Goal: Information Seeking & Learning: Learn about a topic

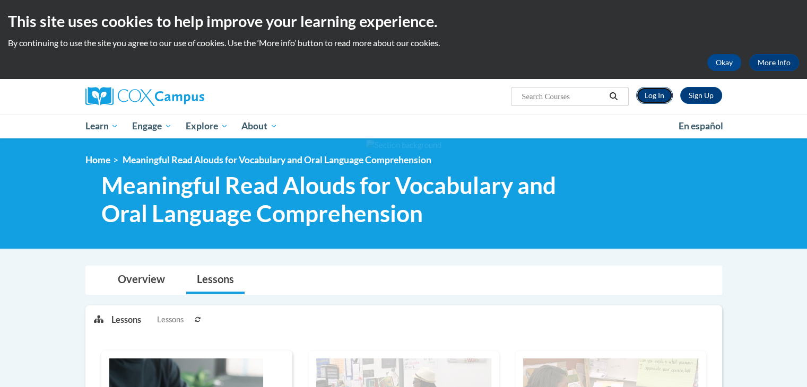
click at [658, 95] on link "Log In" at bounding box center [654, 95] width 37 height 17
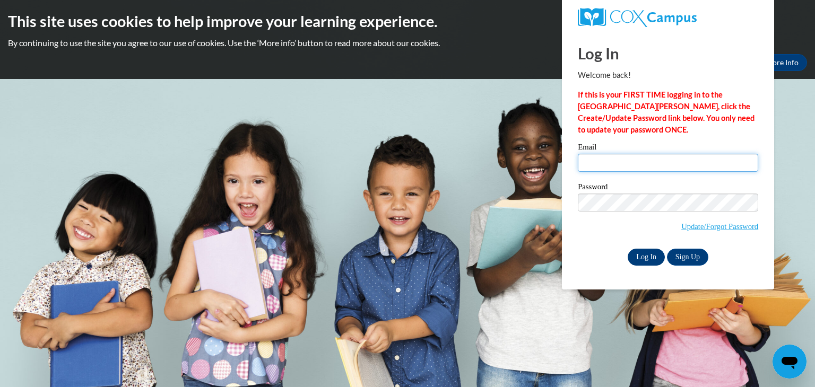
type input "cmcnemar@hotmail.com"
click at [652, 257] on input "Log In" at bounding box center [645, 257] width 37 height 17
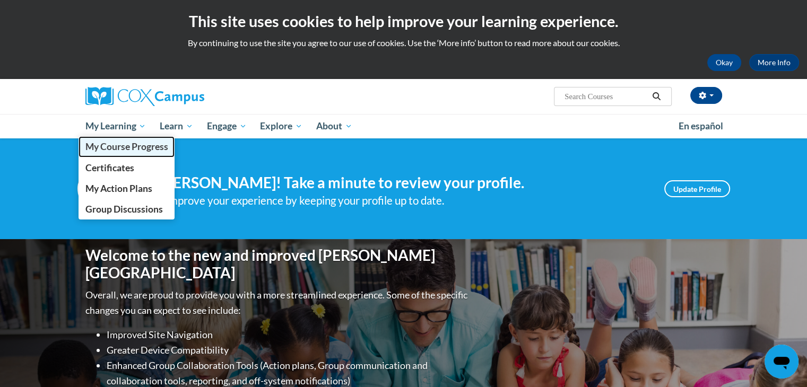
click at [131, 149] on span "My Course Progress" at bounding box center [126, 146] width 83 height 11
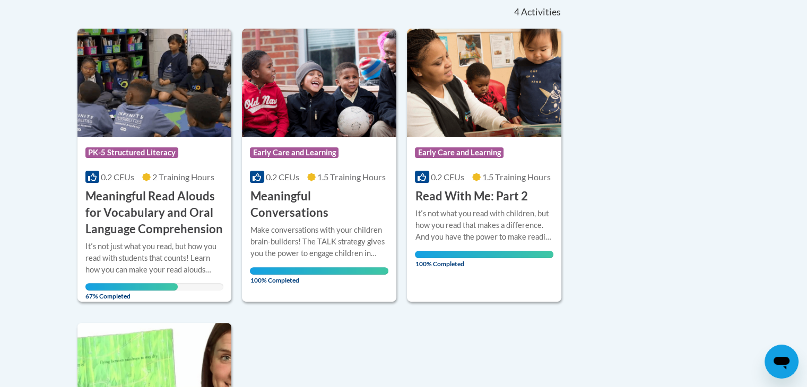
scroll to position [245, 0]
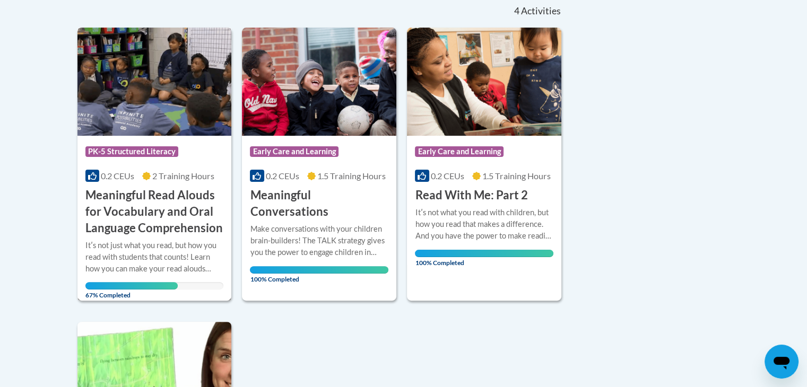
click at [164, 99] on img at bounding box center [154, 82] width 154 height 108
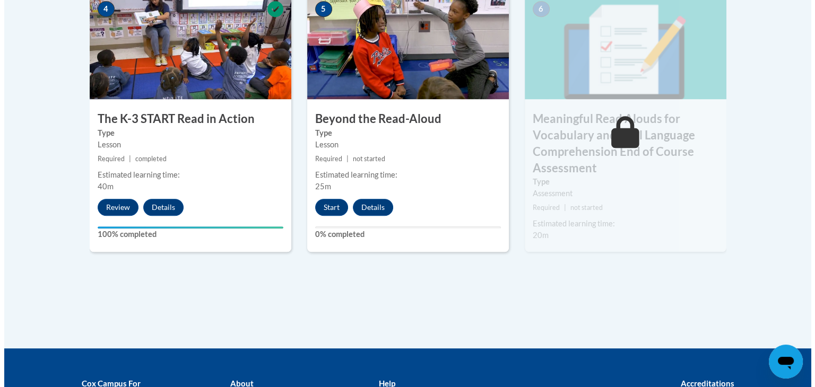
scroll to position [698, 0]
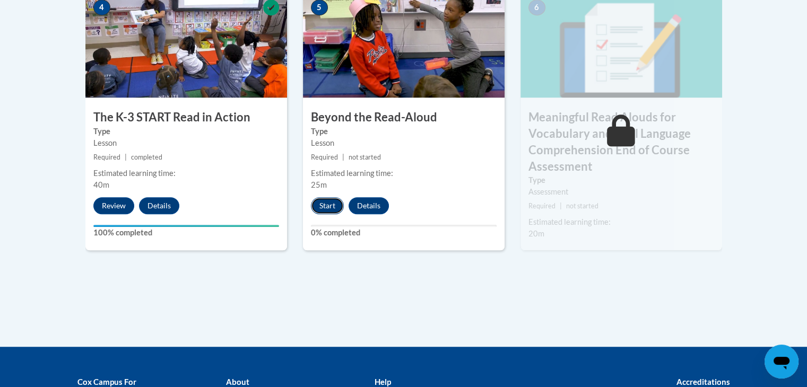
click at [332, 201] on button "Start" at bounding box center [327, 205] width 33 height 17
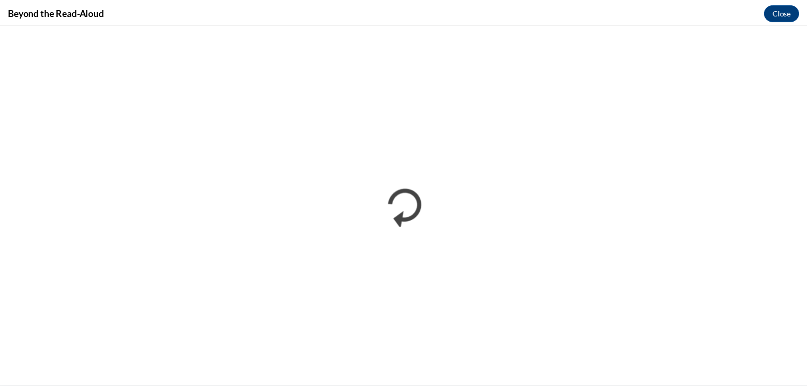
scroll to position [0, 0]
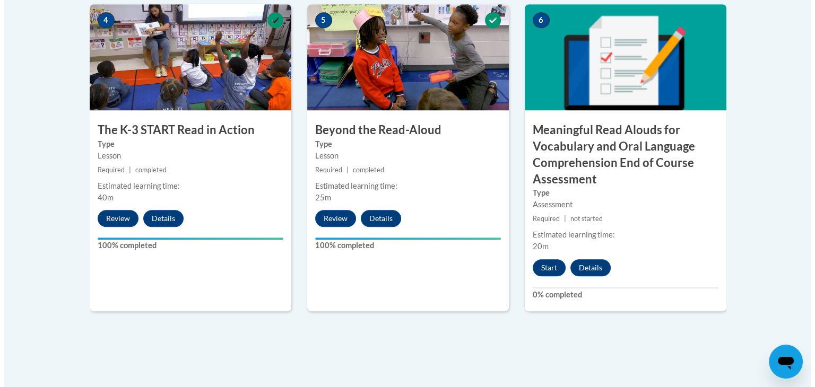
scroll to position [700, 0]
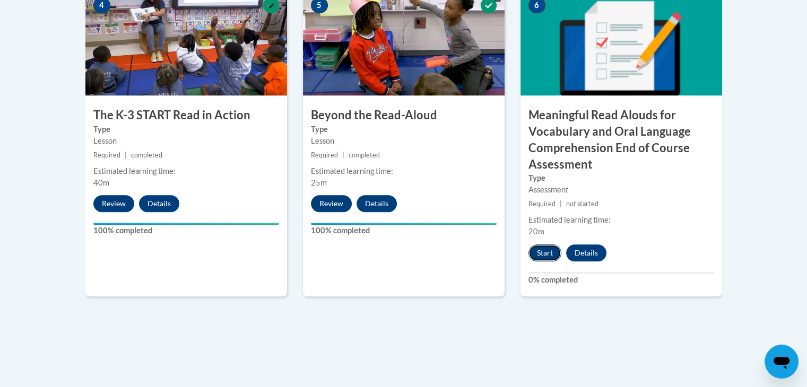
click at [553, 256] on button "Start" at bounding box center [544, 253] width 33 height 17
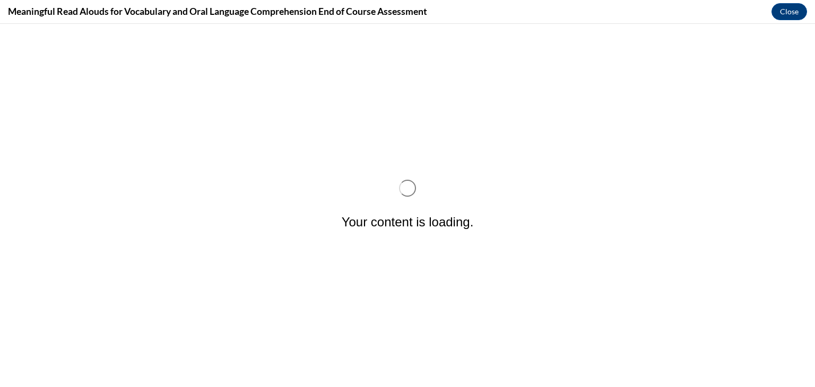
scroll to position [0, 0]
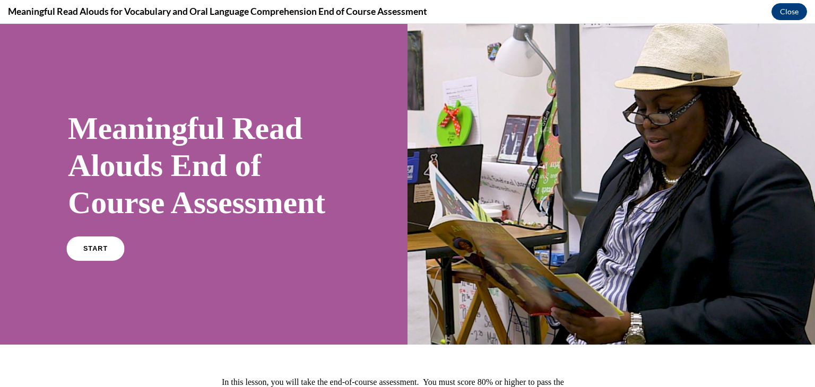
click at [100, 261] on link "START" at bounding box center [95, 249] width 58 height 24
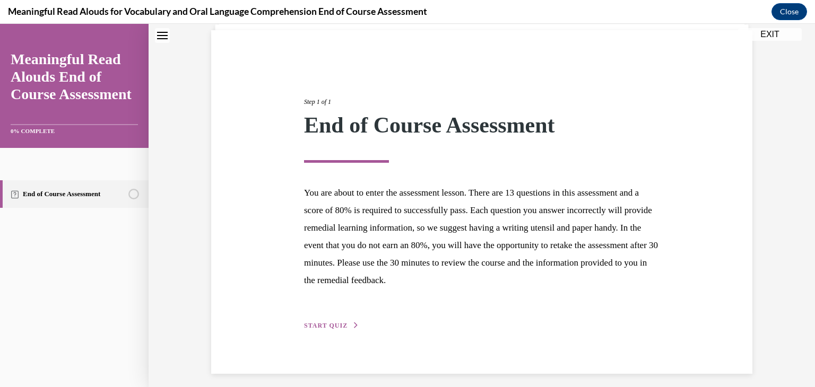
scroll to position [82, 0]
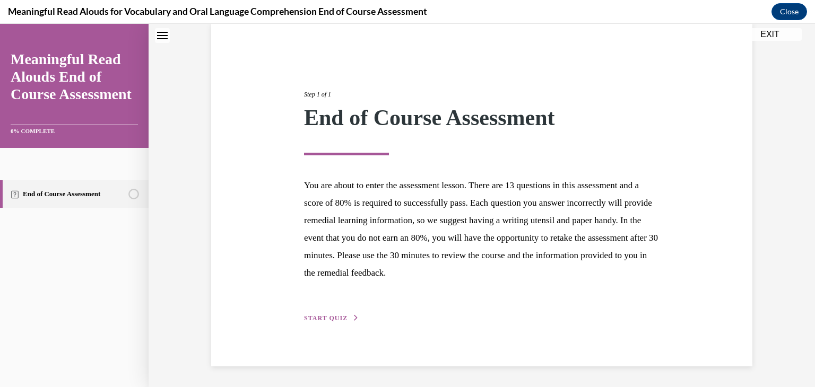
click at [335, 315] on span "START QUIZ" at bounding box center [325, 318] width 43 height 7
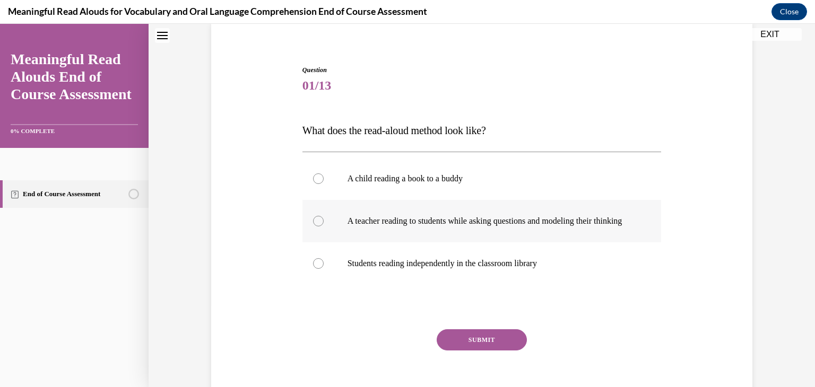
click at [326, 228] on label "A teacher reading to students while asking questions and modeling their thinking" at bounding box center [481, 221] width 359 height 42
click at [324, 226] on input "A teacher reading to students while asking questions and modeling their thinking" at bounding box center [318, 221] width 11 height 11
radio input "true"
click at [485, 346] on button "SUBMIT" at bounding box center [482, 339] width 90 height 21
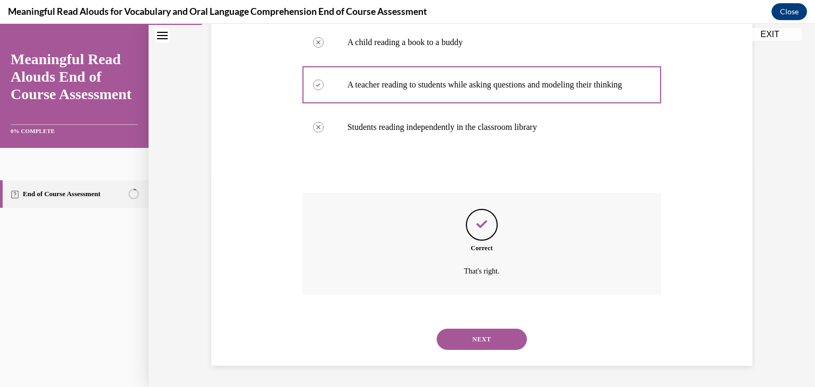
scroll to position [229, 0]
click at [487, 340] on button "NEXT" at bounding box center [482, 339] width 90 height 21
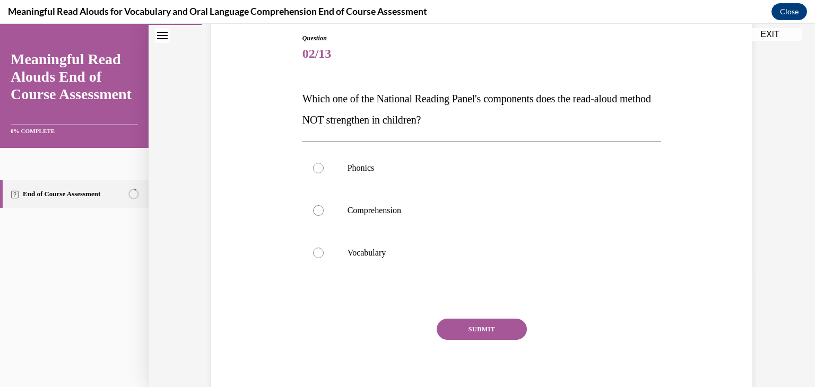
scroll to position [117, 0]
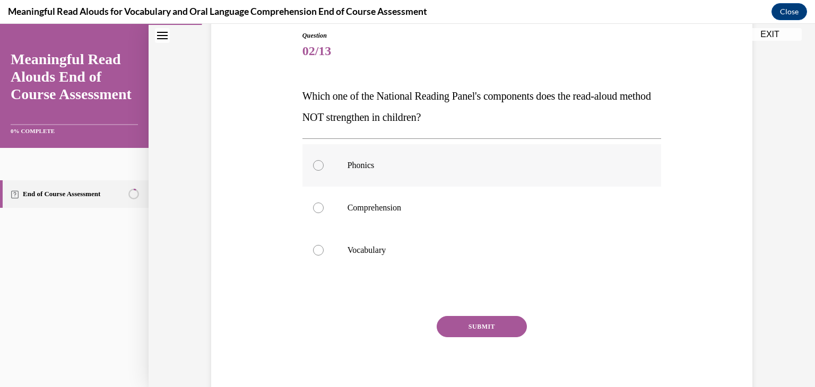
click at [316, 166] on div at bounding box center [318, 165] width 11 height 11
click at [316, 166] on input "Phonics" at bounding box center [318, 165] width 11 height 11
radio input "true"
click at [460, 323] on button "SUBMIT" at bounding box center [482, 326] width 90 height 21
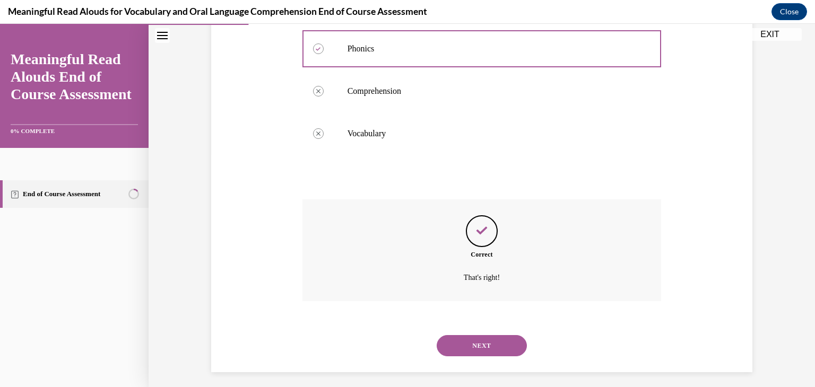
scroll to position [240, 0]
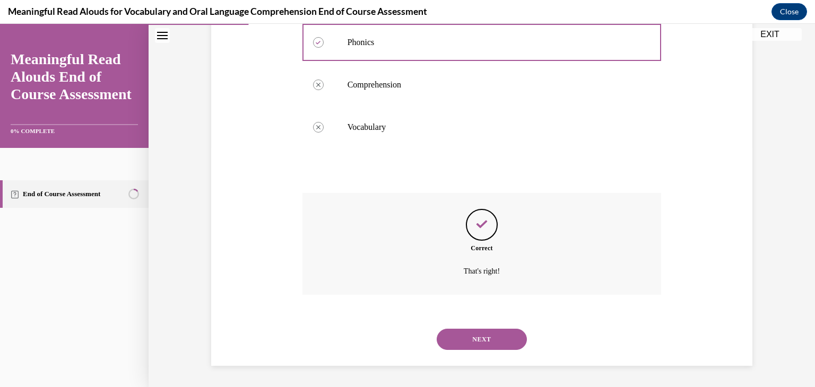
click at [484, 336] on button "NEXT" at bounding box center [482, 339] width 90 height 21
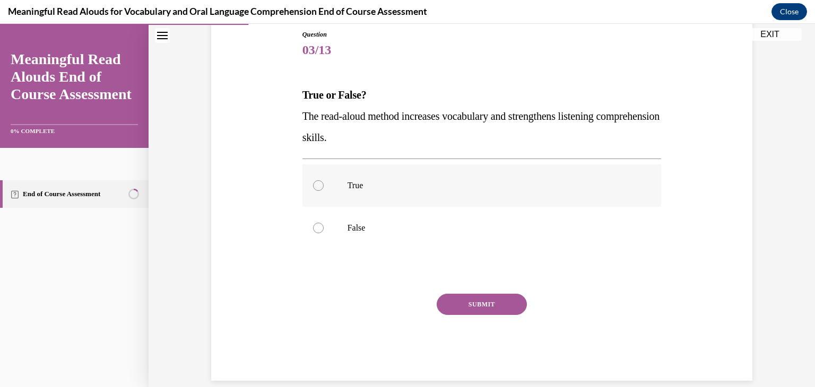
click at [313, 185] on div at bounding box center [318, 185] width 11 height 11
click at [313, 185] on input "True" at bounding box center [318, 185] width 11 height 11
radio input "true"
click at [486, 300] on button "SUBMIT" at bounding box center [482, 304] width 90 height 21
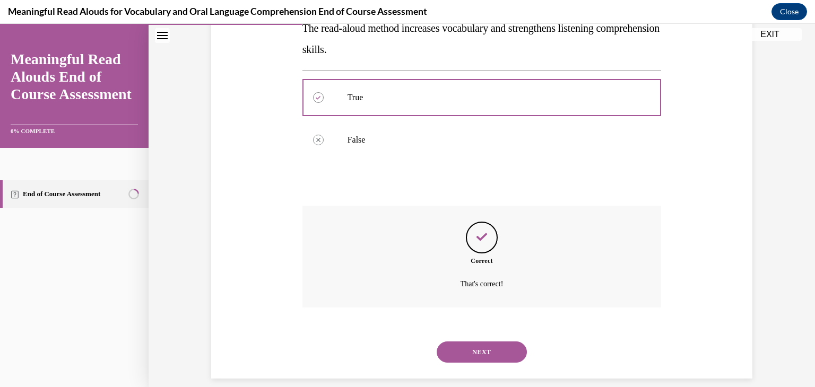
scroll to position [219, 0]
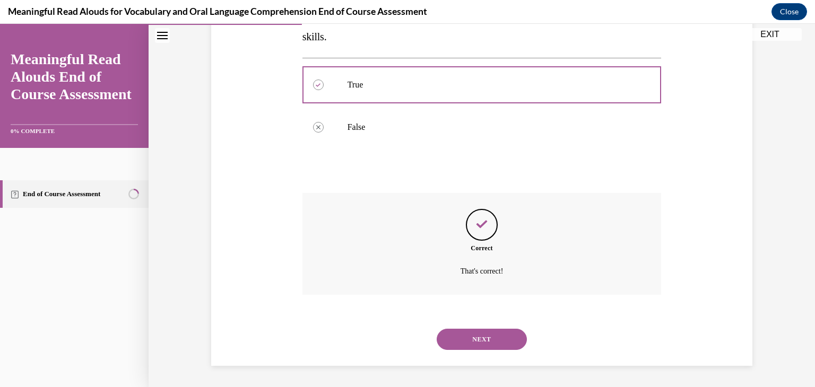
click at [491, 333] on button "NEXT" at bounding box center [482, 339] width 90 height 21
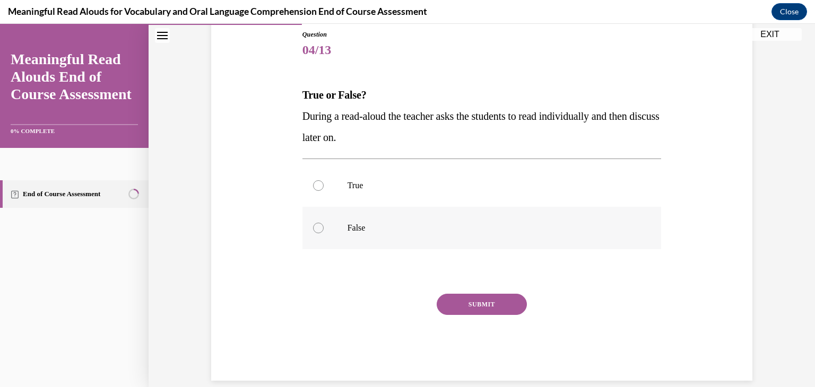
click at [319, 232] on label "False" at bounding box center [481, 228] width 359 height 42
click at [319, 232] on input "False" at bounding box center [318, 228] width 11 height 11
radio input "true"
click at [477, 303] on button "SUBMIT" at bounding box center [482, 304] width 90 height 21
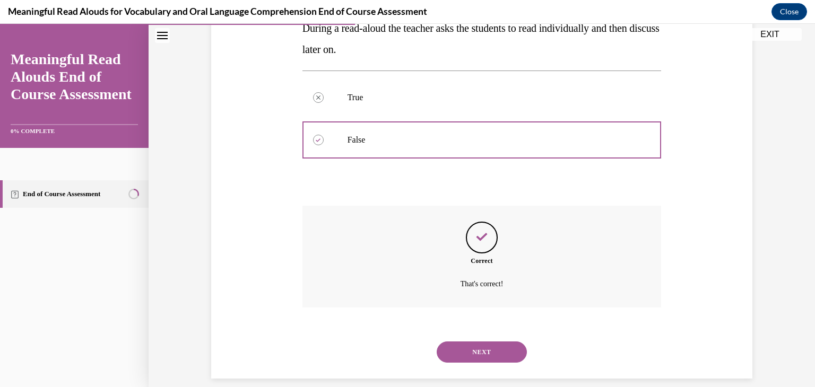
scroll to position [219, 0]
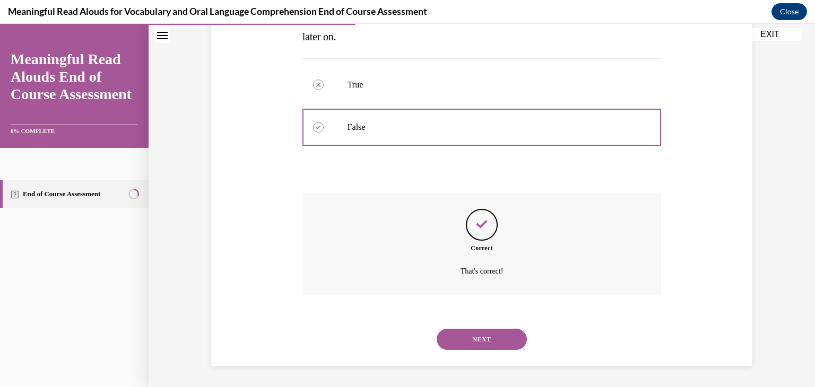
click at [491, 333] on button "NEXT" at bounding box center [482, 339] width 90 height 21
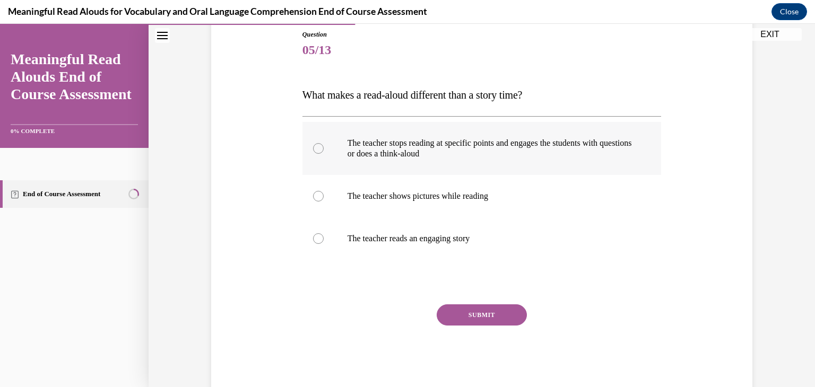
click at [322, 149] on label "The teacher stops reading at specific points and engages the students with ques…" at bounding box center [481, 148] width 359 height 53
click at [322, 149] on input "The teacher stops reading at specific points and engages the students with ques…" at bounding box center [318, 148] width 11 height 11
radio input "true"
click at [479, 317] on button "SUBMIT" at bounding box center [482, 314] width 90 height 21
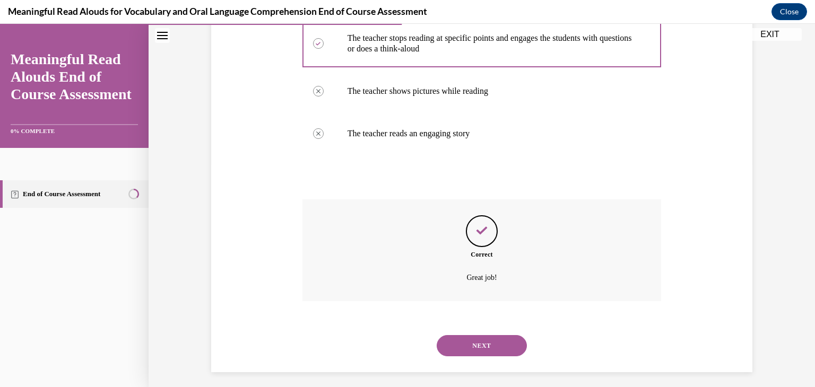
scroll to position [229, 0]
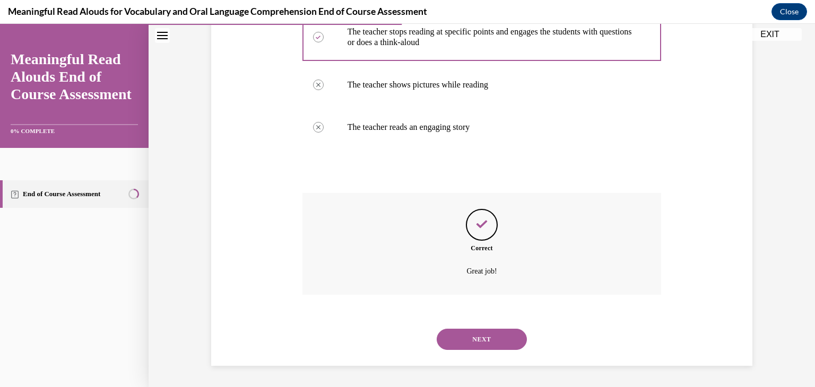
click at [500, 333] on button "NEXT" at bounding box center [482, 339] width 90 height 21
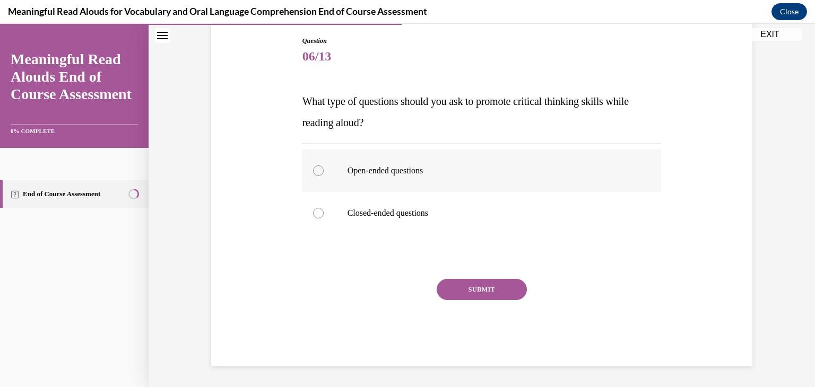
click at [313, 175] on div at bounding box center [318, 170] width 11 height 11
click at [313, 175] on input "Open-ended questions" at bounding box center [318, 170] width 11 height 11
radio input "true"
click at [477, 286] on button "SUBMIT" at bounding box center [482, 289] width 90 height 21
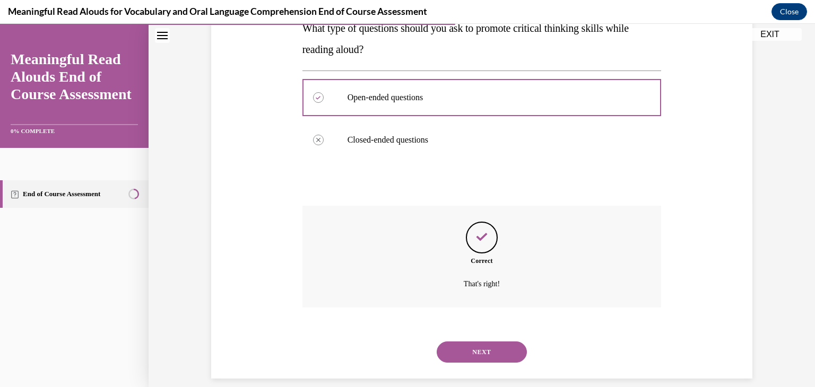
scroll to position [197, 0]
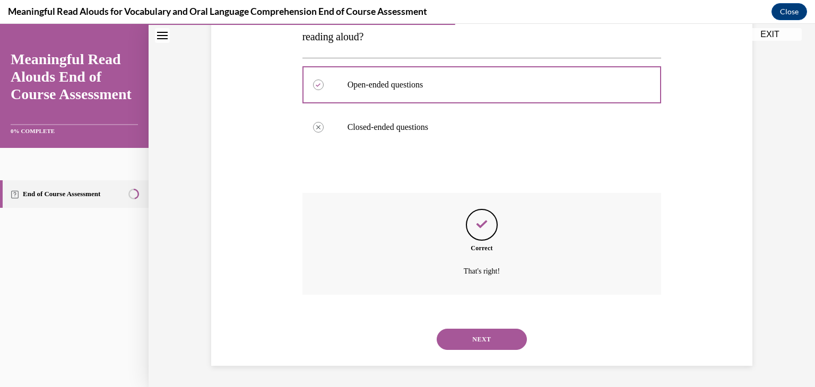
click at [484, 333] on button "NEXT" at bounding box center [482, 339] width 90 height 21
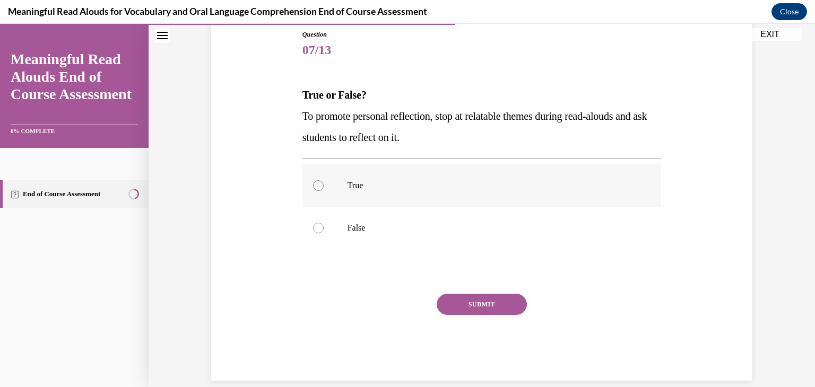
click at [315, 187] on div at bounding box center [318, 185] width 11 height 11
click at [315, 187] on input "True" at bounding box center [318, 185] width 11 height 11
radio input "true"
click at [461, 310] on button "SUBMIT" at bounding box center [482, 304] width 90 height 21
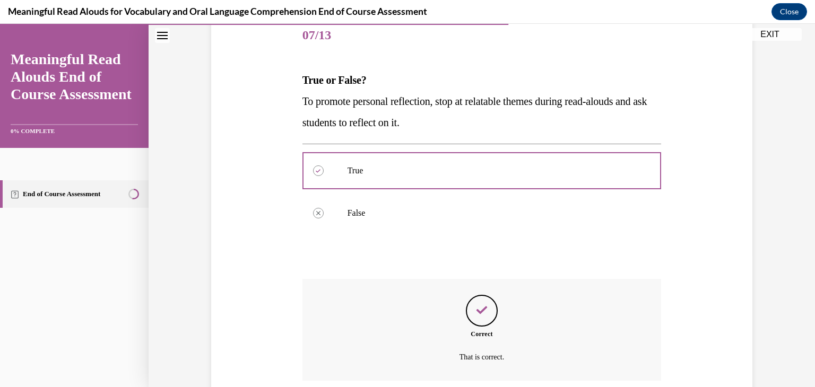
scroll to position [219, 0]
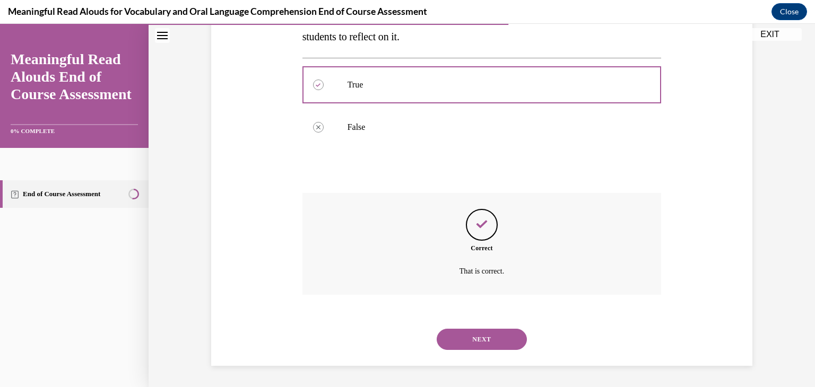
click at [464, 339] on button "NEXT" at bounding box center [482, 339] width 90 height 21
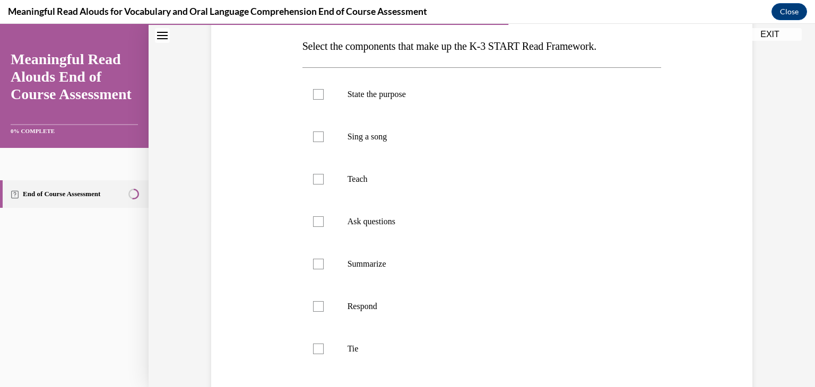
scroll to position [184, 0]
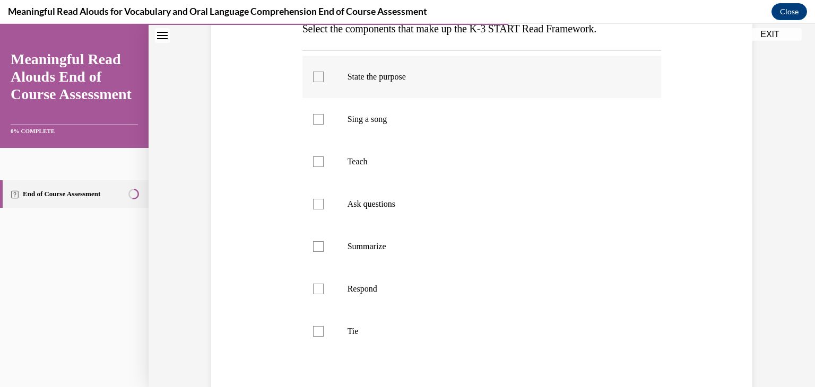
click at [314, 78] on div at bounding box center [318, 77] width 11 height 11
click at [314, 78] on input "State the purpose" at bounding box center [318, 77] width 11 height 11
checkbox input "true"
click at [313, 205] on div at bounding box center [318, 204] width 11 height 11
click at [313, 205] on input "Ask questions" at bounding box center [318, 204] width 11 height 11
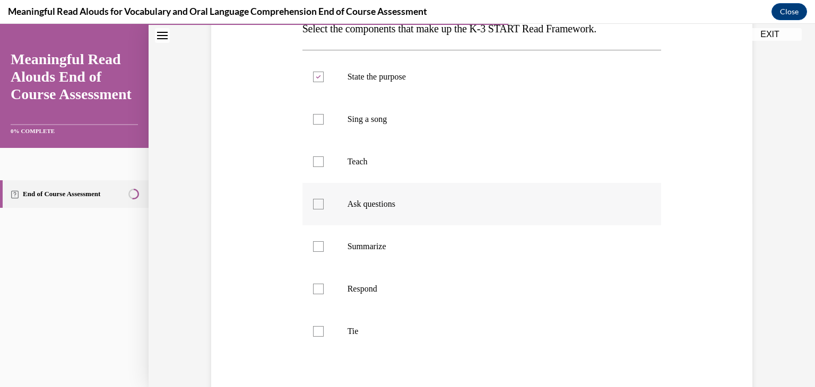
checkbox input "true"
click at [315, 245] on div at bounding box center [318, 246] width 11 height 11
click at [315, 245] on input "Summarize" at bounding box center [318, 246] width 11 height 11
checkbox input "true"
click at [314, 290] on div at bounding box center [318, 289] width 11 height 11
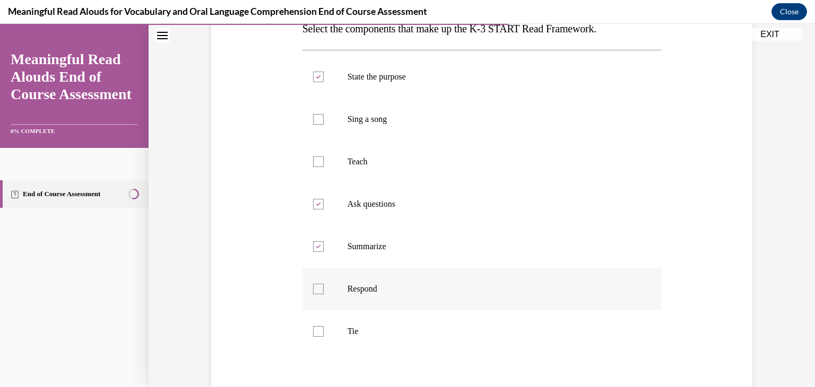
click at [314, 290] on input "Respond" at bounding box center [318, 289] width 11 height 11
checkbox input "true"
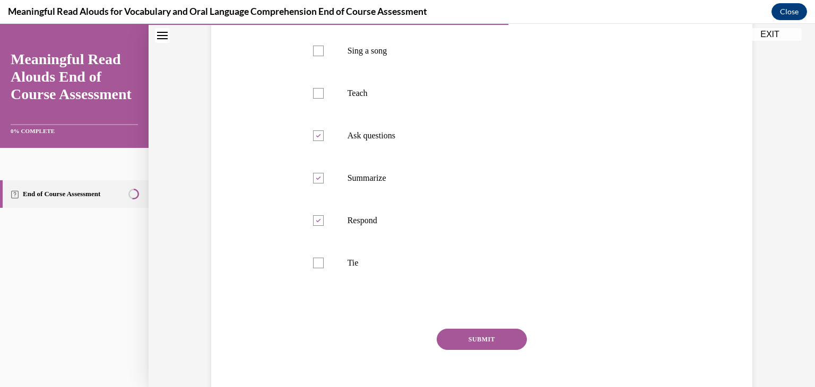
scroll to position [302, 0]
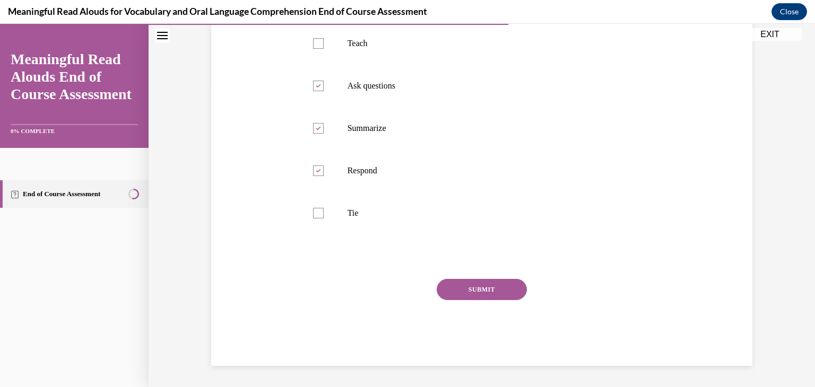
click at [472, 290] on button "SUBMIT" at bounding box center [482, 289] width 90 height 21
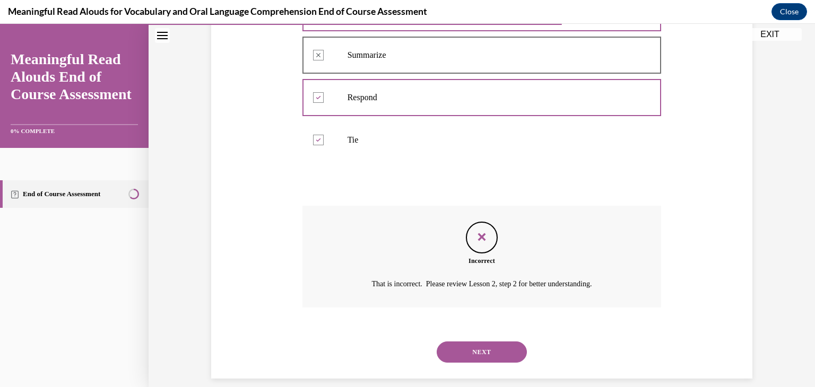
scroll to position [388, 0]
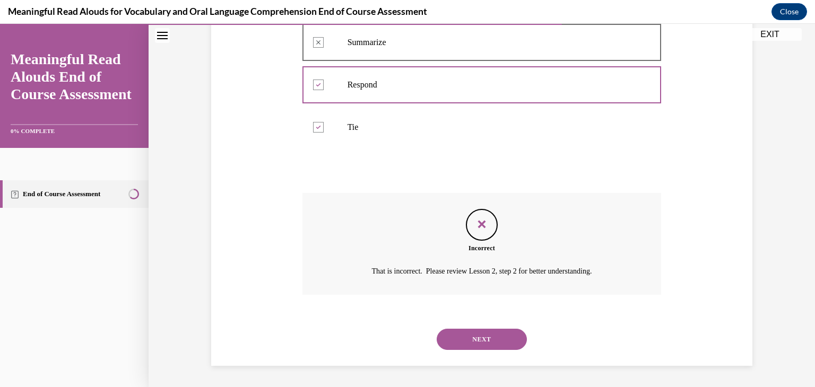
click at [476, 340] on button "NEXT" at bounding box center [482, 339] width 90 height 21
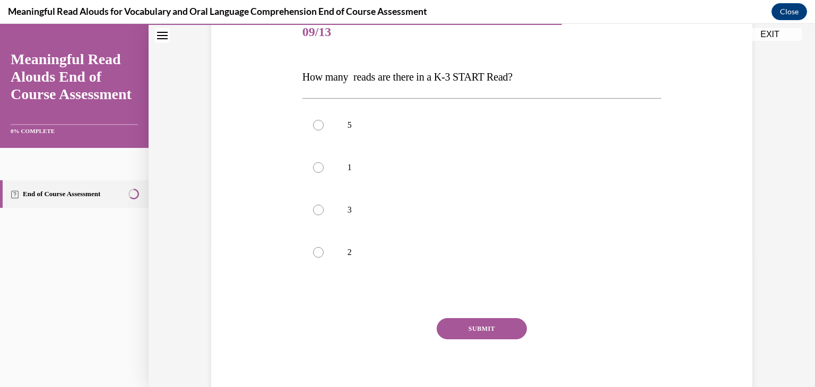
scroll to position [144, 0]
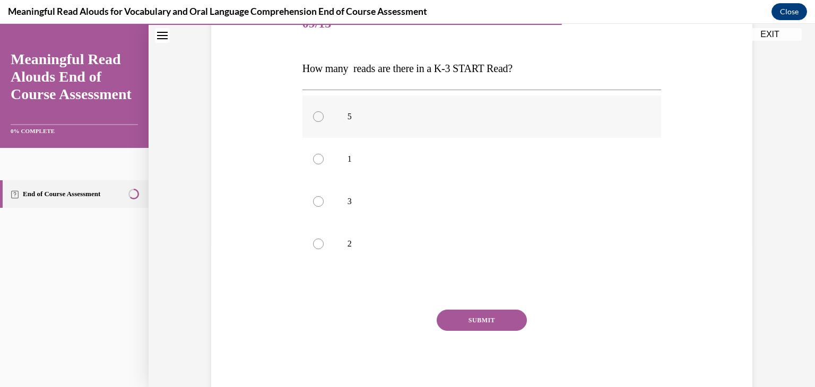
click at [308, 117] on label "5" at bounding box center [481, 116] width 359 height 42
click at [313, 117] on input "5" at bounding box center [318, 116] width 11 height 11
radio input "true"
click at [481, 324] on button "SUBMIT" at bounding box center [482, 320] width 90 height 21
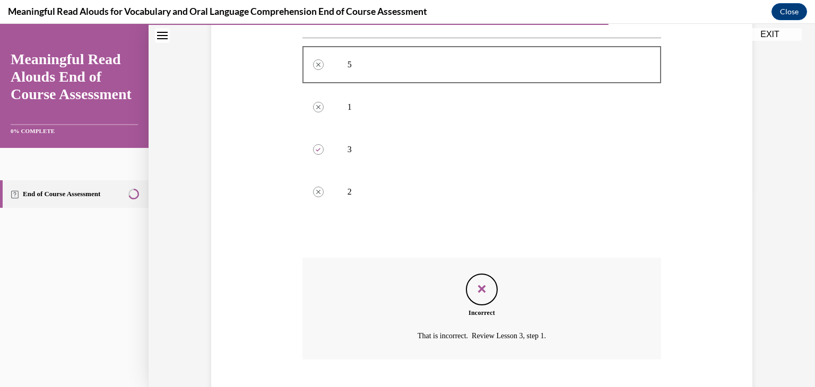
scroll to position [261, 0]
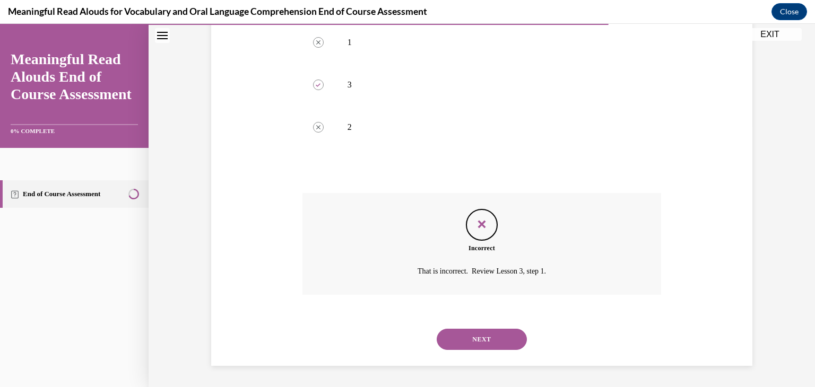
click at [476, 338] on button "NEXT" at bounding box center [482, 339] width 90 height 21
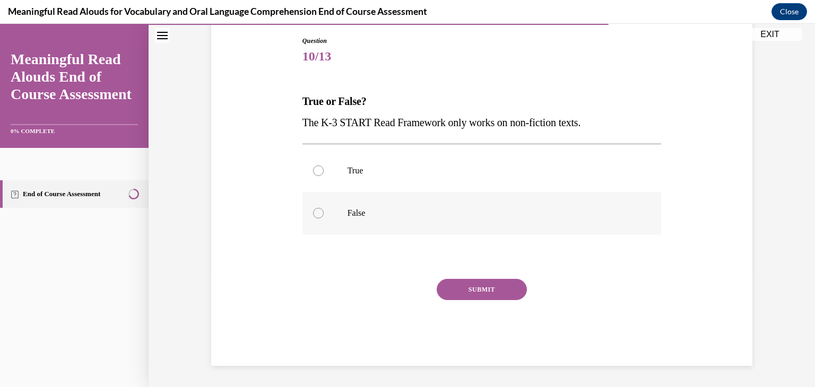
click at [313, 216] on div at bounding box center [318, 213] width 11 height 11
click at [313, 216] on input "False" at bounding box center [318, 213] width 11 height 11
radio input "true"
click at [464, 292] on button "SUBMIT" at bounding box center [482, 289] width 90 height 21
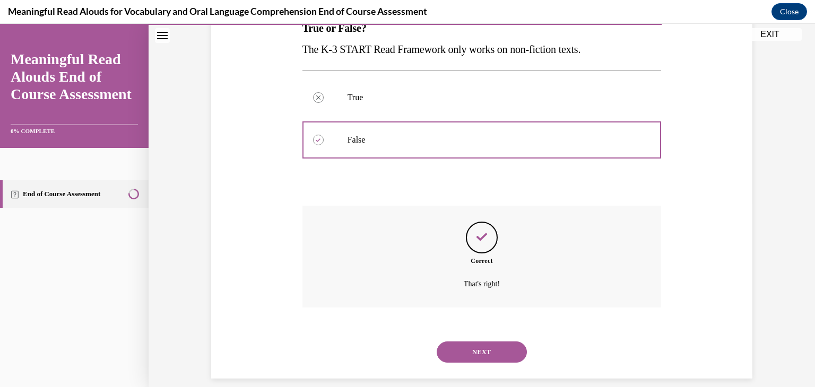
scroll to position [197, 0]
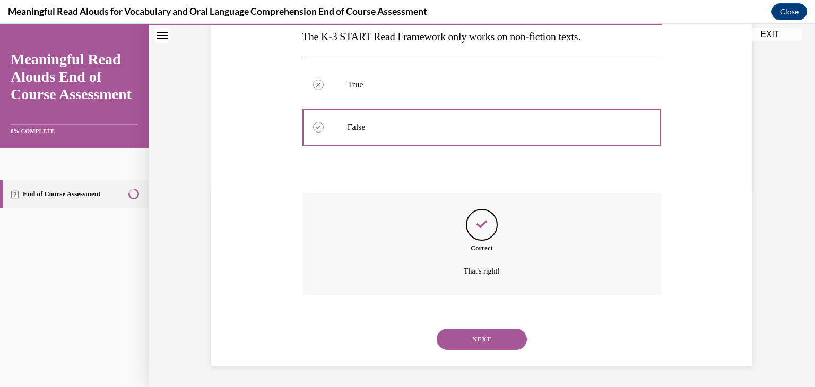
click at [475, 337] on button "NEXT" at bounding box center [482, 339] width 90 height 21
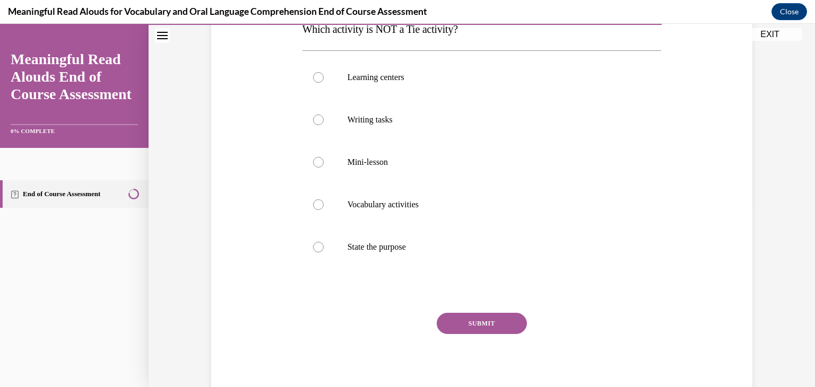
scroll to position [182, 0]
click at [316, 251] on div at bounding box center [318, 248] width 11 height 11
click at [316, 251] on input "State the purpose" at bounding box center [318, 248] width 11 height 11
radio input "true"
click at [473, 321] on button "SUBMIT" at bounding box center [482, 324] width 90 height 21
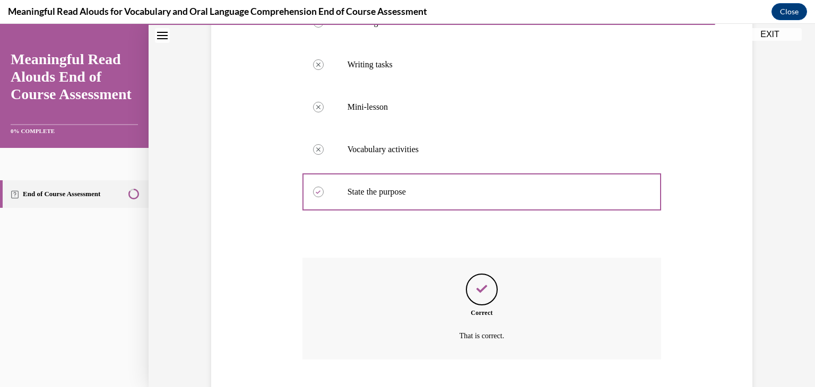
scroll to position [303, 0]
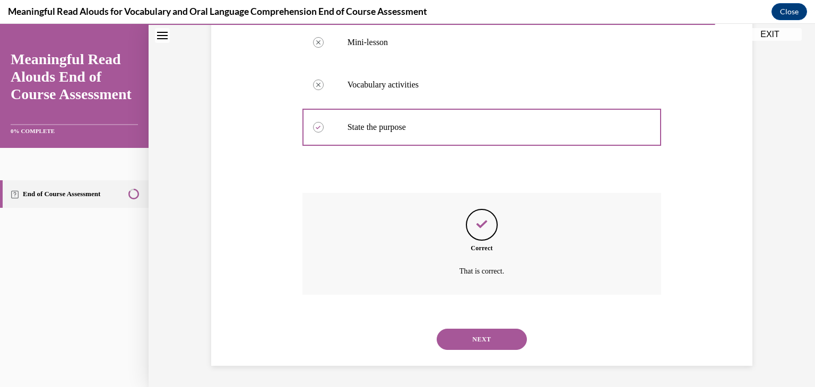
click at [484, 336] on button "NEXT" at bounding box center [482, 339] width 90 height 21
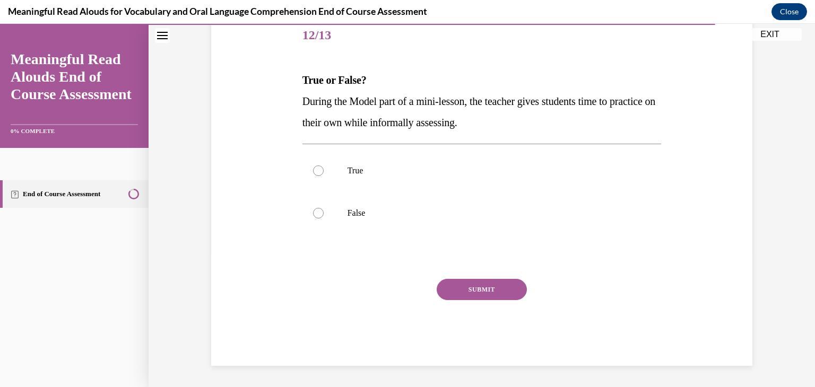
scroll to position [118, 0]
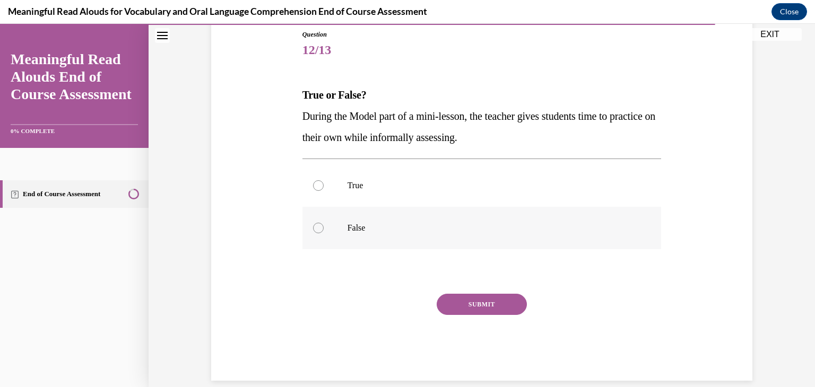
click at [318, 230] on div at bounding box center [318, 228] width 11 height 11
click at [318, 230] on input "False" at bounding box center [318, 228] width 11 height 11
radio input "true"
click at [491, 295] on button "SUBMIT" at bounding box center [482, 304] width 90 height 21
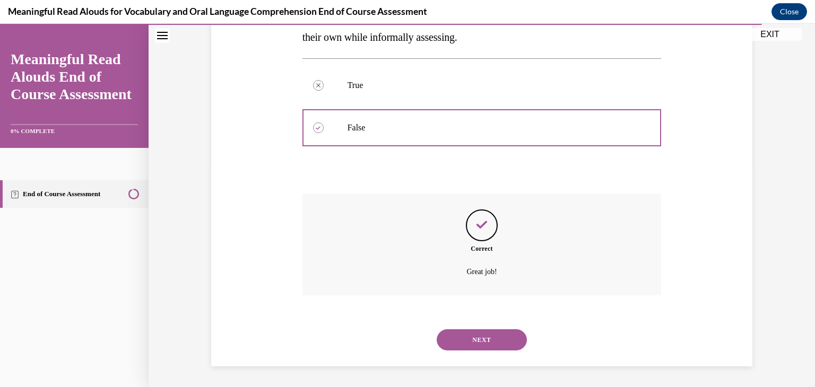
scroll to position [219, 0]
click at [488, 337] on button "NEXT" at bounding box center [482, 339] width 90 height 21
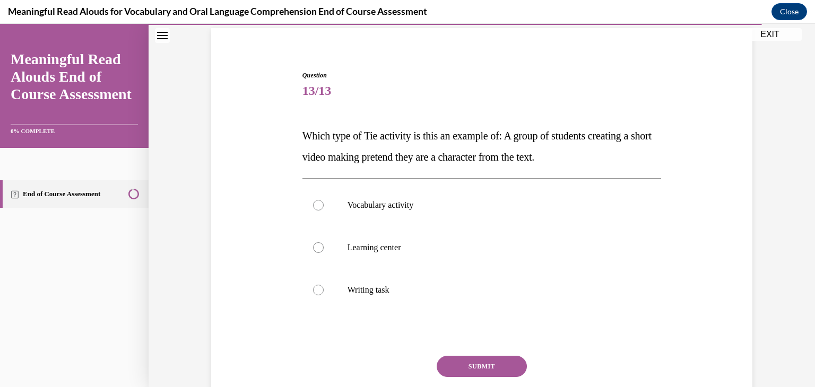
scroll to position [81, 0]
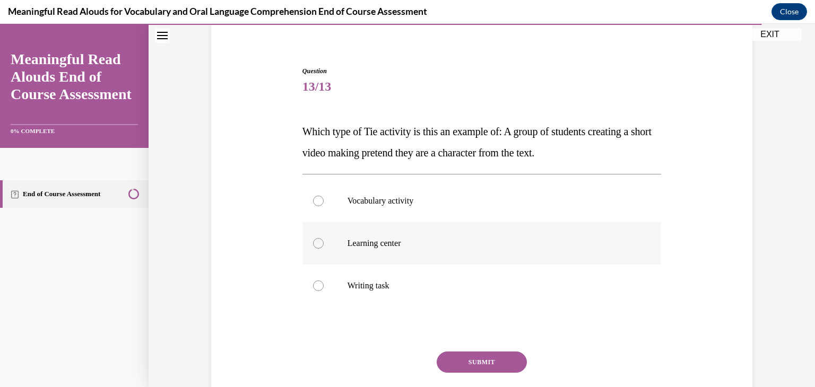
click at [315, 246] on div at bounding box center [318, 243] width 11 height 11
click at [315, 246] on input "Learning center" at bounding box center [318, 243] width 11 height 11
radio input "true"
click at [313, 287] on div at bounding box center [318, 286] width 11 height 11
click at [313, 287] on input "Writing task" at bounding box center [318, 286] width 11 height 11
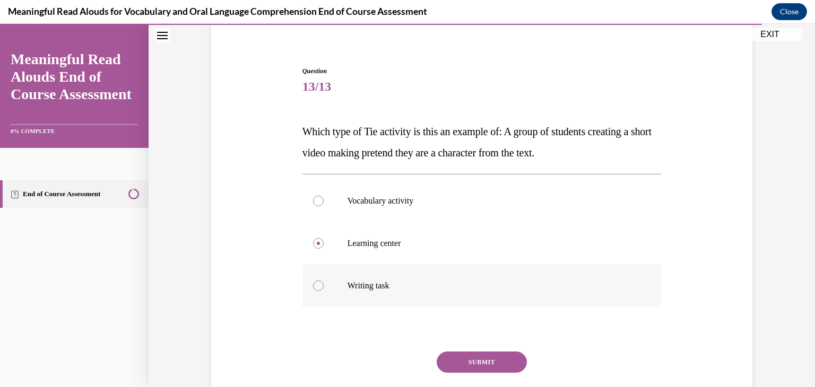
radio input "true"
click at [473, 359] on button "SUBMIT" at bounding box center [482, 362] width 90 height 21
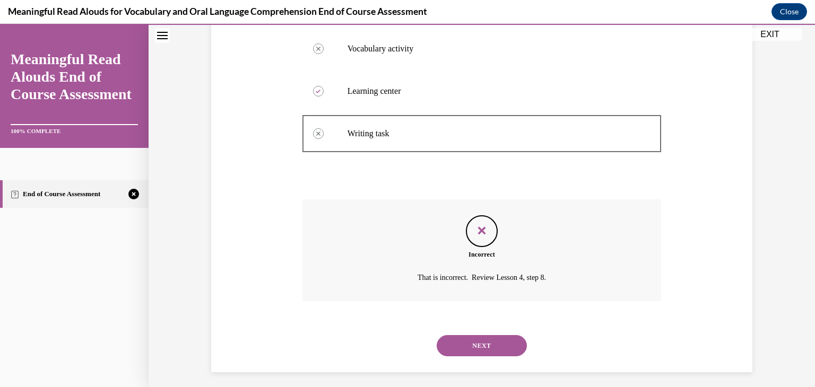
scroll to position [240, 0]
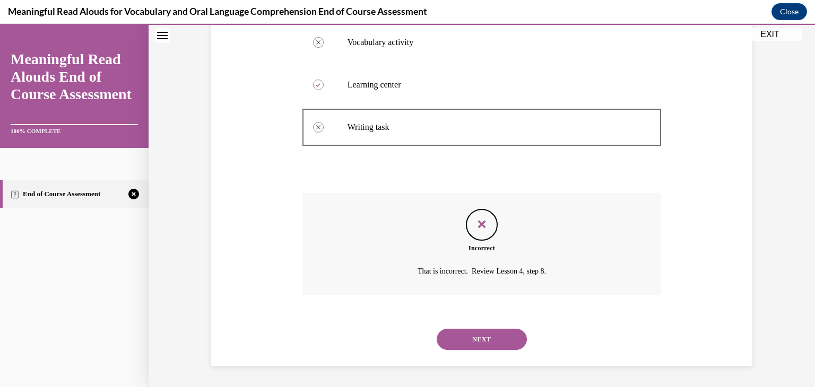
click at [484, 336] on button "NEXT" at bounding box center [482, 339] width 90 height 21
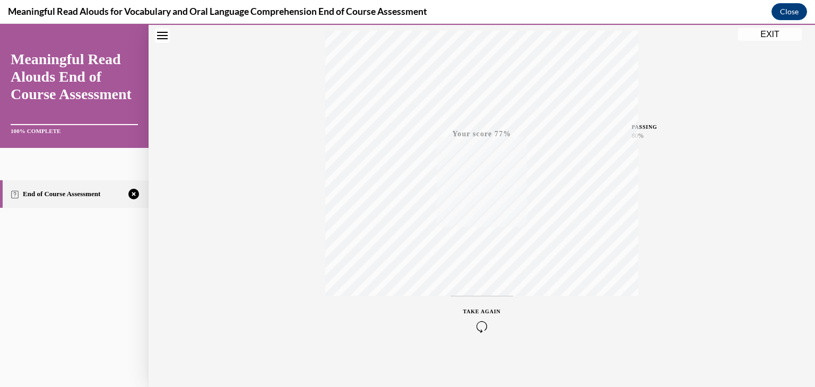
scroll to position [180, 0]
click at [472, 325] on icon "button" at bounding box center [482, 323] width 38 height 12
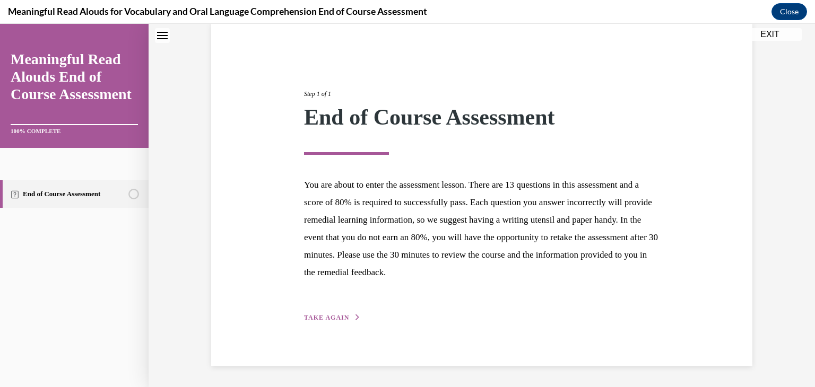
scroll to position [82, 0]
click at [320, 319] on span "TAKE AGAIN" at bounding box center [326, 318] width 45 height 7
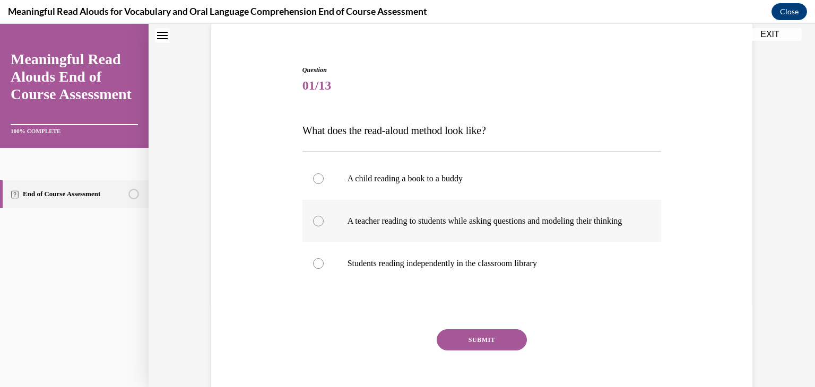
click at [322, 228] on label "A teacher reading to students while asking questions and modeling their thinking" at bounding box center [481, 221] width 359 height 42
click at [322, 226] on input "A teacher reading to students while asking questions and modeling their thinking" at bounding box center [318, 221] width 11 height 11
radio input "true"
click at [472, 348] on button "SUBMIT" at bounding box center [482, 339] width 90 height 21
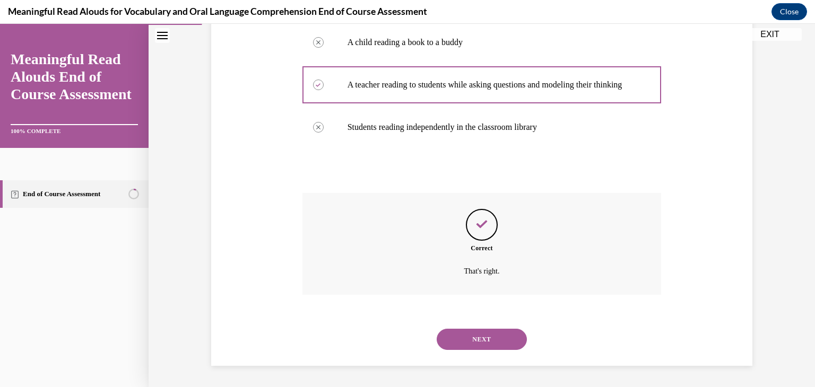
scroll to position [229, 0]
click at [482, 344] on button "NEXT" at bounding box center [482, 339] width 90 height 21
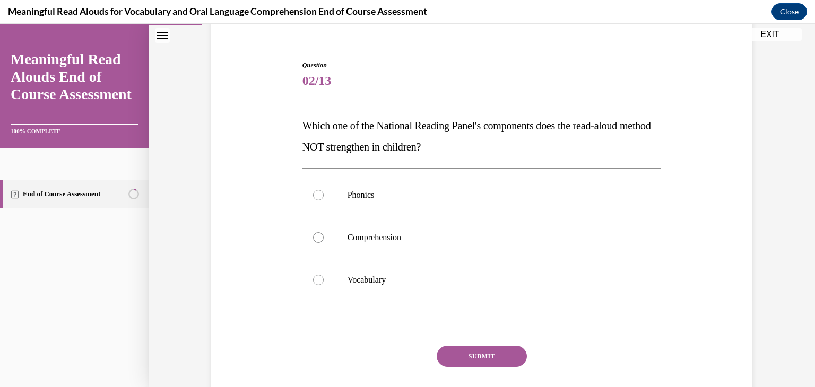
scroll to position [92, 0]
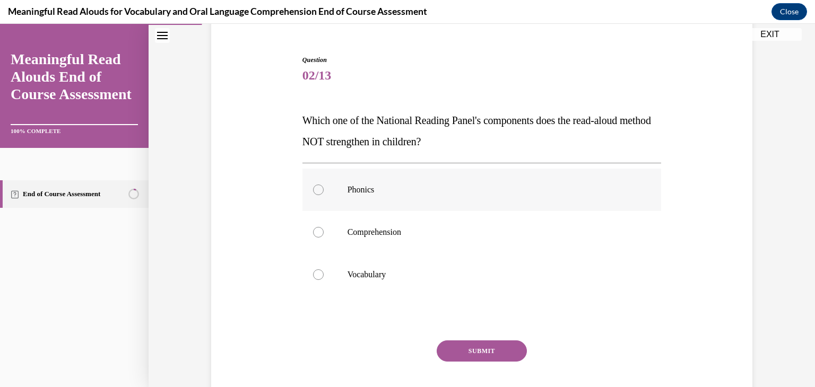
click at [356, 185] on p "Phonics" at bounding box center [490, 190] width 287 height 11
click at [324, 185] on input "Phonics" at bounding box center [318, 190] width 11 height 11
radio input "true"
click at [486, 351] on button "SUBMIT" at bounding box center [482, 351] width 90 height 21
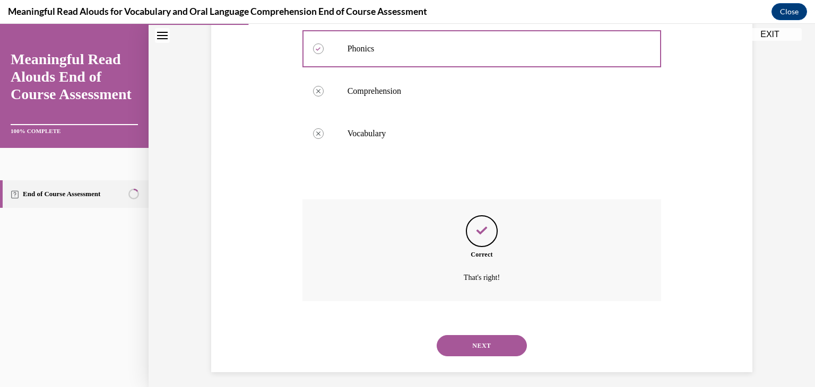
scroll to position [240, 0]
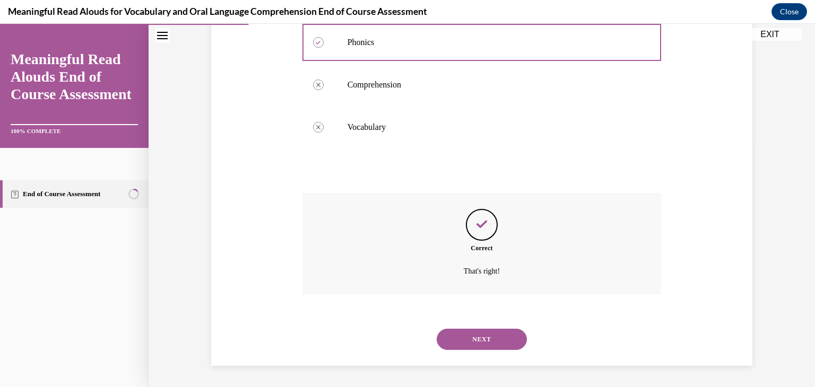
click at [486, 339] on button "NEXT" at bounding box center [482, 339] width 90 height 21
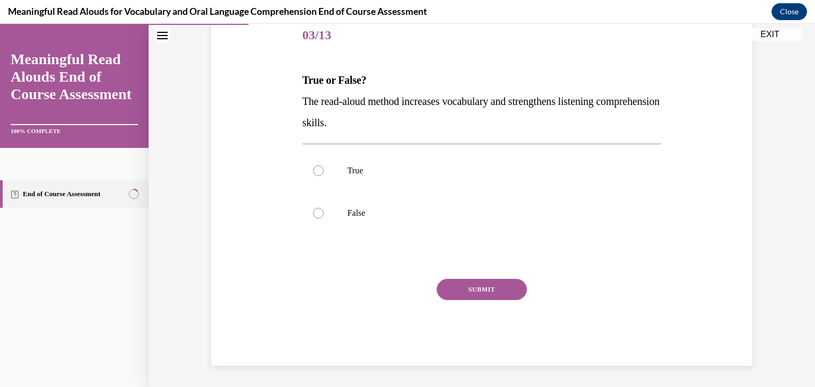
scroll to position [118, 0]
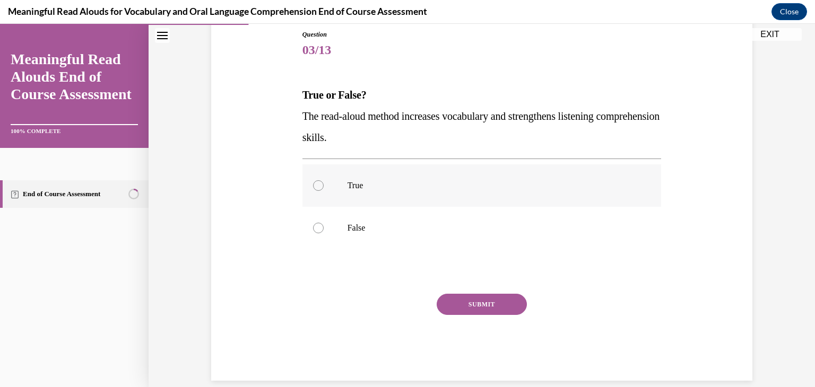
click at [347, 182] on p "True" at bounding box center [490, 185] width 287 height 11
click at [324, 182] on input "True" at bounding box center [318, 185] width 11 height 11
radio input "true"
click at [475, 304] on button "SUBMIT" at bounding box center [482, 304] width 90 height 21
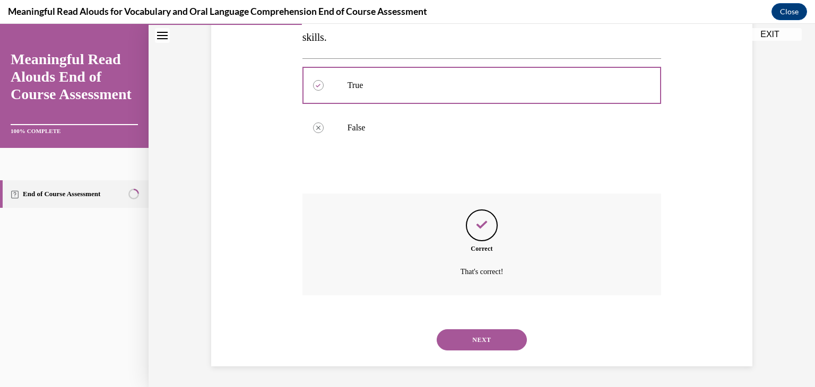
scroll to position [219, 0]
click at [477, 339] on button "NEXT" at bounding box center [482, 339] width 90 height 21
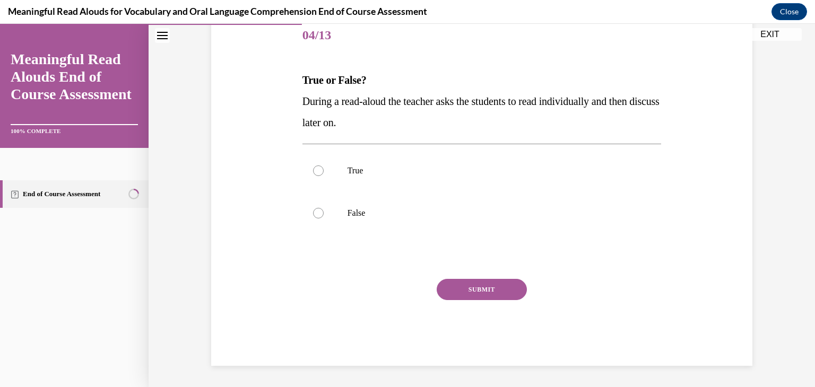
scroll to position [118, 0]
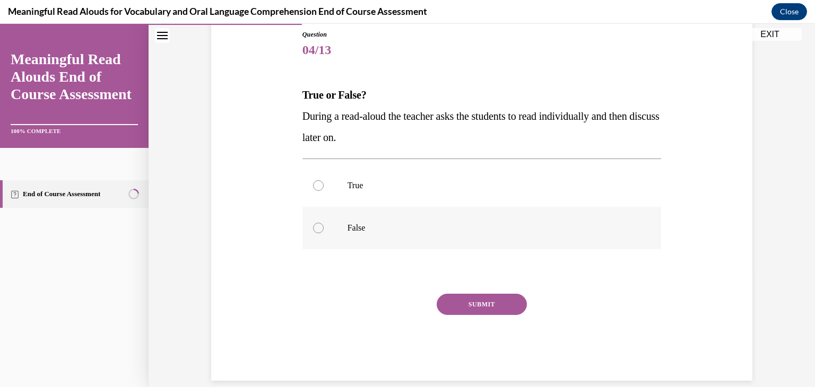
click at [378, 230] on p "False" at bounding box center [490, 228] width 287 height 11
click at [324, 230] on input "False" at bounding box center [318, 228] width 11 height 11
radio input "true"
click at [465, 300] on button "SUBMIT" at bounding box center [482, 304] width 90 height 21
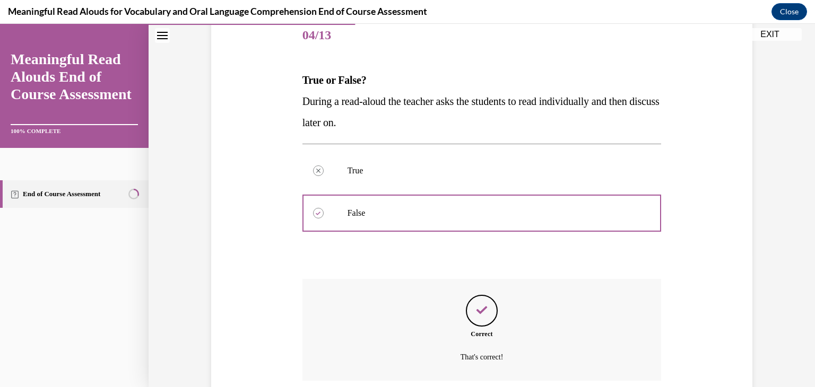
scroll to position [219, 0]
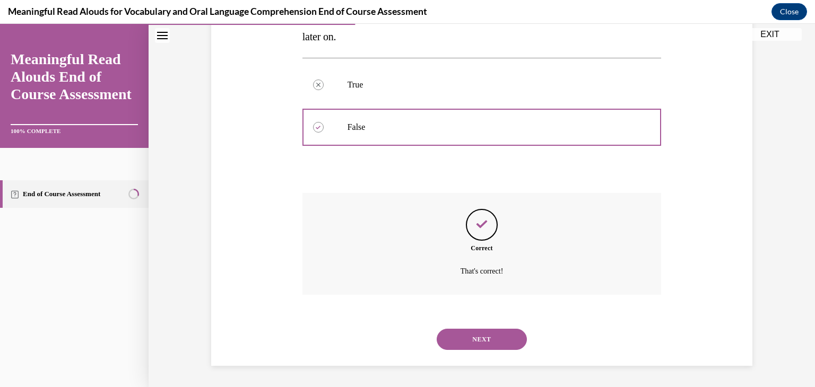
click at [475, 338] on button "NEXT" at bounding box center [482, 339] width 90 height 21
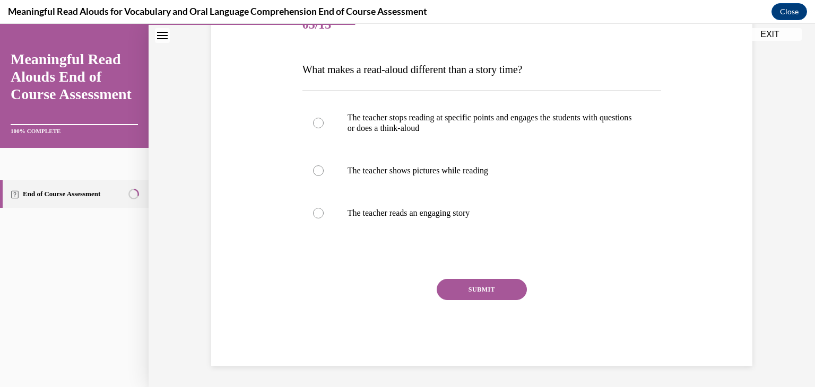
scroll to position [118, 0]
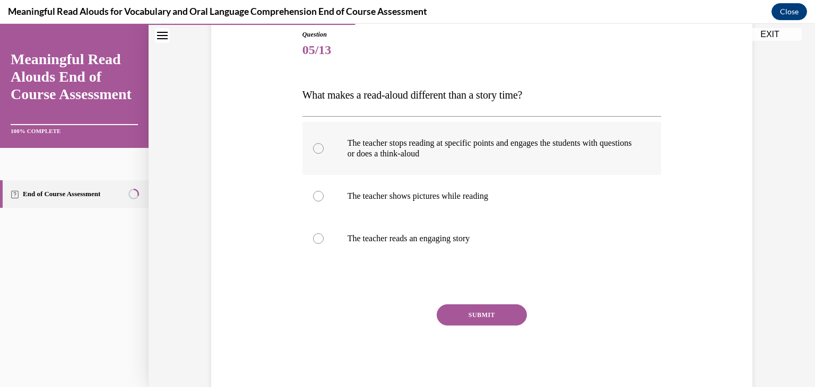
click at [415, 162] on label "The teacher stops reading at specific points and engages the students with ques…" at bounding box center [481, 148] width 359 height 53
click at [324, 154] on input "The teacher stops reading at specific points and engages the students with ques…" at bounding box center [318, 148] width 11 height 11
radio input "true"
click at [479, 312] on button "SUBMIT" at bounding box center [482, 314] width 90 height 21
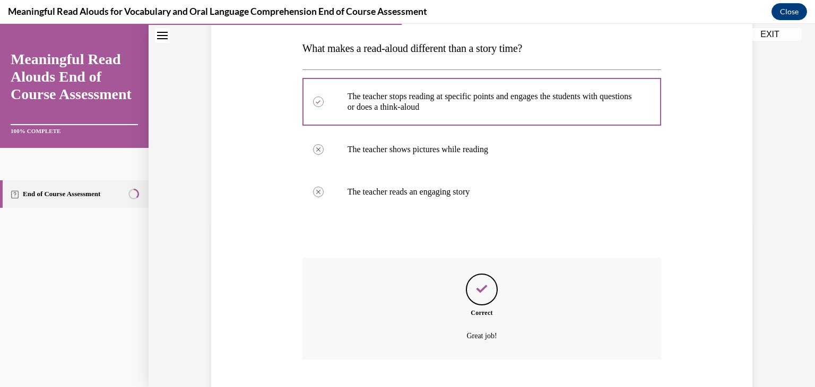
scroll to position [229, 0]
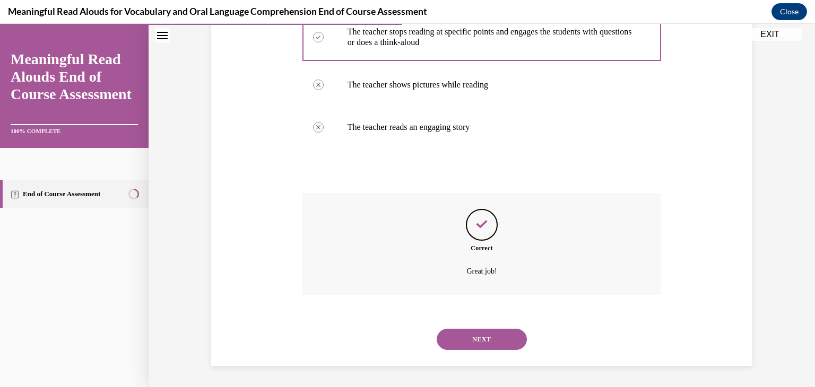
click at [482, 337] on button "NEXT" at bounding box center [482, 339] width 90 height 21
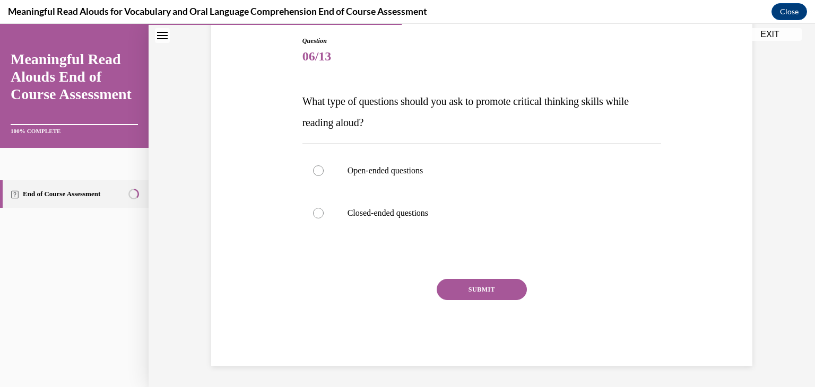
scroll to position [111, 0]
click at [397, 181] on label "Open-ended questions" at bounding box center [481, 171] width 359 height 42
click at [324, 176] on input "Open-ended questions" at bounding box center [318, 170] width 11 height 11
radio input "true"
click at [487, 285] on button "SUBMIT" at bounding box center [482, 289] width 90 height 21
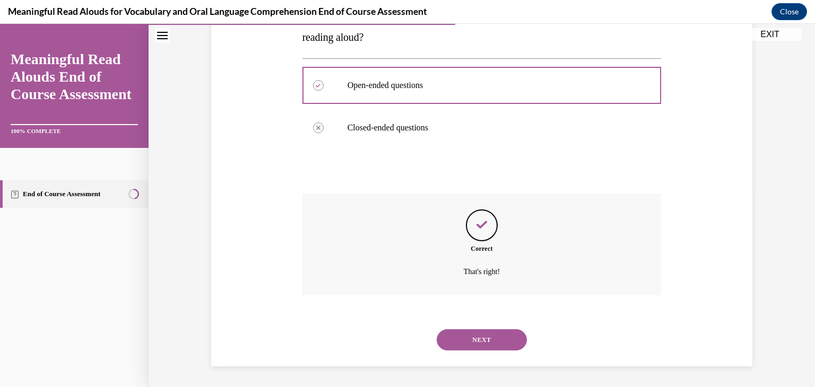
scroll to position [197, 0]
click at [487, 336] on button "NEXT" at bounding box center [482, 339] width 90 height 21
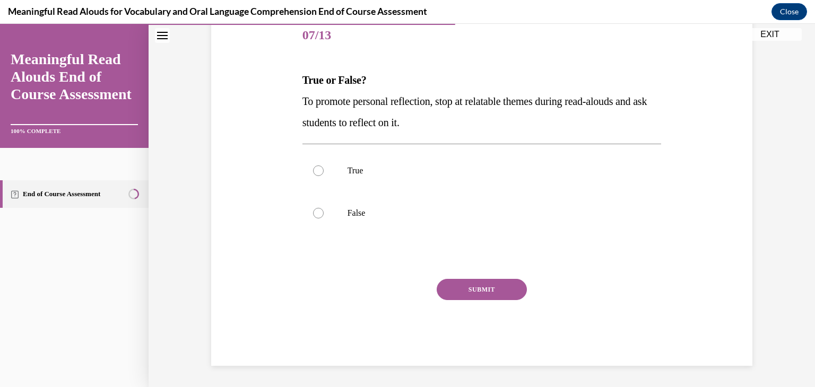
scroll to position [118, 0]
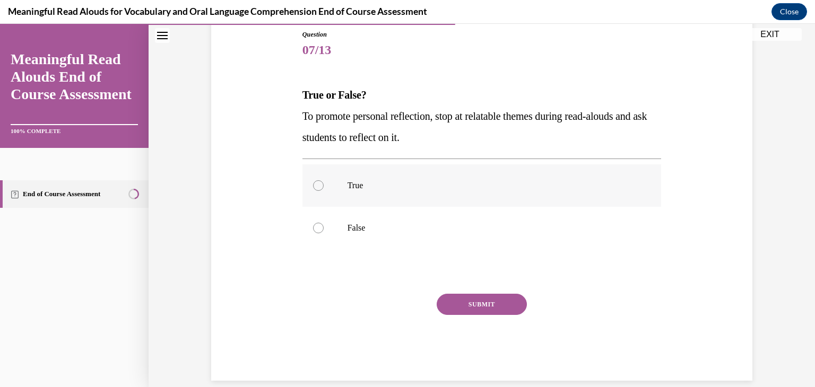
click at [387, 195] on label "True" at bounding box center [481, 185] width 359 height 42
click at [324, 191] on input "True" at bounding box center [318, 185] width 11 height 11
radio input "true"
click at [470, 303] on button "SUBMIT" at bounding box center [482, 304] width 90 height 21
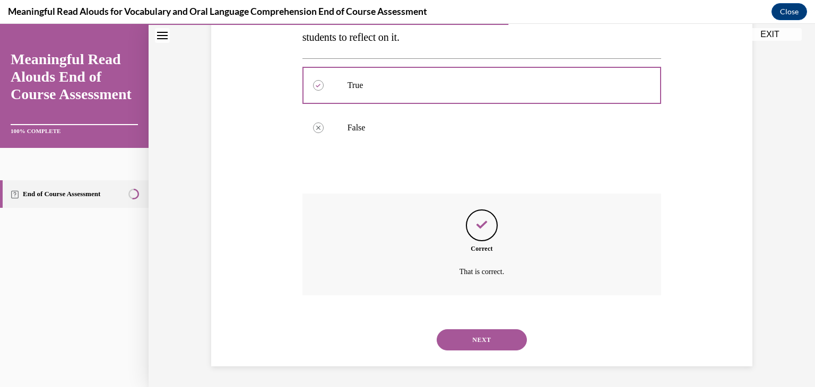
scroll to position [219, 0]
click at [479, 337] on button "NEXT" at bounding box center [482, 339] width 90 height 21
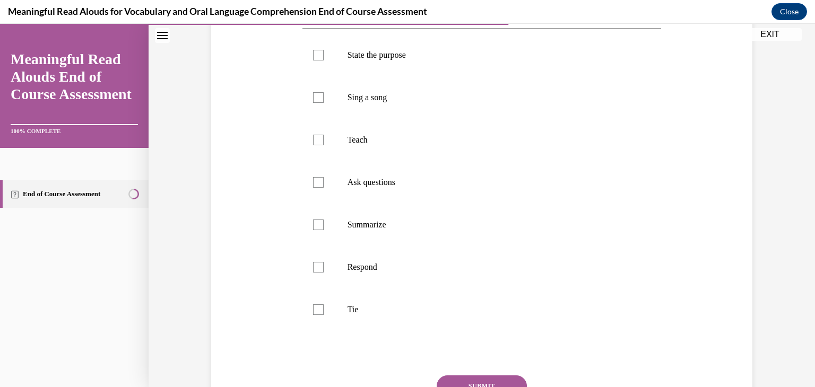
scroll to position [208, 0]
click at [365, 304] on p "Tie" at bounding box center [490, 307] width 287 height 11
click at [324, 304] on input "Tie" at bounding box center [318, 307] width 11 height 11
checkbox input "true"
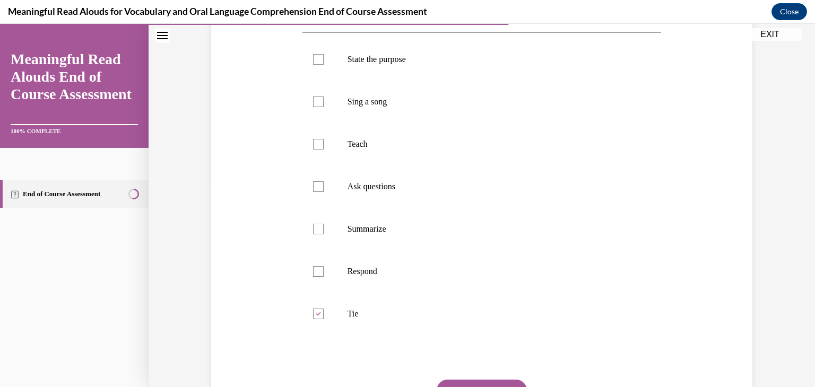
scroll to position [203, 0]
click at [367, 186] on p "Ask questions" at bounding box center [490, 185] width 287 height 11
click at [324, 186] on input "Ask questions" at bounding box center [318, 185] width 11 height 11
checkbox input "true"
click at [365, 226] on p "Summarize" at bounding box center [490, 227] width 287 height 11
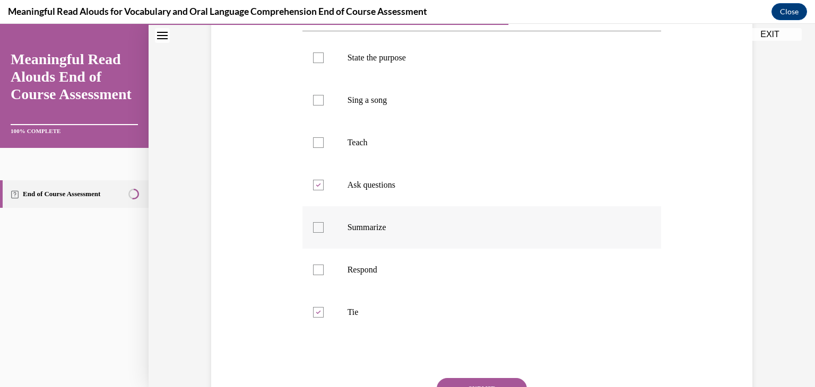
click at [324, 226] on input "Summarize" at bounding box center [318, 227] width 11 height 11
checkbox input "true"
click at [362, 270] on p "Respond" at bounding box center [490, 270] width 287 height 11
click at [324, 270] on input "Respond" at bounding box center [318, 270] width 11 height 11
checkbox input "true"
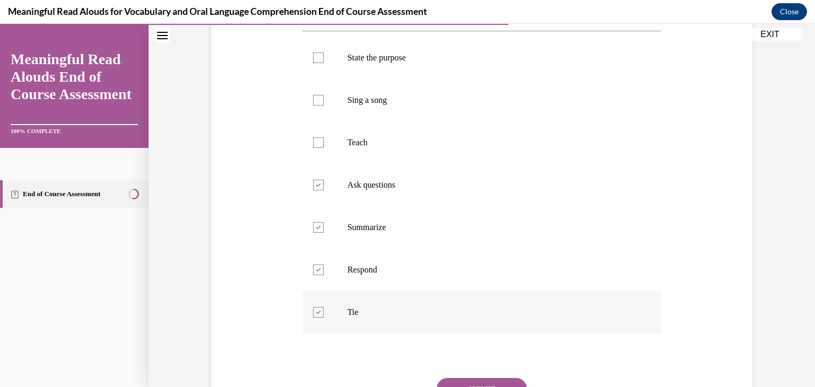
click at [363, 304] on label "Tie" at bounding box center [481, 312] width 359 height 42
click at [324, 307] on input "Tie" at bounding box center [318, 312] width 11 height 11
checkbox input "false"
click at [465, 378] on button "SUBMIT" at bounding box center [482, 388] width 90 height 21
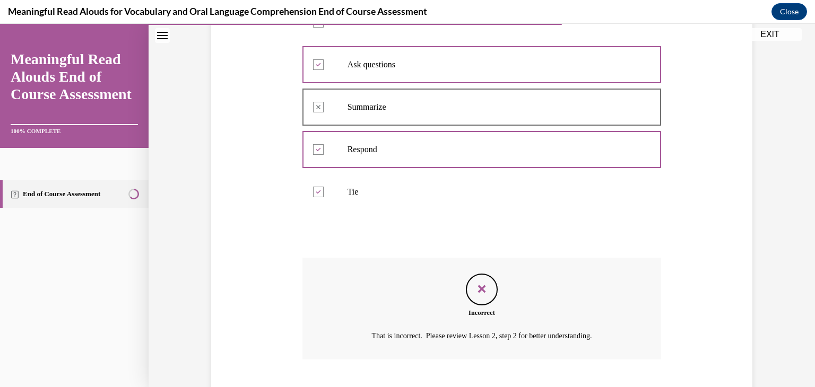
scroll to position [388, 0]
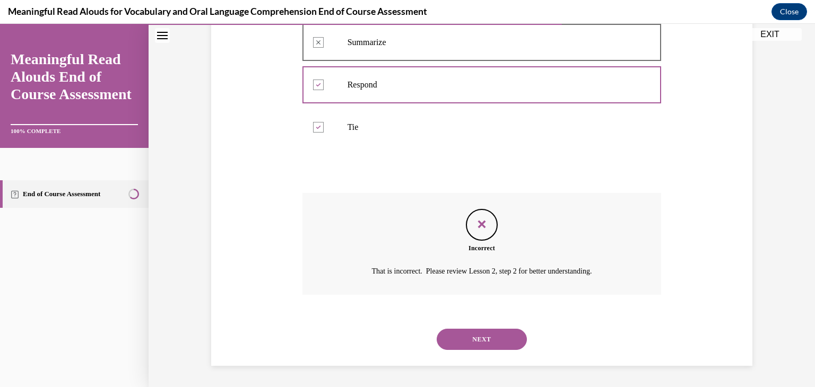
click at [492, 343] on button "NEXT" at bounding box center [482, 339] width 90 height 21
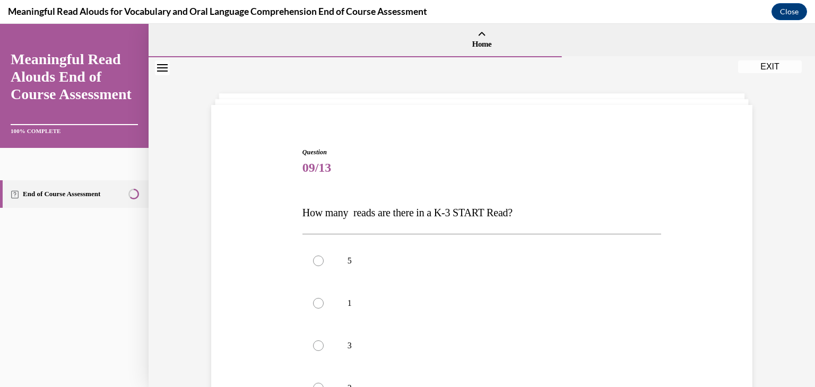
scroll to position [55, 0]
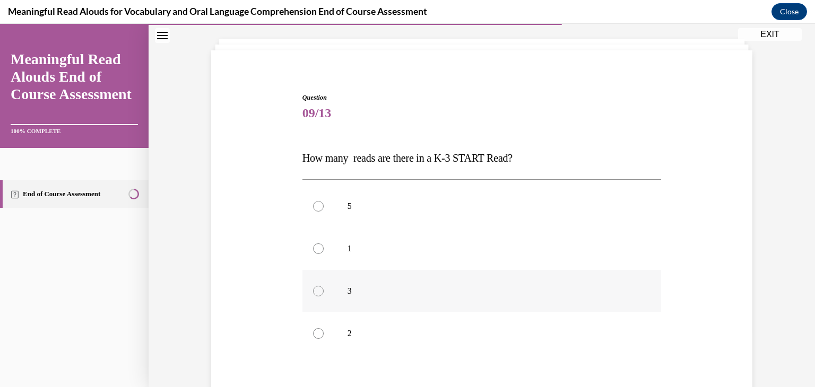
click at [313, 291] on div at bounding box center [318, 291] width 11 height 11
click at [313, 291] on input "3" at bounding box center [318, 291] width 11 height 11
radio input "true"
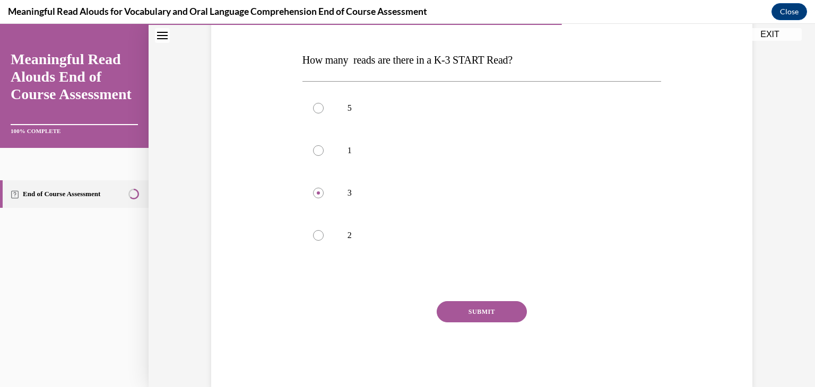
scroll to position [175, 0]
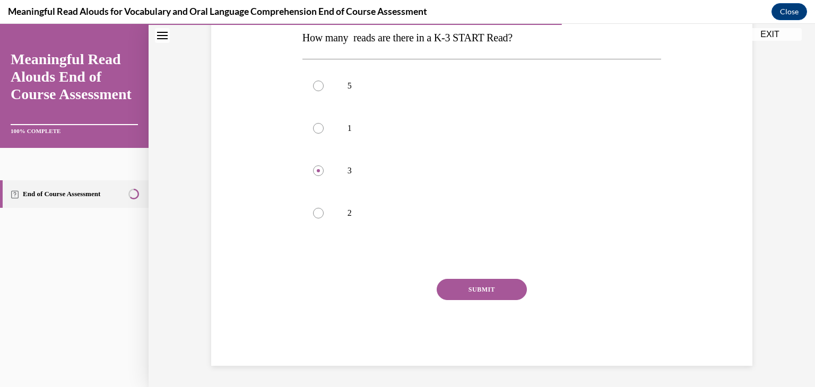
click at [489, 287] on button "SUBMIT" at bounding box center [482, 289] width 90 height 21
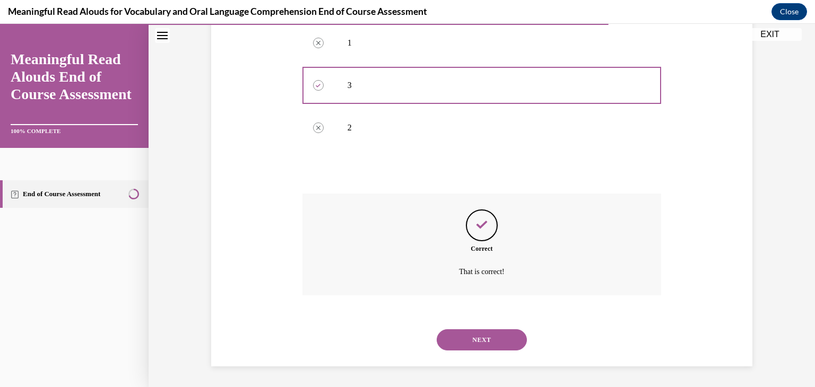
scroll to position [261, 0]
click at [493, 332] on button "NEXT" at bounding box center [482, 339] width 90 height 21
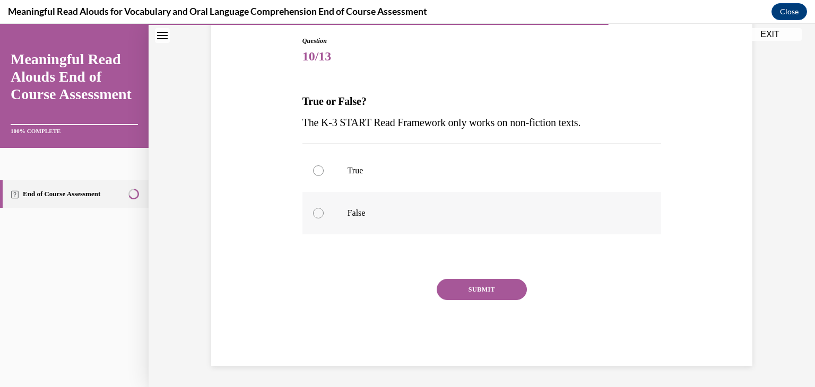
click at [361, 212] on p "False" at bounding box center [490, 213] width 287 height 11
click at [324, 212] on input "False" at bounding box center [318, 213] width 11 height 11
radio input "true"
click at [461, 283] on button "SUBMIT" at bounding box center [482, 289] width 90 height 21
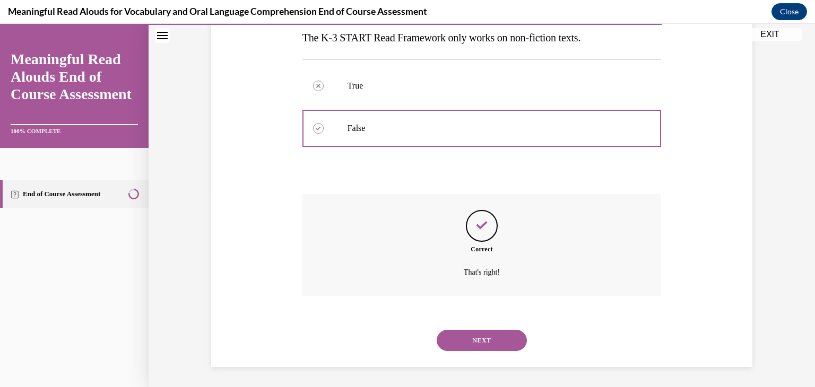
scroll to position [197, 0]
click at [475, 325] on div "NEXT" at bounding box center [481, 339] width 359 height 42
click at [487, 341] on button "NEXT" at bounding box center [482, 339] width 90 height 21
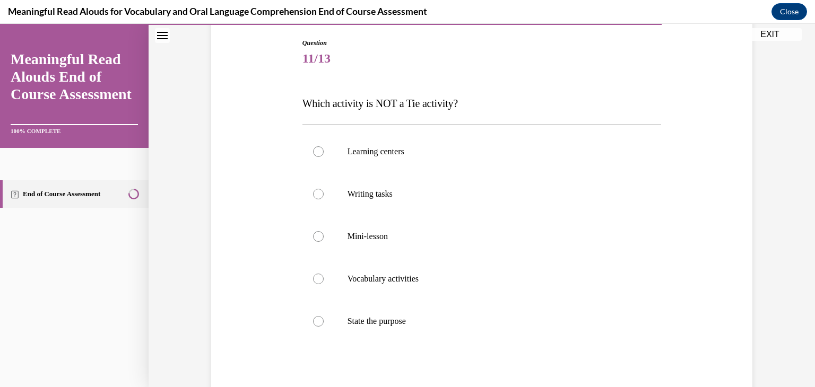
scroll to position [111, 0]
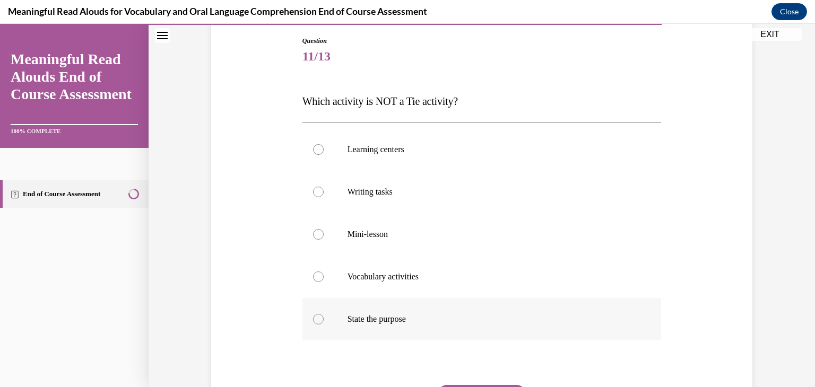
click at [361, 319] on p "State the purpose" at bounding box center [490, 319] width 287 height 11
click at [324, 319] on input "State the purpose" at bounding box center [318, 319] width 11 height 11
radio input "true"
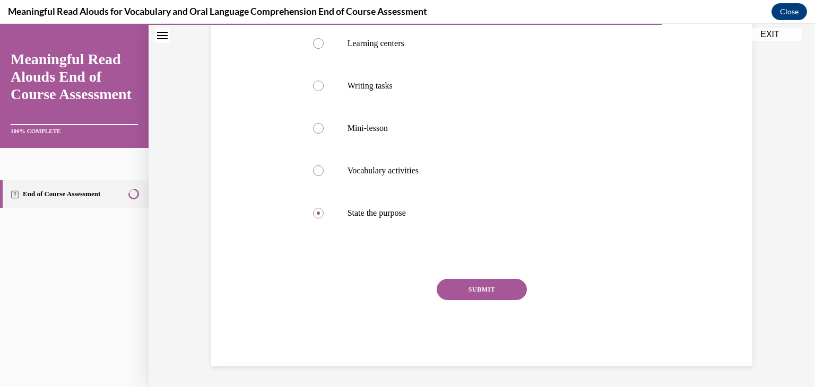
click at [478, 293] on button "SUBMIT" at bounding box center [482, 289] width 90 height 21
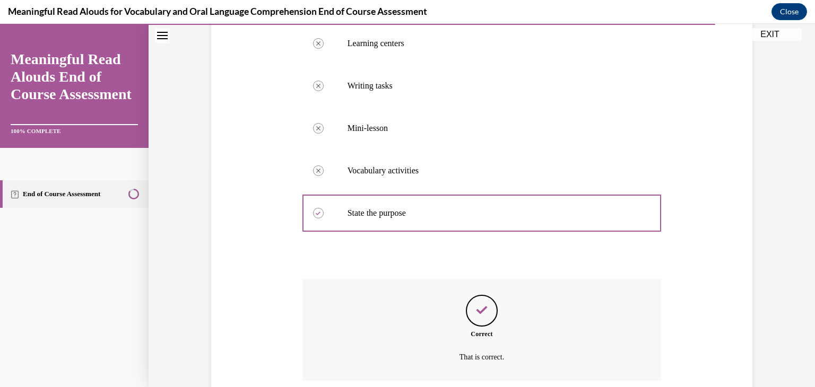
scroll to position [303, 0]
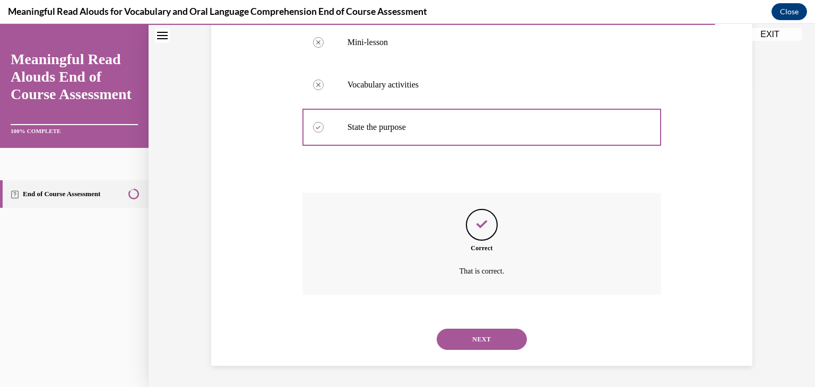
click at [482, 342] on button "NEXT" at bounding box center [482, 339] width 90 height 21
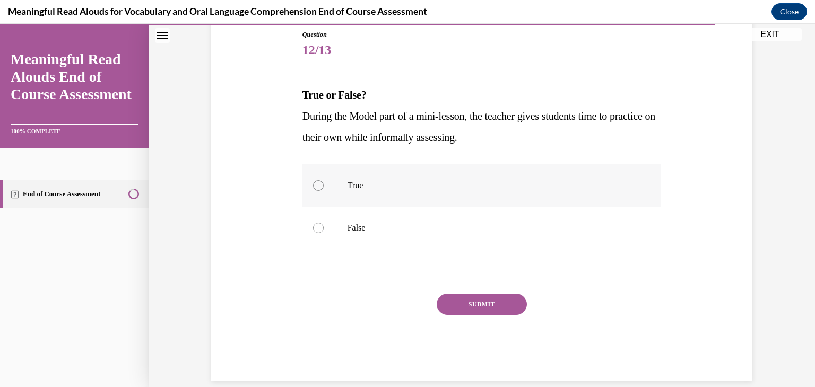
click at [354, 178] on label "True" at bounding box center [481, 185] width 359 height 42
click at [324, 180] on input "True" at bounding box center [318, 185] width 11 height 11
radio input "true"
click at [491, 308] on button "SUBMIT" at bounding box center [482, 304] width 90 height 21
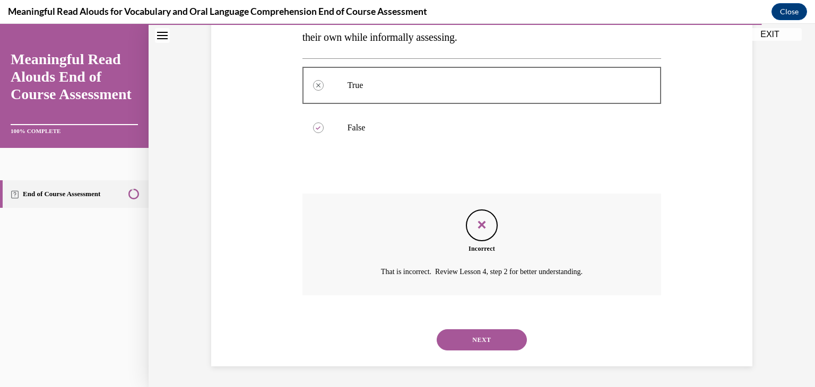
scroll to position [219, 0]
click at [490, 340] on button "NEXT" at bounding box center [482, 339] width 90 height 21
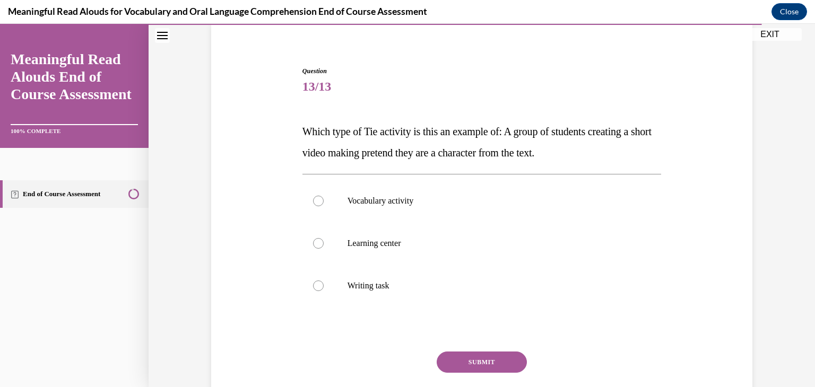
scroll to position [88, 0]
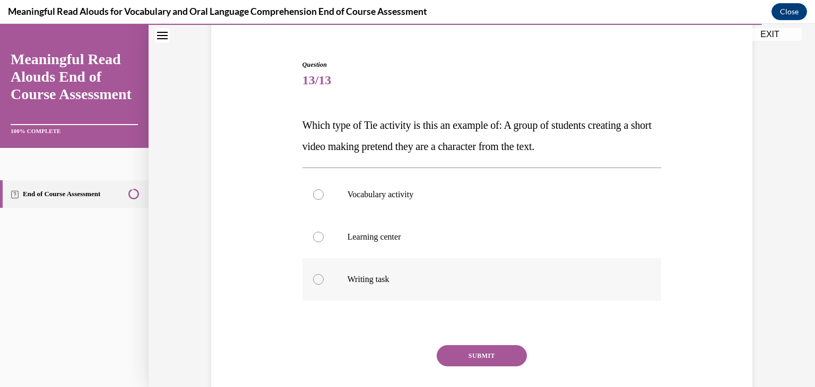
click at [371, 274] on p "Writing task" at bounding box center [490, 279] width 287 height 11
click at [324, 274] on input "Writing task" at bounding box center [318, 279] width 11 height 11
radio input "true"
click at [476, 351] on button "SUBMIT" at bounding box center [482, 355] width 90 height 21
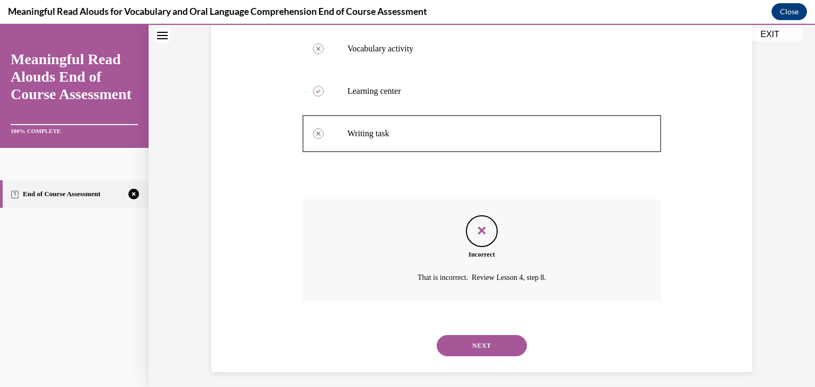
scroll to position [240, 0]
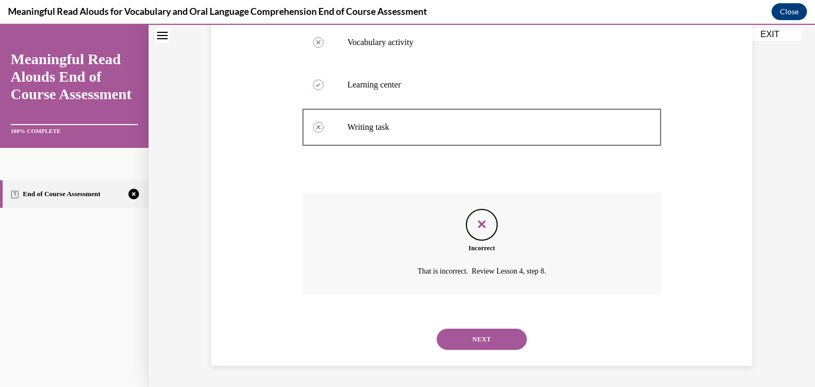
click at [484, 341] on button "NEXT" at bounding box center [482, 339] width 90 height 21
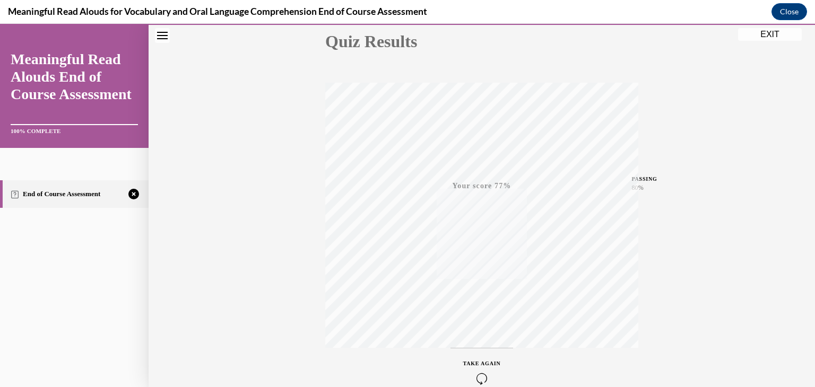
scroll to position [180, 0]
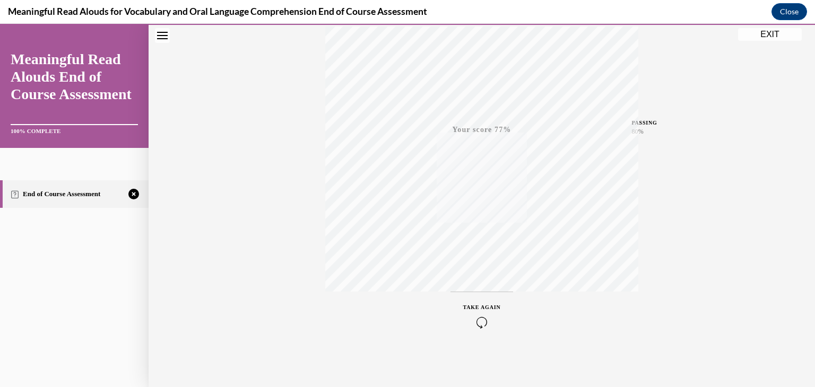
click at [483, 321] on icon "button" at bounding box center [482, 323] width 38 height 12
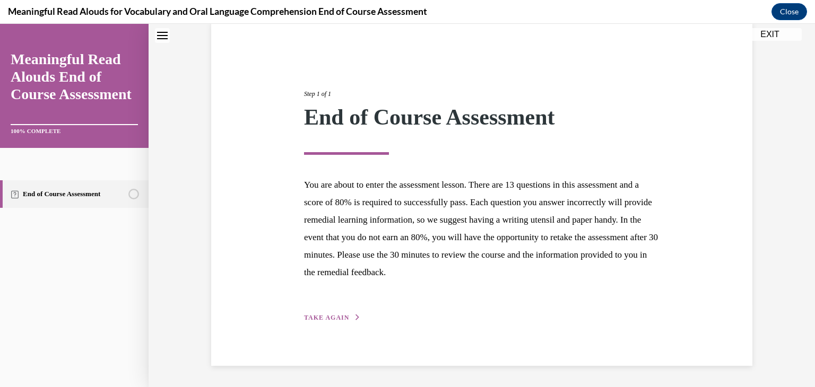
scroll to position [82, 0]
click at [335, 317] on span "TAKE AGAIN" at bounding box center [326, 318] width 45 height 7
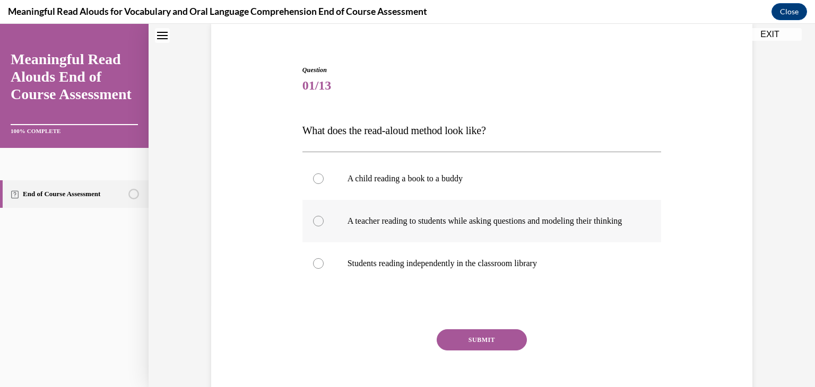
click at [420, 220] on p "A teacher reading to students while asking questions and modeling their thinking" at bounding box center [490, 221] width 287 height 11
click at [324, 220] on input "A teacher reading to students while asking questions and modeling their thinking" at bounding box center [318, 221] width 11 height 11
radio input "true"
click at [474, 347] on button "SUBMIT" at bounding box center [482, 339] width 90 height 21
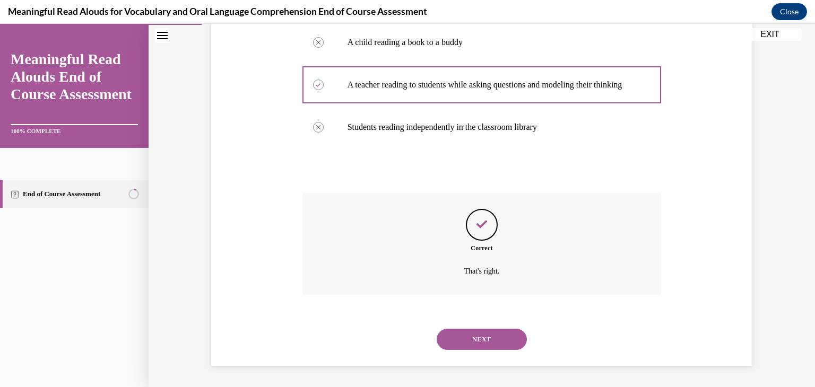
scroll to position [229, 0]
click at [489, 342] on button "NEXT" at bounding box center [482, 339] width 90 height 21
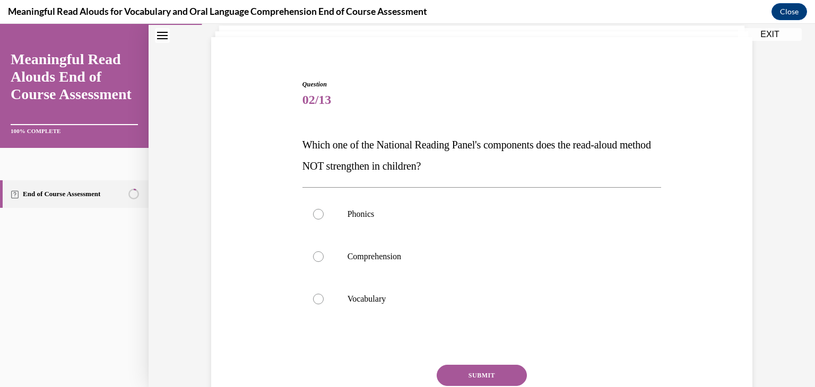
scroll to position [82, 0]
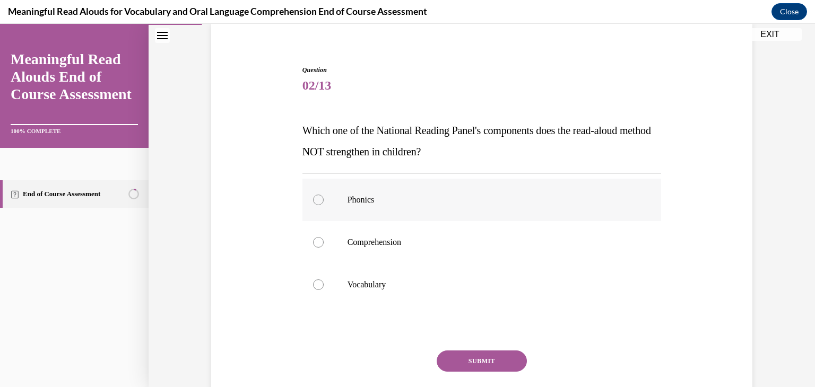
click at [484, 190] on label "Phonics" at bounding box center [481, 200] width 359 height 42
click at [324, 195] on input "Phonics" at bounding box center [318, 200] width 11 height 11
radio input "true"
click at [485, 361] on button "SUBMIT" at bounding box center [482, 361] width 90 height 21
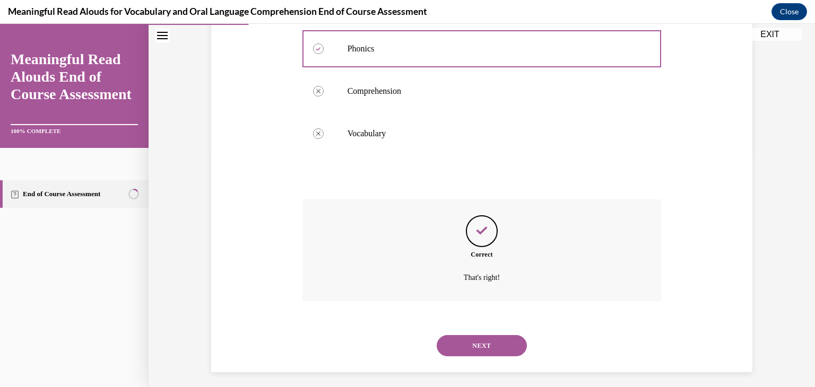
scroll to position [240, 0]
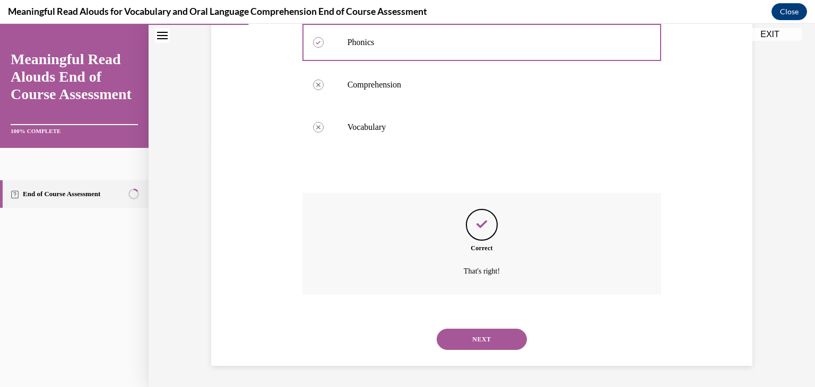
click at [486, 339] on button "NEXT" at bounding box center [482, 339] width 90 height 21
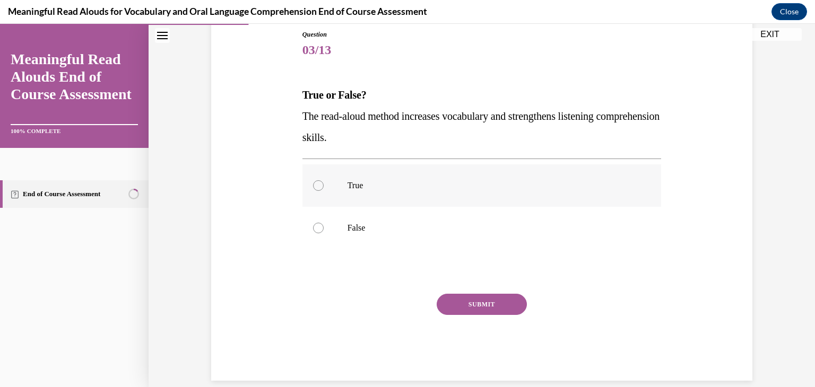
click at [478, 191] on label "True" at bounding box center [481, 185] width 359 height 42
click at [324, 191] on input "True" at bounding box center [318, 185] width 11 height 11
radio input "true"
click at [488, 307] on button "SUBMIT" at bounding box center [482, 304] width 90 height 21
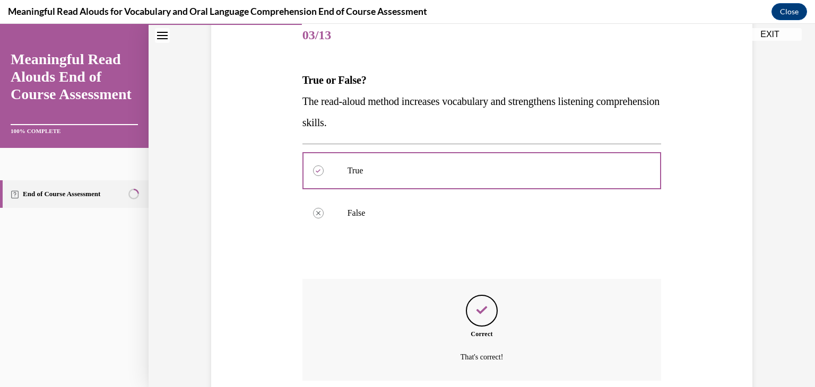
scroll to position [219, 0]
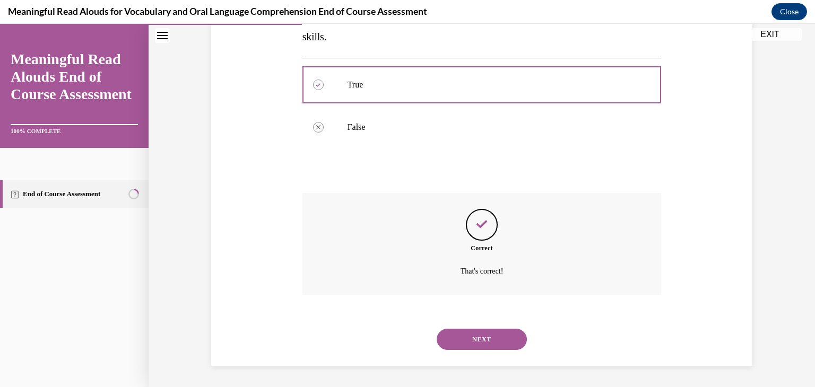
click at [483, 342] on button "NEXT" at bounding box center [482, 339] width 90 height 21
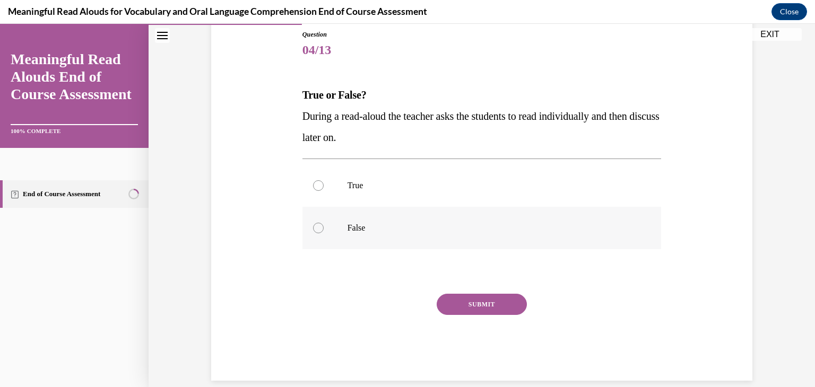
click at [482, 229] on p "False" at bounding box center [490, 228] width 287 height 11
click at [324, 229] on input "False" at bounding box center [318, 228] width 11 height 11
radio input "true"
click at [487, 303] on button "SUBMIT" at bounding box center [482, 304] width 90 height 21
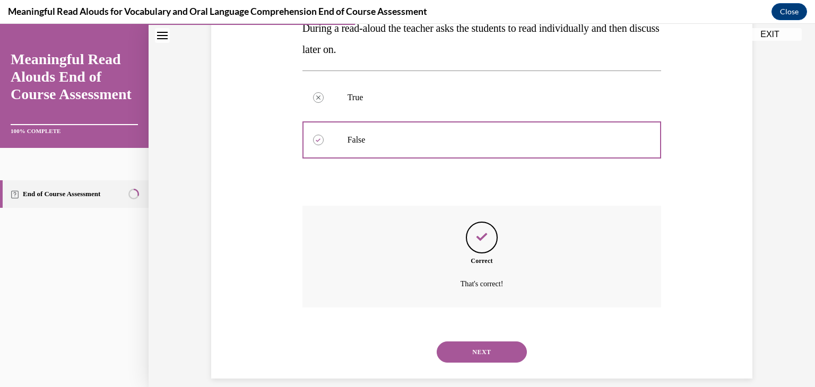
scroll to position [219, 0]
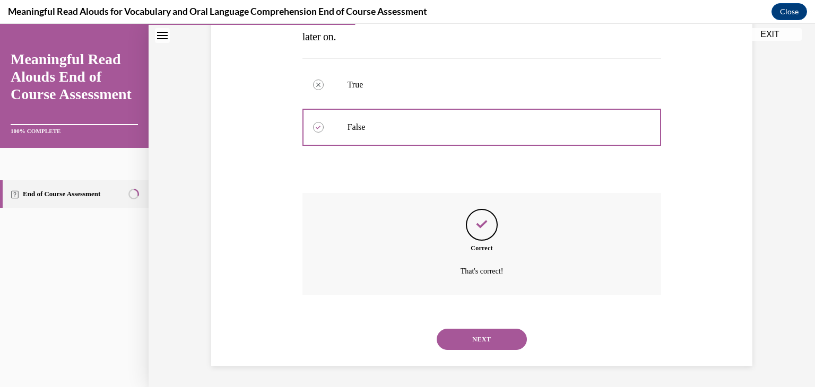
click at [487, 336] on button "NEXT" at bounding box center [482, 339] width 90 height 21
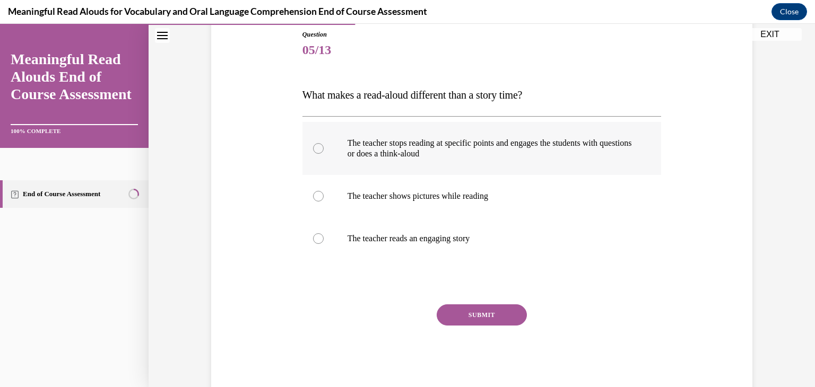
click at [422, 149] on p "The teacher stops reading at specific points and engages the students with ques…" at bounding box center [490, 148] width 287 height 21
click at [324, 149] on input "The teacher stops reading at specific points and engages the students with ques…" at bounding box center [318, 148] width 11 height 11
radio input "true"
click at [469, 311] on button "SUBMIT" at bounding box center [482, 314] width 90 height 21
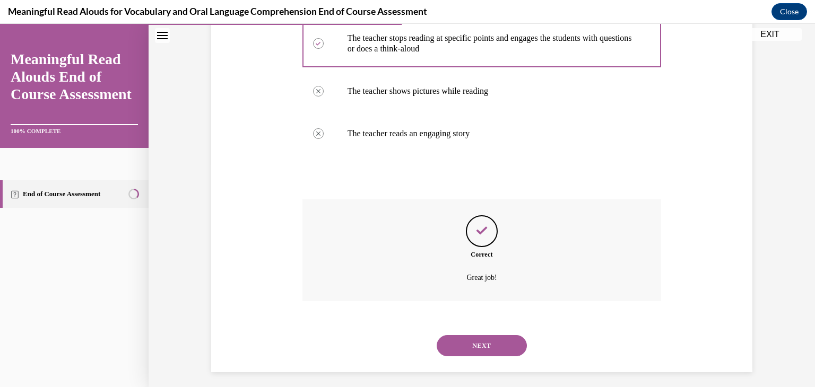
scroll to position [229, 0]
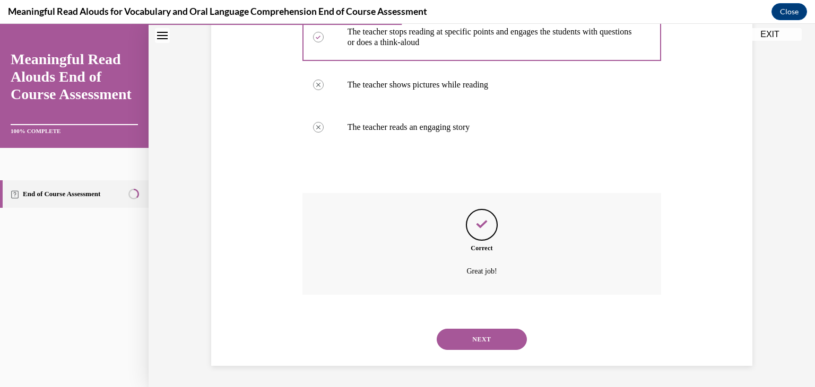
click at [482, 336] on button "NEXT" at bounding box center [482, 339] width 90 height 21
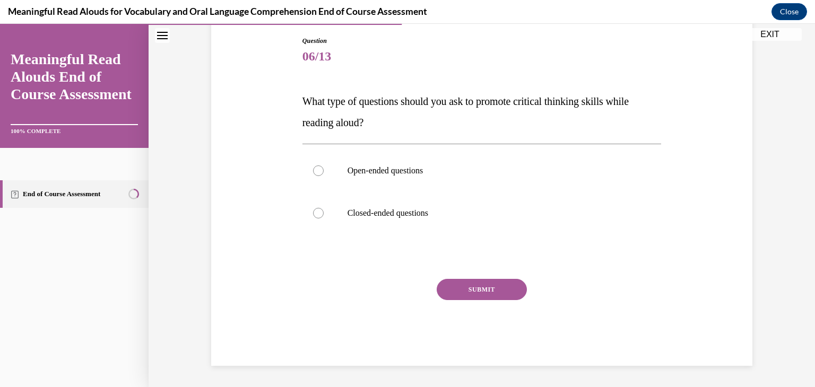
scroll to position [111, 0]
click at [404, 175] on p "Open-ended questions" at bounding box center [490, 170] width 287 height 11
click at [324, 175] on input "Open-ended questions" at bounding box center [318, 170] width 11 height 11
radio input "true"
click at [479, 287] on button "SUBMIT" at bounding box center [482, 289] width 90 height 21
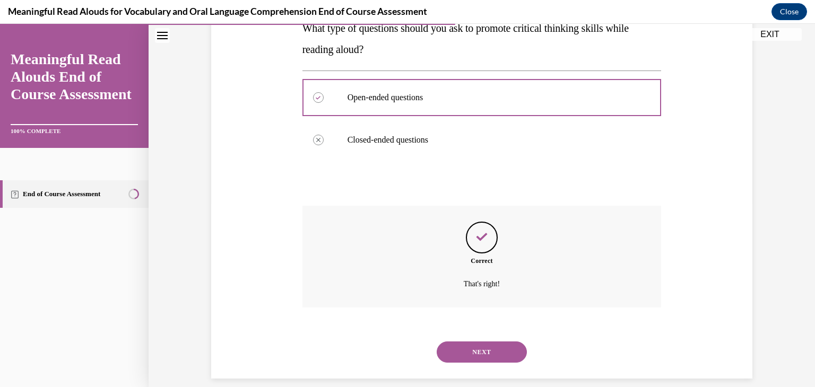
scroll to position [197, 0]
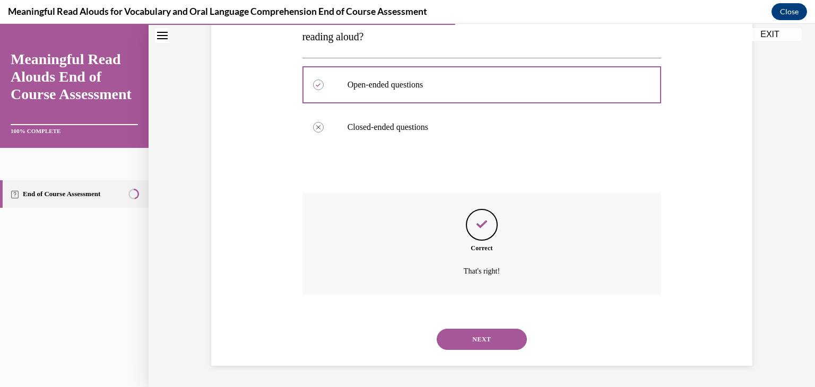
click at [485, 335] on button "NEXT" at bounding box center [482, 339] width 90 height 21
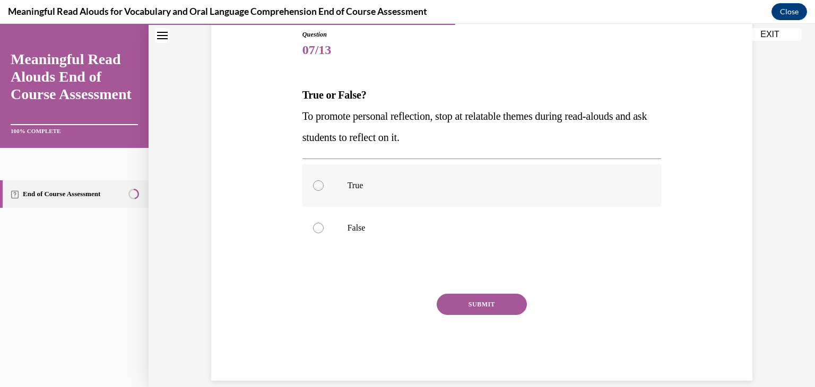
click at [485, 198] on label "True" at bounding box center [481, 185] width 359 height 42
click at [324, 191] on input "True" at bounding box center [318, 185] width 11 height 11
radio input "true"
click at [496, 304] on button "SUBMIT" at bounding box center [482, 304] width 90 height 21
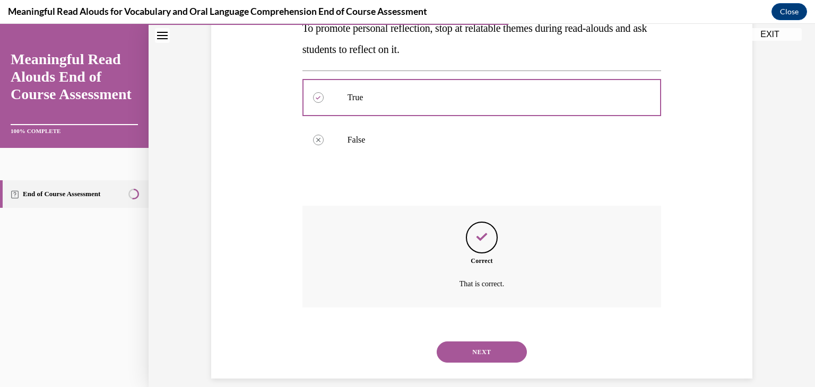
scroll to position [219, 0]
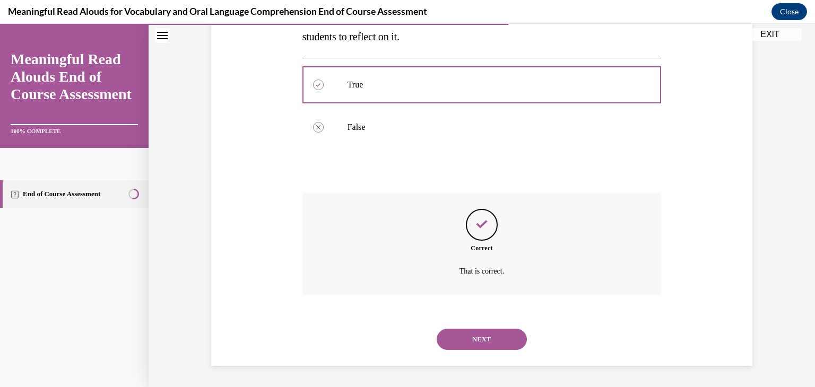
click at [490, 332] on button "NEXT" at bounding box center [482, 339] width 90 height 21
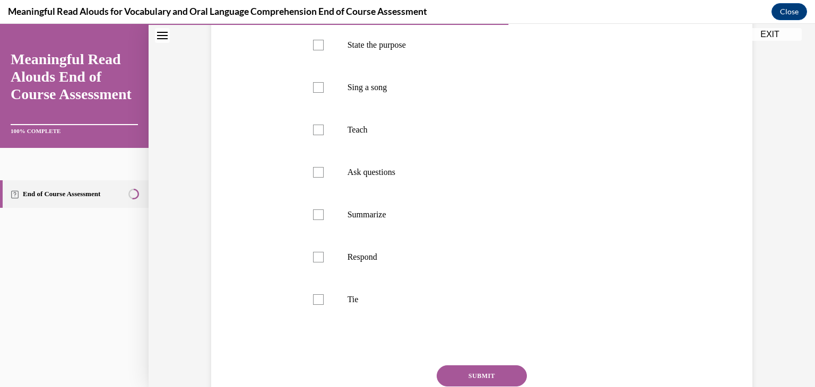
scroll to position [216, 0]
click at [572, 298] on p "Tie" at bounding box center [490, 299] width 287 height 11
click at [324, 298] on input "Tie" at bounding box center [318, 299] width 11 height 11
checkbox input "true"
click at [559, 218] on p "Summarize" at bounding box center [490, 214] width 287 height 11
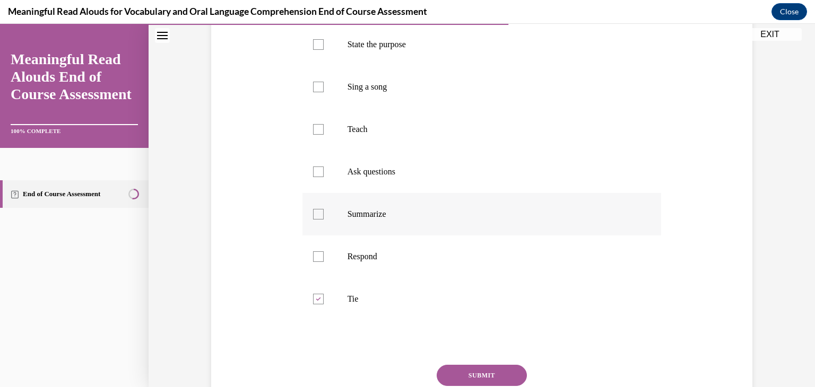
click at [324, 218] on input "Summarize" at bounding box center [318, 214] width 11 height 11
checkbox input "true"
click at [542, 172] on p "Ask questions" at bounding box center [490, 172] width 287 height 11
click at [324, 172] on input "Ask questions" at bounding box center [318, 172] width 11 height 11
checkbox input "true"
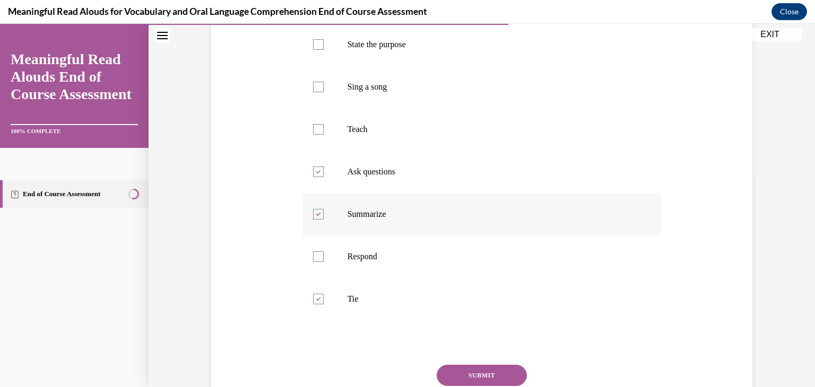
click at [545, 204] on label "Summarize" at bounding box center [481, 214] width 359 height 42
click at [324, 209] on input "Summarize" at bounding box center [318, 214] width 11 height 11
checkbox input "false"
click at [528, 98] on label "Sing a song" at bounding box center [481, 87] width 359 height 42
click at [324, 92] on input "Sing a song" at bounding box center [318, 87] width 11 height 11
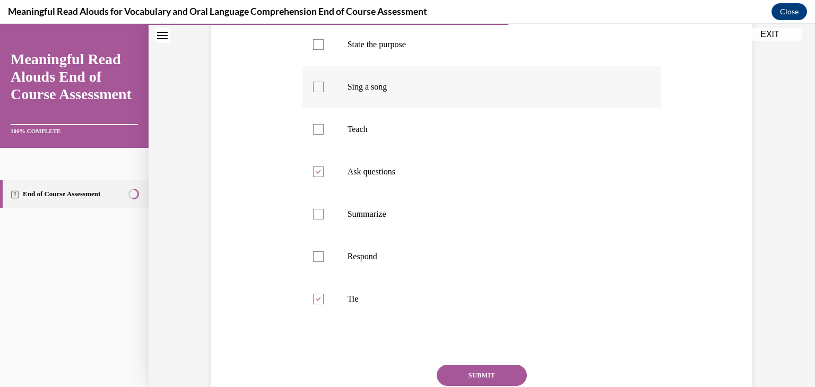
checkbox input "true"
click at [489, 370] on button "SUBMIT" at bounding box center [482, 375] width 90 height 21
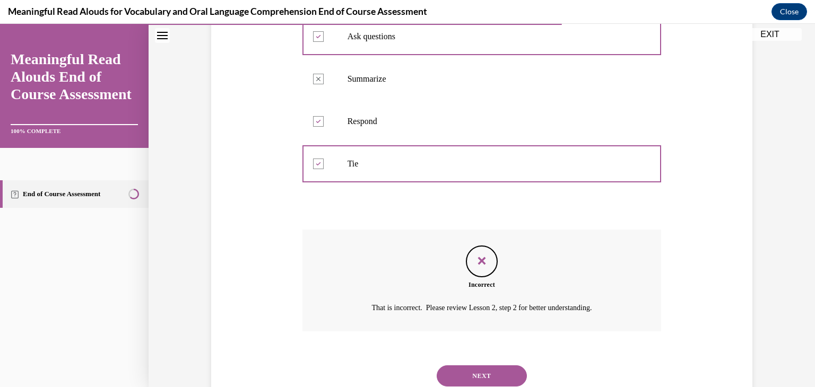
scroll to position [374, 0]
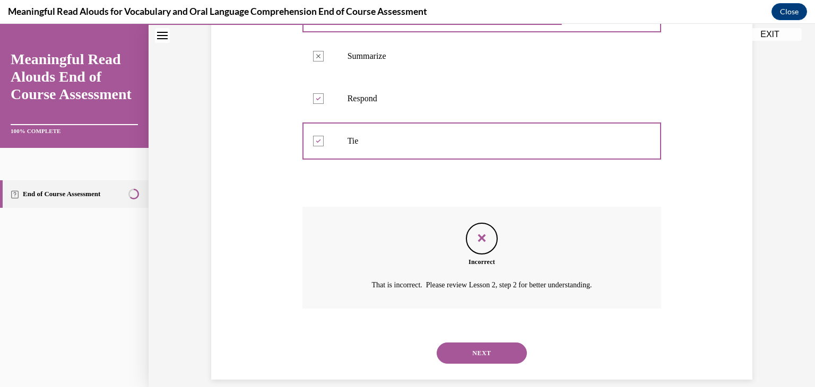
click at [484, 353] on button "NEXT" at bounding box center [482, 353] width 90 height 21
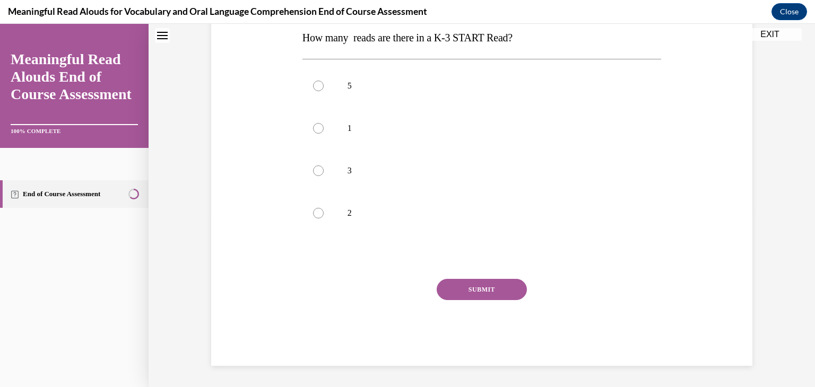
scroll to position [0, 0]
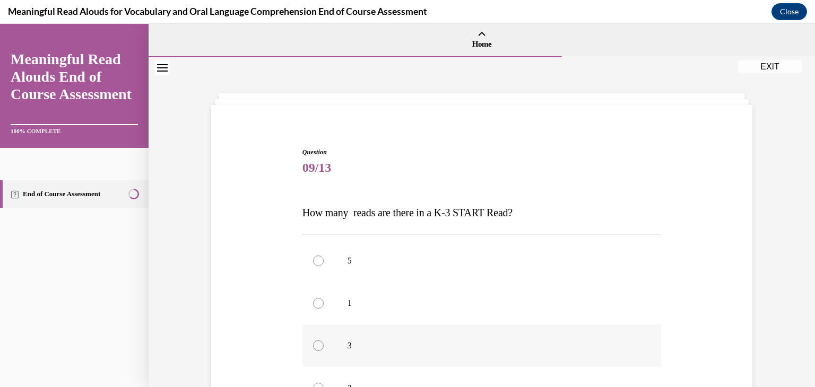
click at [454, 341] on p "3" at bounding box center [490, 346] width 287 height 11
click at [324, 341] on input "3" at bounding box center [318, 346] width 11 height 11
radio input "true"
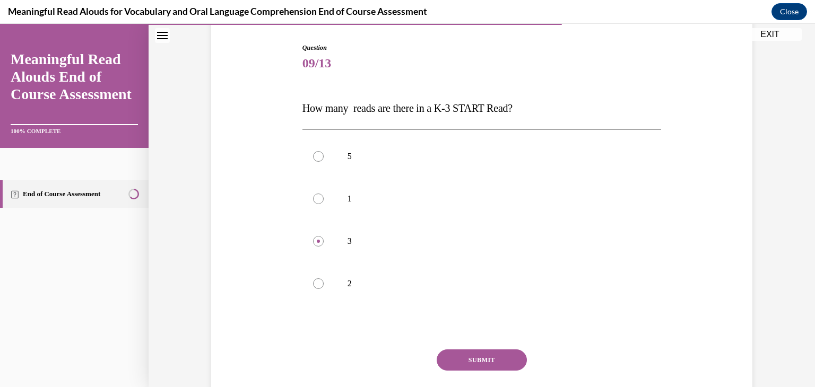
scroll to position [162, 0]
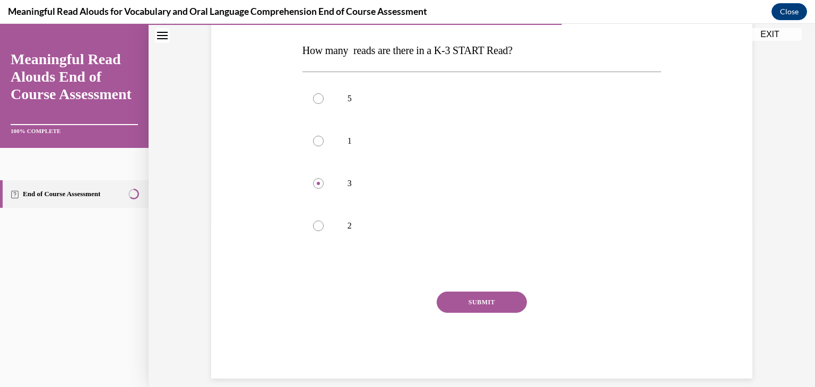
click at [495, 308] on button "SUBMIT" at bounding box center [482, 302] width 90 height 21
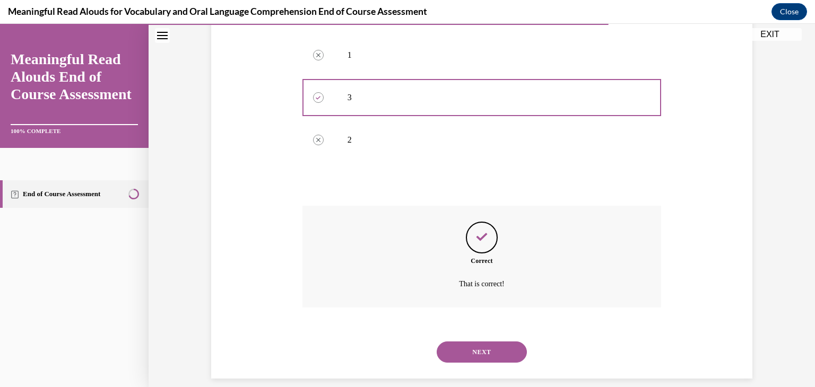
scroll to position [261, 0]
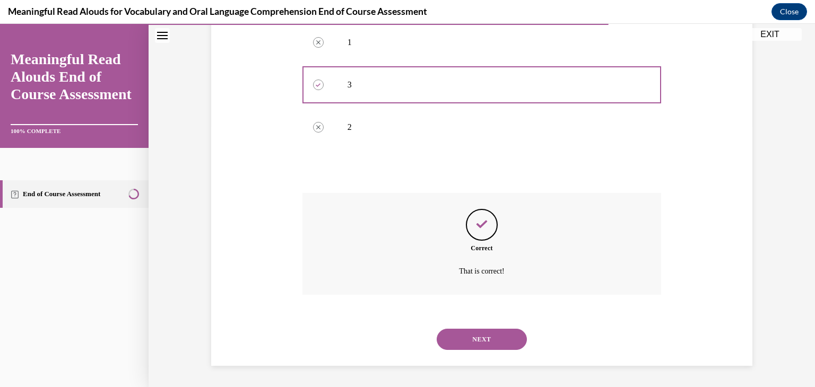
click at [492, 340] on button "NEXT" at bounding box center [482, 339] width 90 height 21
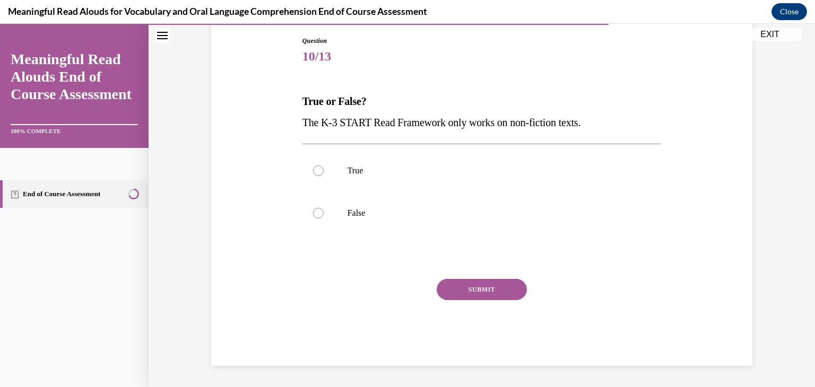
scroll to position [111, 0]
click at [370, 213] on p "False" at bounding box center [490, 213] width 287 height 11
click at [324, 213] on input "False" at bounding box center [318, 213] width 11 height 11
radio input "true"
click at [486, 292] on button "SUBMIT" at bounding box center [482, 289] width 90 height 21
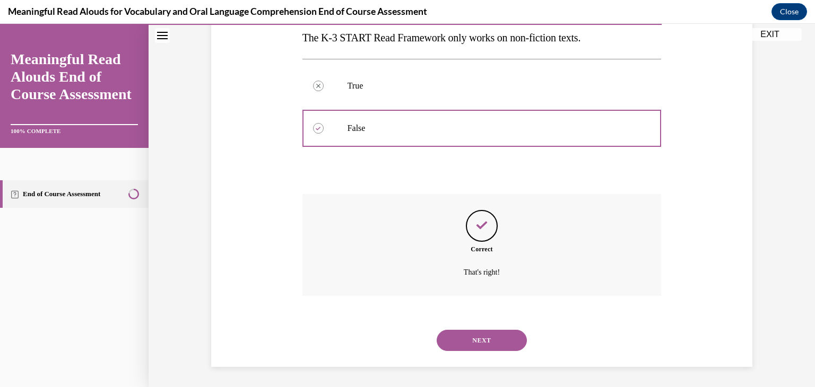
scroll to position [197, 0]
click at [488, 336] on button "NEXT" at bounding box center [482, 339] width 90 height 21
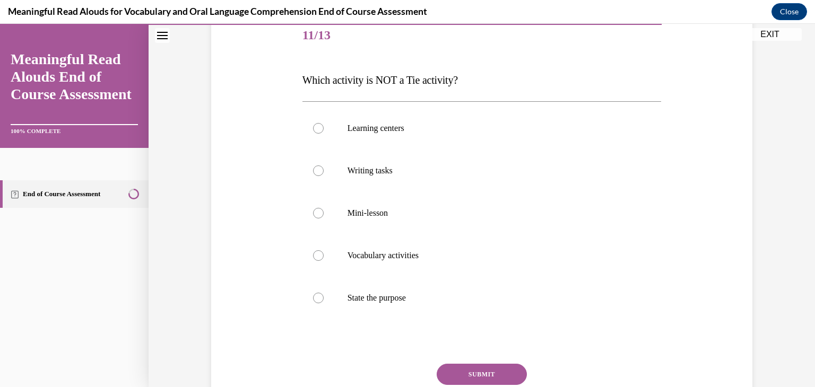
scroll to position [147, 0]
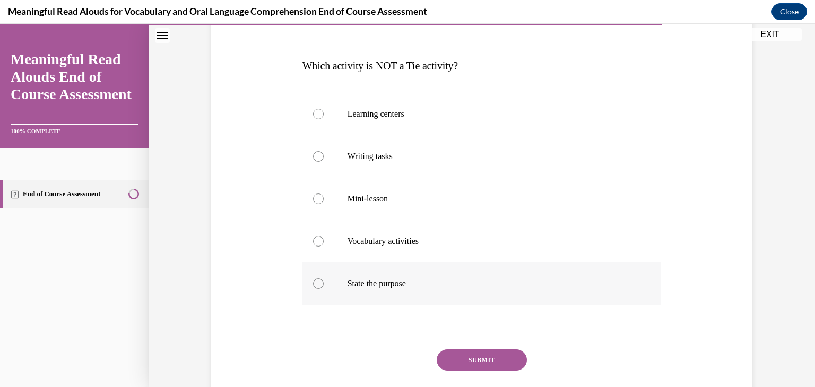
click at [466, 276] on label "State the purpose" at bounding box center [481, 284] width 359 height 42
click at [324, 278] on input "State the purpose" at bounding box center [318, 283] width 11 height 11
radio input "true"
click at [494, 359] on button "SUBMIT" at bounding box center [482, 360] width 90 height 21
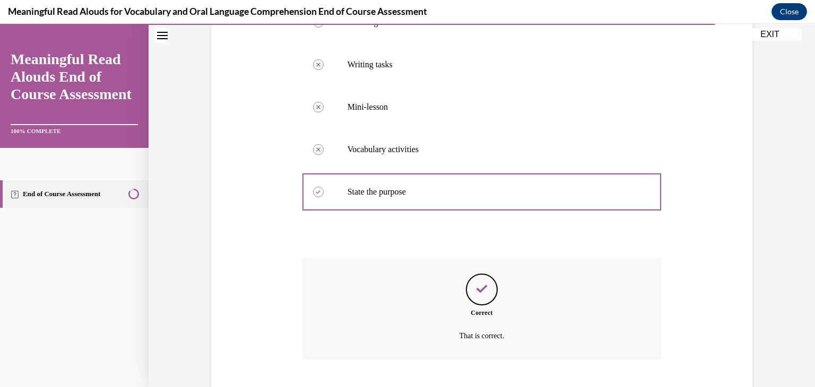
scroll to position [303, 0]
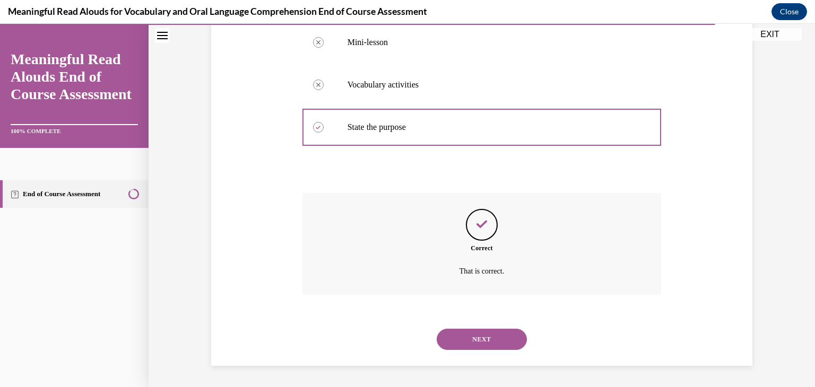
click at [496, 352] on div "NEXT" at bounding box center [481, 339] width 359 height 42
click at [498, 338] on button "NEXT" at bounding box center [482, 339] width 90 height 21
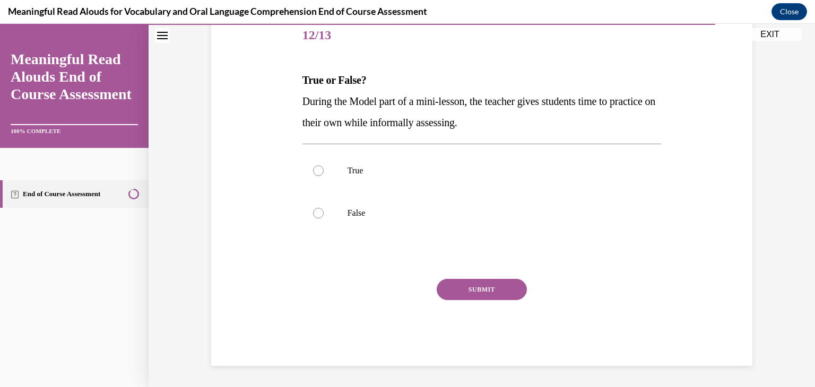
scroll to position [118, 0]
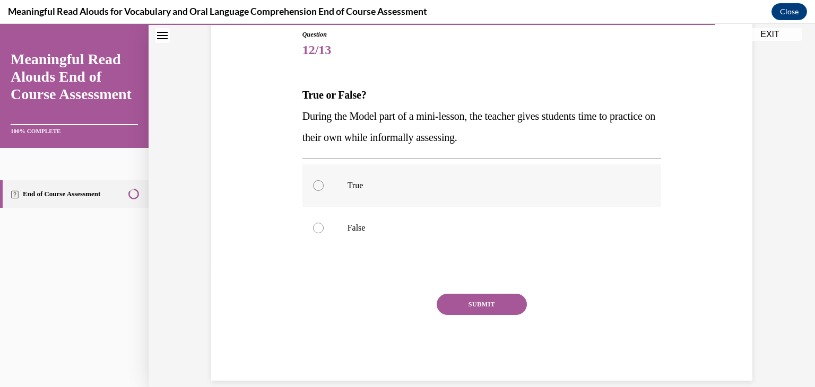
click at [337, 179] on label "True" at bounding box center [481, 185] width 359 height 42
click at [324, 180] on input "True" at bounding box center [318, 185] width 11 height 11
radio input "true"
click at [333, 225] on label "False" at bounding box center [481, 228] width 359 height 42
click at [324, 225] on input "False" at bounding box center [318, 228] width 11 height 11
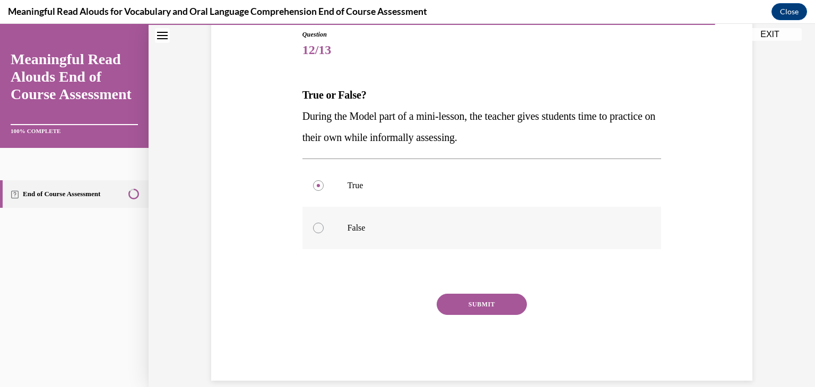
radio input "true"
click at [487, 304] on button "SUBMIT" at bounding box center [482, 304] width 90 height 21
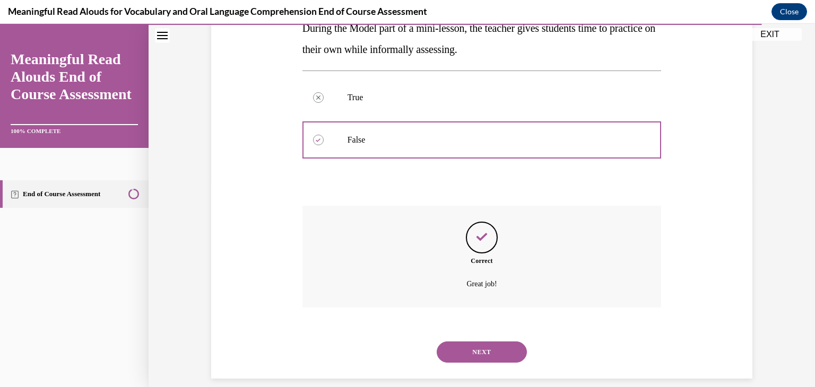
scroll to position [219, 0]
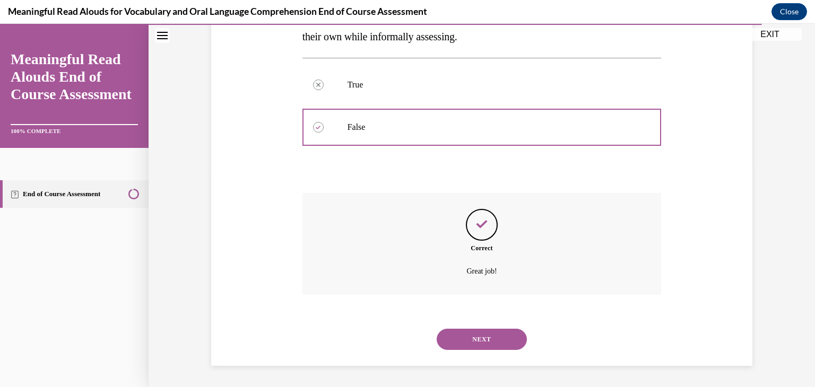
click at [486, 336] on button "NEXT" at bounding box center [482, 339] width 90 height 21
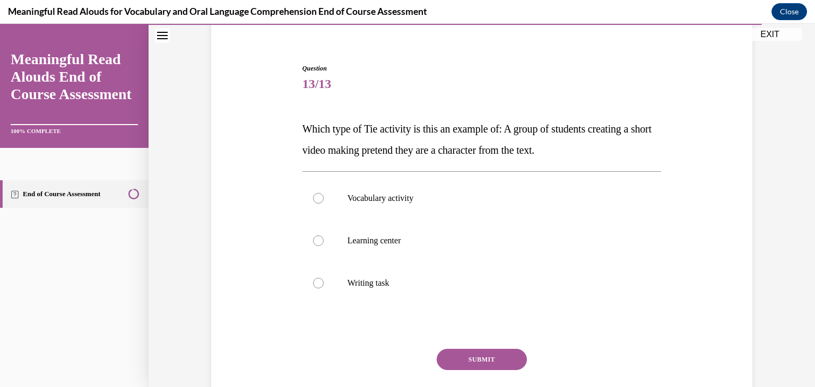
scroll to position [85, 0]
click at [362, 281] on p "Writing task" at bounding box center [490, 282] width 287 height 11
click at [324, 281] on input "Writing task" at bounding box center [318, 282] width 11 height 11
radio input "true"
click at [475, 354] on button "SUBMIT" at bounding box center [482, 358] width 90 height 21
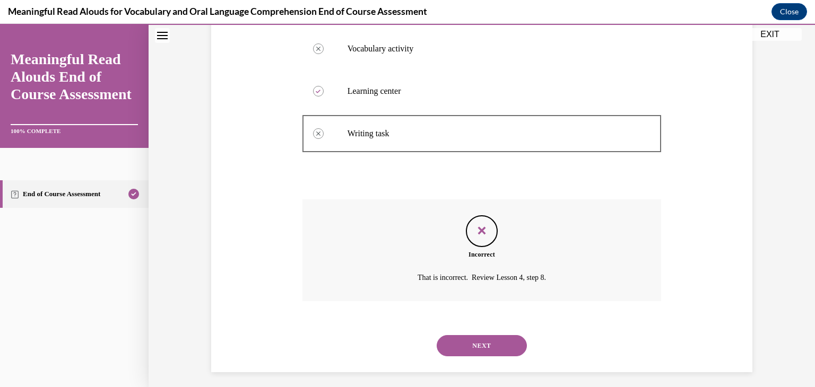
scroll to position [240, 0]
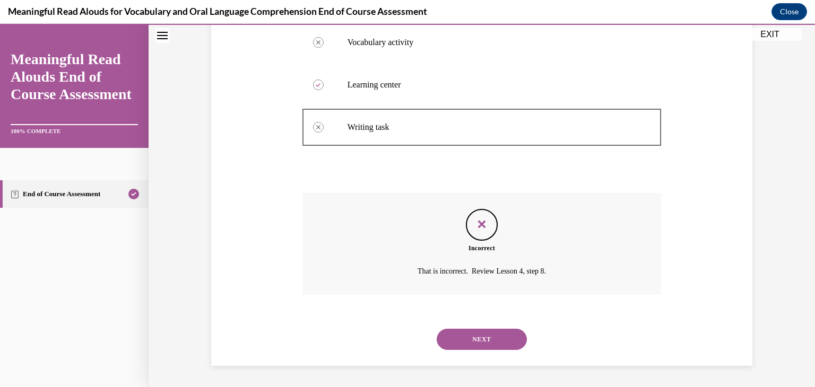
click at [487, 339] on button "NEXT" at bounding box center [482, 339] width 90 height 21
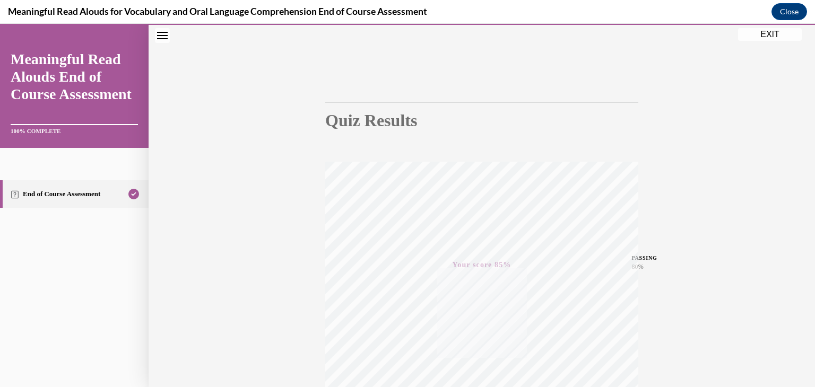
scroll to position [40, 0]
click at [772, 37] on button "EXIT" at bounding box center [770, 34] width 64 height 13
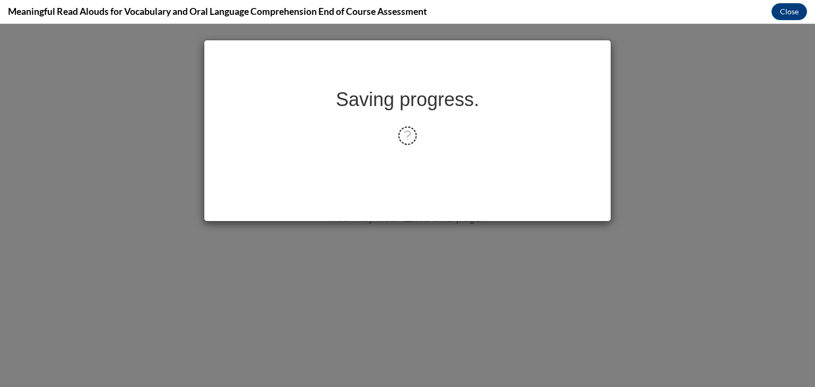
scroll to position [0, 0]
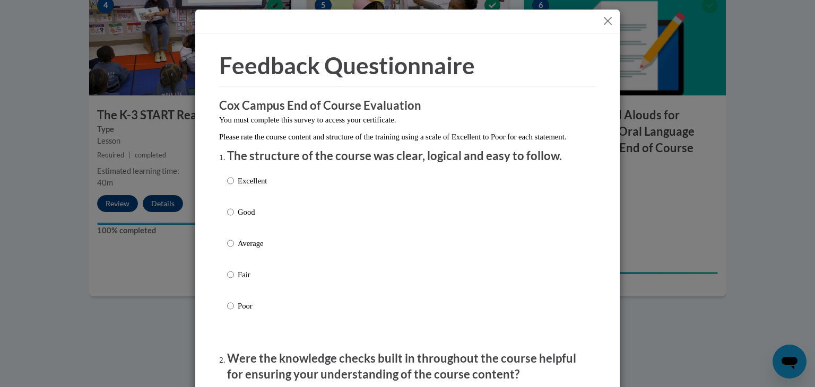
click at [253, 187] on p "Excellent" at bounding box center [252, 181] width 29 height 12
click at [234, 187] on input "Excellent" at bounding box center [230, 181] width 7 height 12
radio input "true"
click at [346, 236] on div "Excellent Good Average Fair Poor" at bounding box center [407, 256] width 361 height 173
click at [244, 218] on p "Good" at bounding box center [252, 212] width 29 height 12
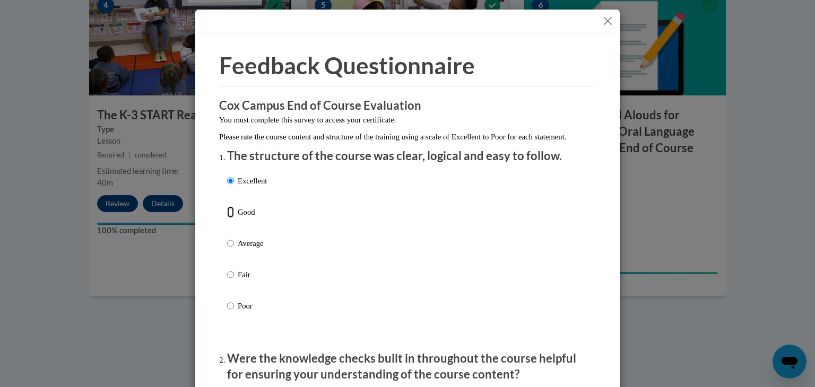
click at [234, 218] on input "Good" at bounding box center [230, 212] width 7 height 12
radio input "true"
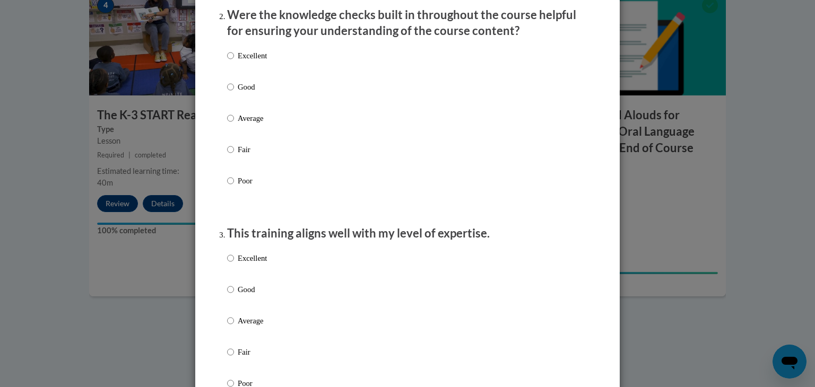
scroll to position [348, 0]
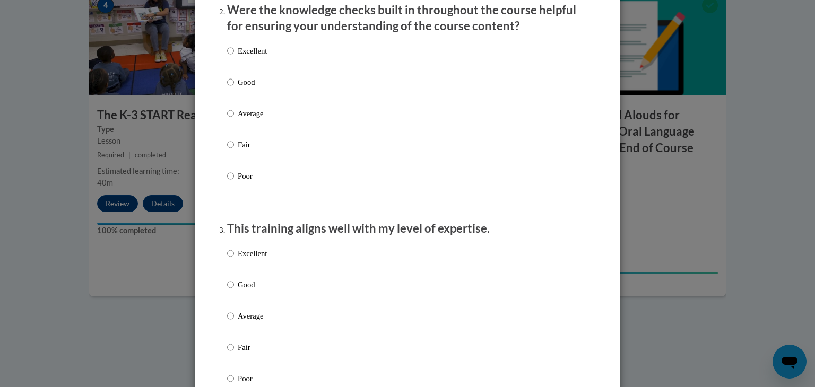
click at [250, 119] on p "Average" at bounding box center [252, 114] width 29 height 12
click at [234, 119] on input "Average" at bounding box center [230, 114] width 7 height 12
radio input "true"
click at [242, 353] on p "Fair" at bounding box center [252, 348] width 29 height 12
click at [234, 353] on input "Fair" at bounding box center [230, 348] width 7 height 12
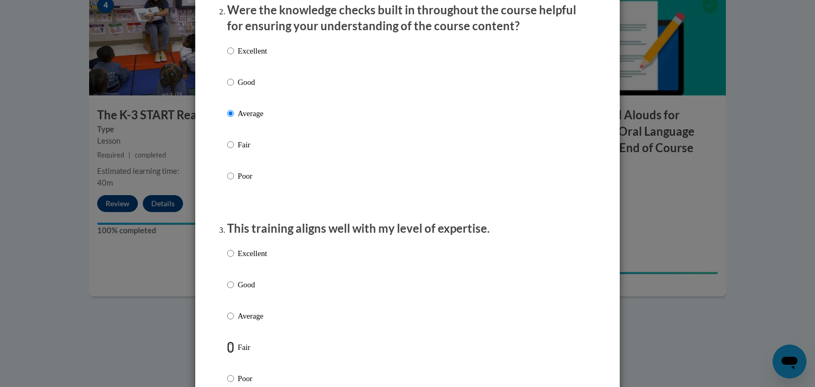
radio input "true"
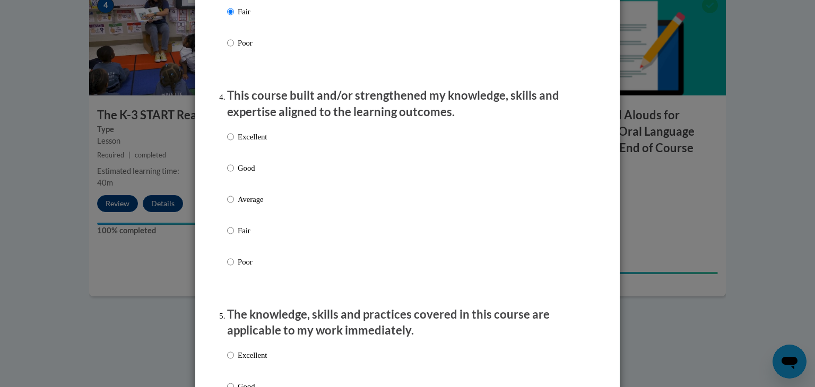
scroll to position [682, 0]
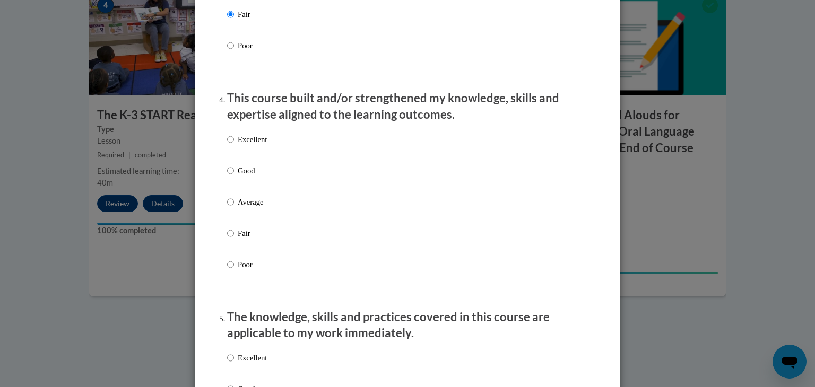
click at [241, 239] on p "Fair" at bounding box center [252, 234] width 29 height 12
click at [234, 239] on input "Fair" at bounding box center [230, 234] width 7 height 12
radio input "true"
click at [248, 208] on p "Average" at bounding box center [252, 202] width 29 height 12
click at [234, 208] on input "Average" at bounding box center [230, 202] width 7 height 12
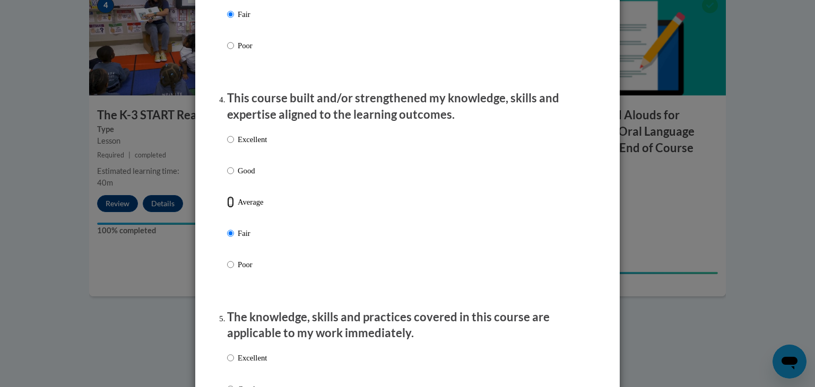
radio input "true"
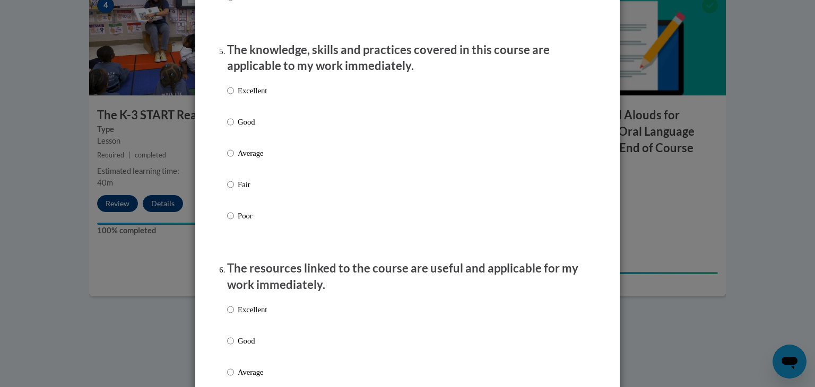
scroll to position [952, 0]
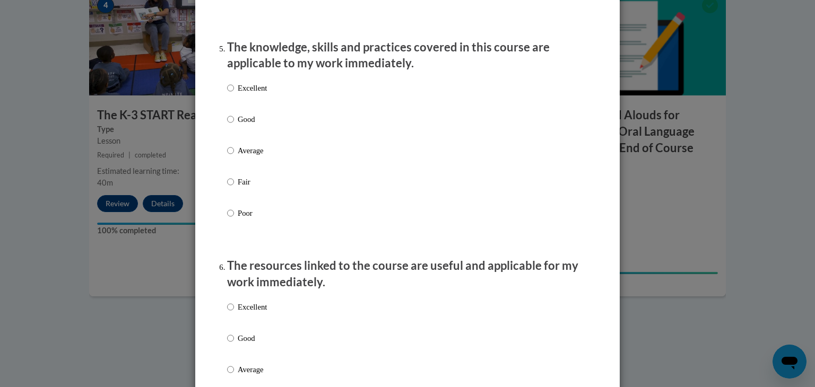
click at [238, 125] on p "Good" at bounding box center [252, 120] width 29 height 12
click at [234, 125] on input "Good" at bounding box center [230, 120] width 7 height 12
radio input "true"
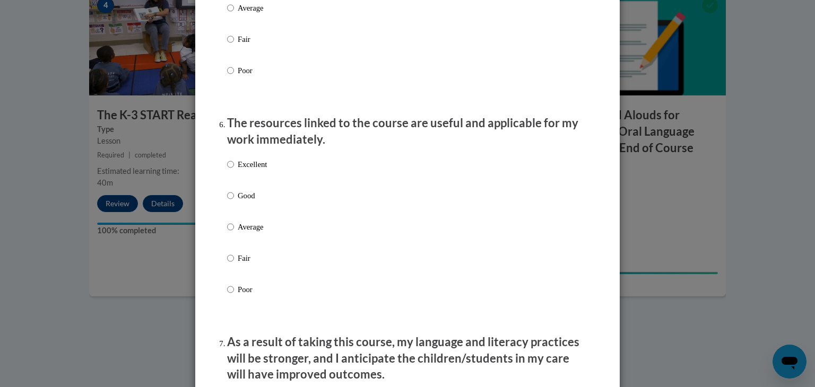
scroll to position [1161, 0]
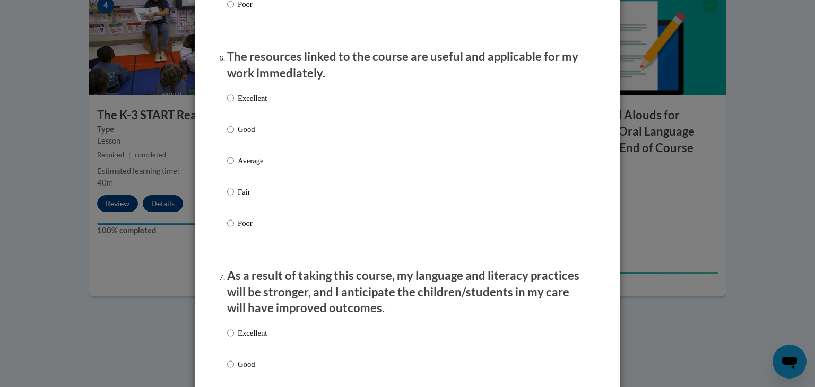
click at [357, 146] on div "Excellent Good Average Fair Poor" at bounding box center [407, 173] width 361 height 173
click at [238, 135] on p "Good" at bounding box center [252, 130] width 29 height 12
click at [234, 135] on input "Good" at bounding box center [230, 130] width 7 height 12
radio input "true"
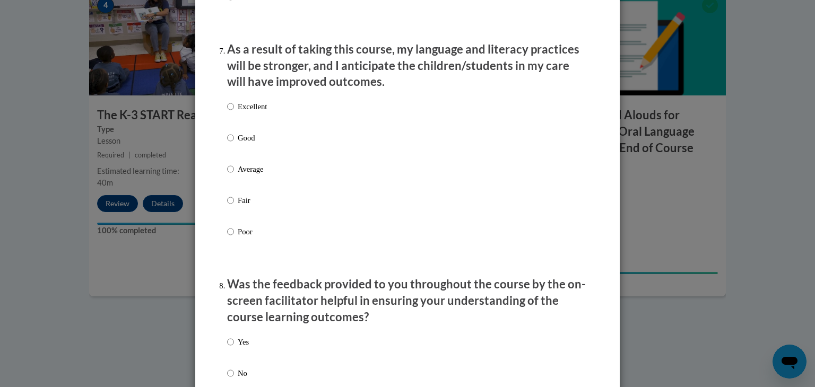
scroll to position [1390, 0]
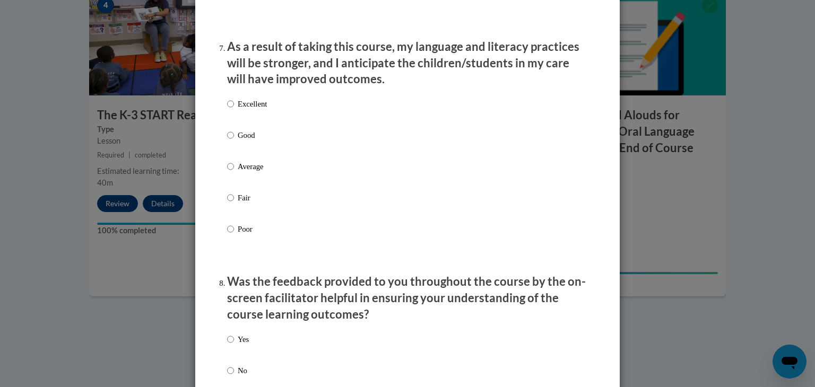
click at [257, 172] on p "Average" at bounding box center [252, 167] width 29 height 12
click at [234, 172] on input "Average" at bounding box center [230, 167] width 7 height 12
radio input "true"
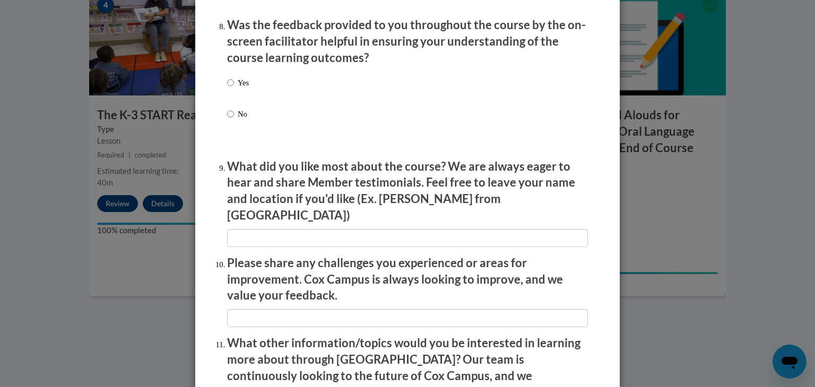
scroll to position [1652, 0]
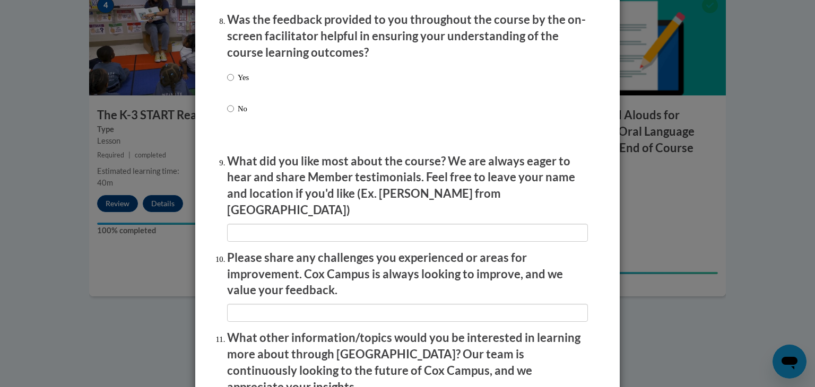
click at [238, 83] on p "Yes" at bounding box center [243, 78] width 11 height 12
click at [234, 83] on input "Yes" at bounding box center [230, 78] width 7 height 12
radio input "true"
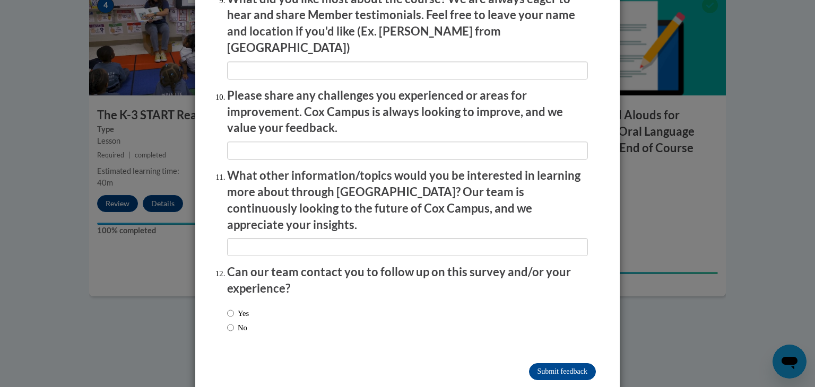
scroll to position [1822, 0]
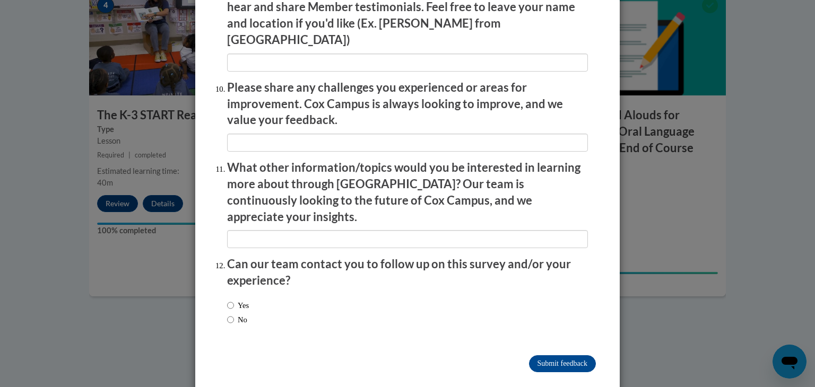
click at [244, 314] on label "No" at bounding box center [237, 320] width 20 height 12
click at [234, 314] on input "No" at bounding box center [230, 320] width 7 height 12
radio input "true"
click at [536, 355] on input "Submit feedback" at bounding box center [562, 363] width 67 height 17
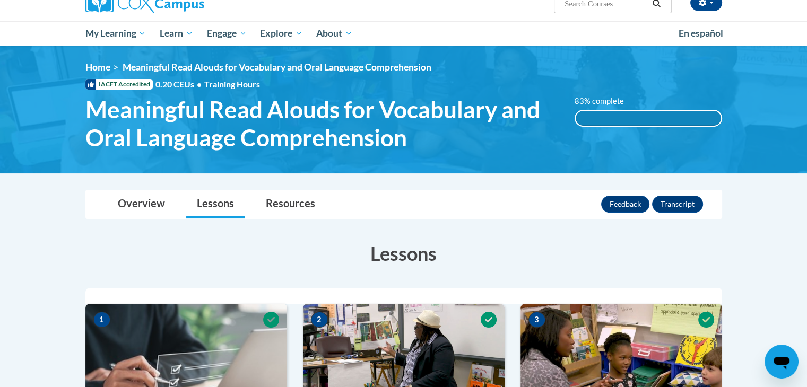
scroll to position [91, 0]
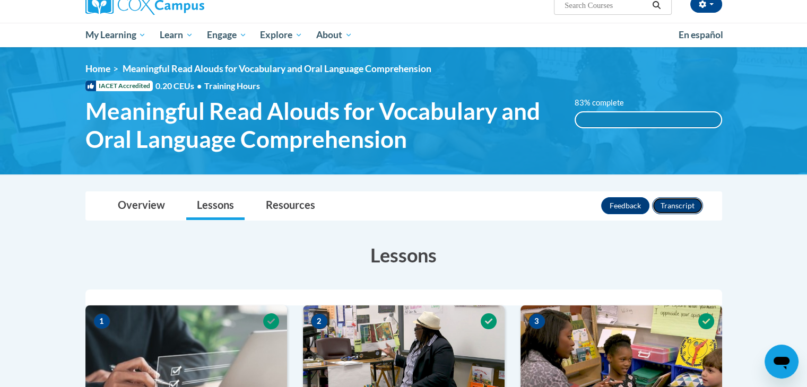
click at [685, 204] on button "Transcript" at bounding box center [677, 205] width 51 height 17
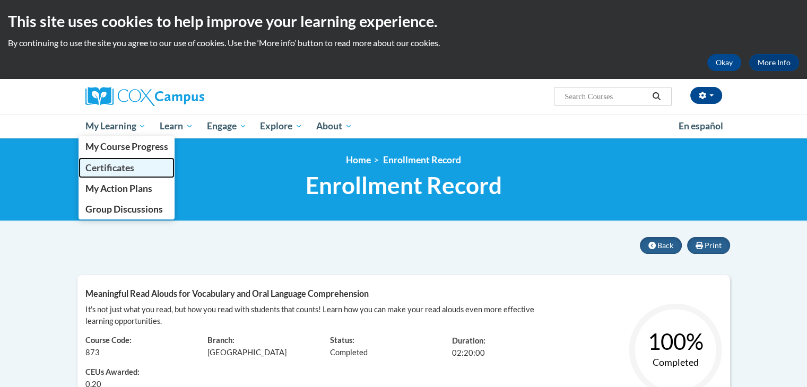
click at [115, 164] on span "Certificates" at bounding box center [109, 167] width 49 height 11
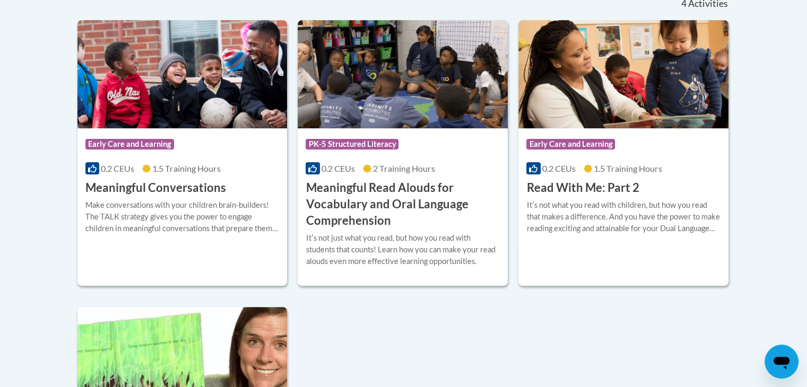
scroll to position [315, 0]
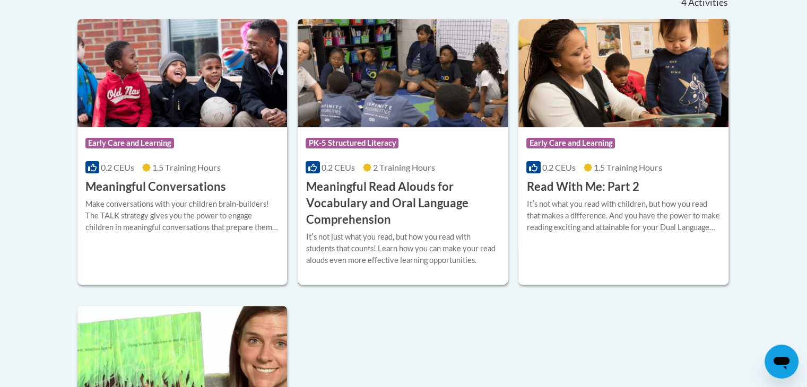
click at [451, 99] on img at bounding box center [403, 73] width 210 height 108
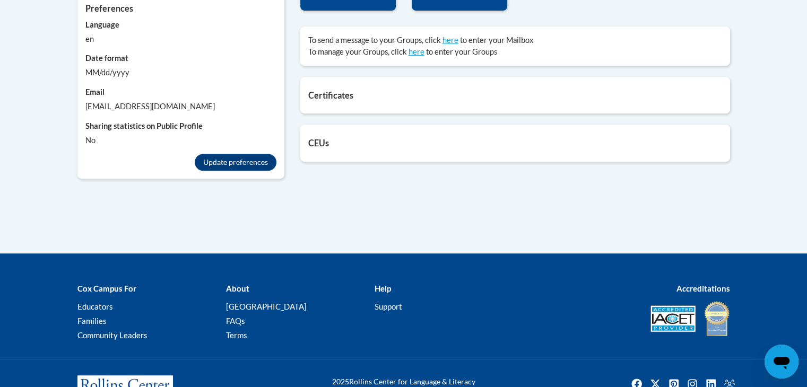
scroll to position [499, 0]
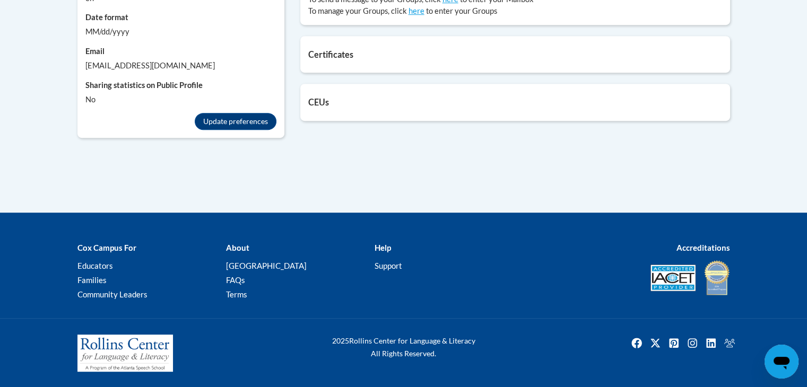
drag, startPoint x: 811, startPoint y: 73, endPoint x: 814, endPoint y: 335, distance: 262.6
click at [382, 263] on link "Support" at bounding box center [388, 266] width 28 height 10
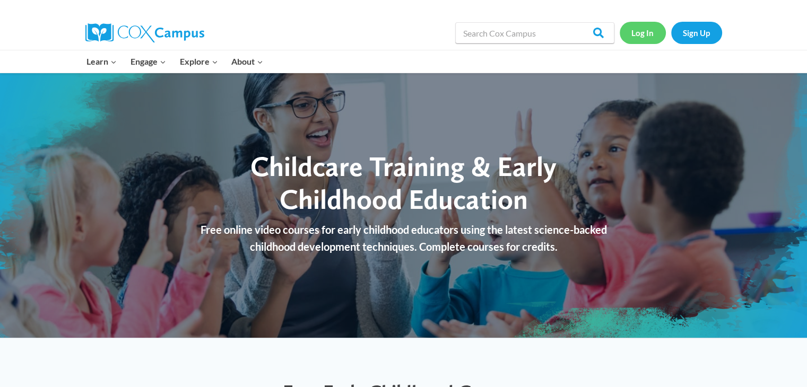
click at [642, 36] on link "Log In" at bounding box center [643, 33] width 46 height 22
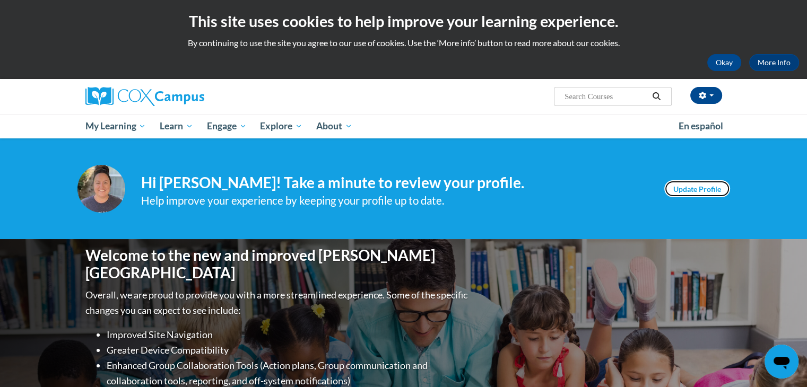
click at [708, 184] on link "Update Profile" at bounding box center [697, 188] width 66 height 17
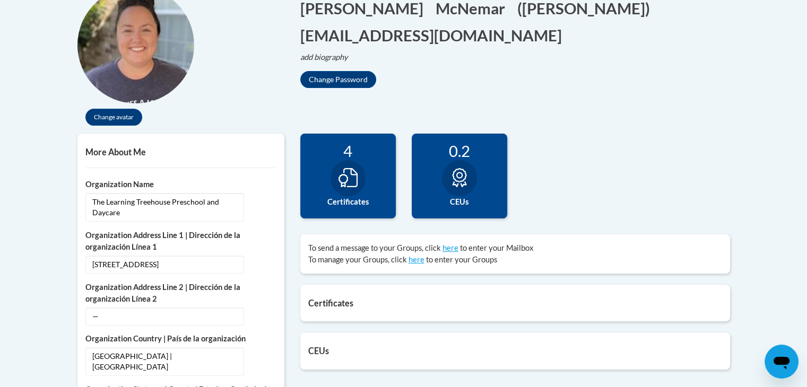
scroll to position [252, 0]
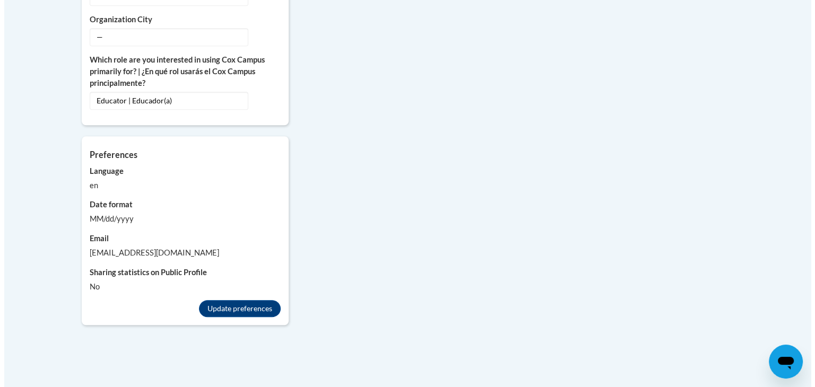
scroll to position [922, 0]
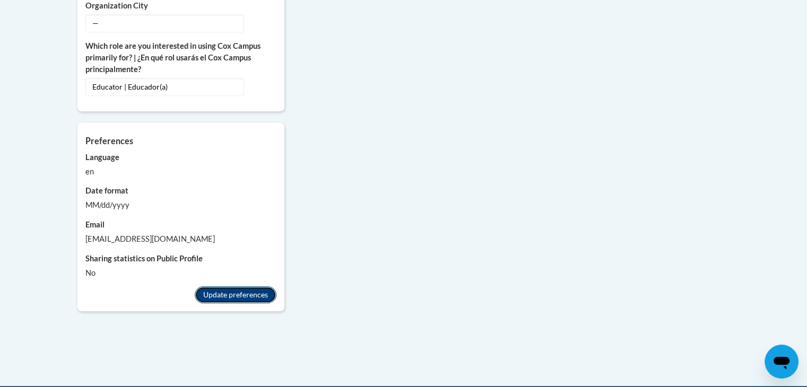
click at [246, 286] on button "Update preferences" at bounding box center [236, 294] width 82 height 17
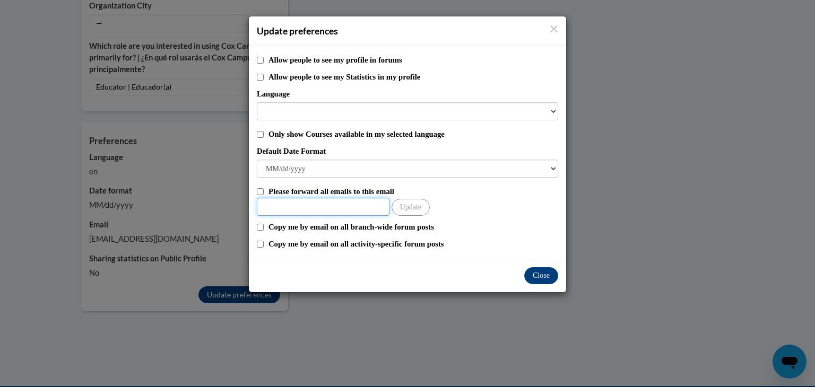
click at [334, 200] on input "Other Email" at bounding box center [323, 207] width 133 height 18
type input "[EMAIL_ADDRESS][DOMAIN_NAME]"
click at [416, 204] on button "Update" at bounding box center [410, 207] width 38 height 17
click at [264, 192] on div "Please forward all emails to this email" at bounding box center [407, 192] width 301 height 12
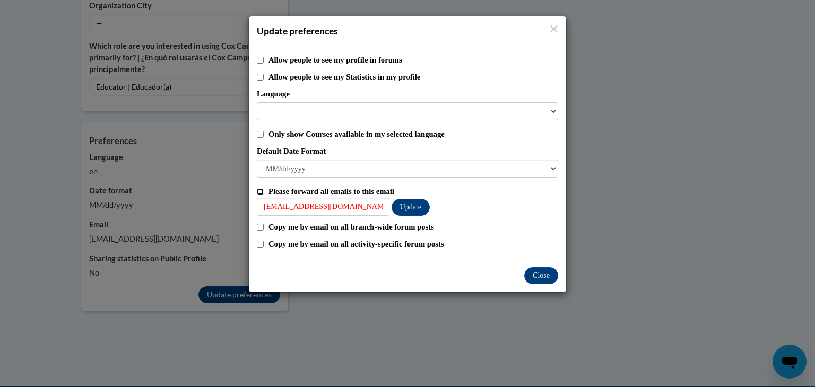
click at [261, 191] on input "Please forward all emails to this email" at bounding box center [260, 191] width 7 height 7
checkbox input "true"
click at [416, 206] on button "Update" at bounding box center [410, 207] width 38 height 17
click at [543, 272] on button "Close" at bounding box center [541, 275] width 34 height 17
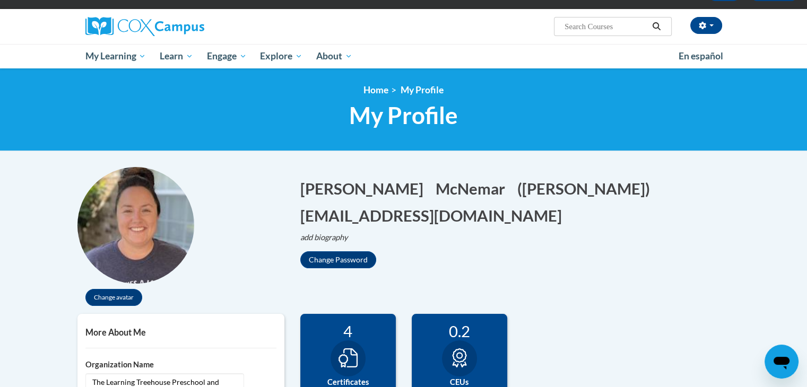
scroll to position [63, 0]
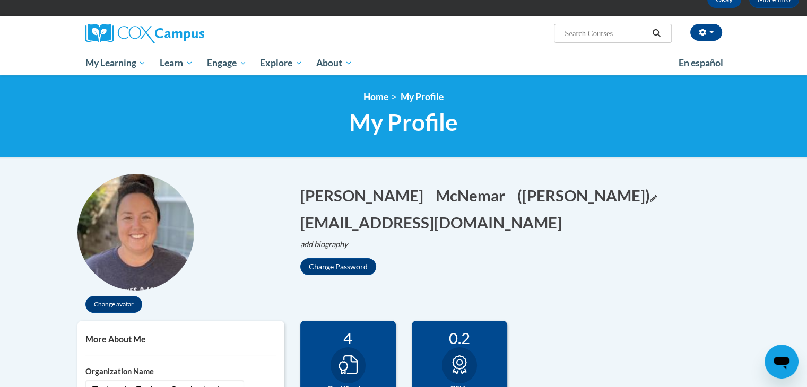
click at [618, 194] on button "(Courtney McNemar) Edit" at bounding box center [586, 196] width 139 height 22
click at [573, 191] on input "[PERSON_NAME]" at bounding box center [571, 194] width 108 height 18
type input "Courtney Mirabelli"
click at [627, 189] on button "Save" at bounding box center [643, 193] width 32 height 17
click at [562, 228] on icon "Edit email address" at bounding box center [565, 225] width 7 height 7
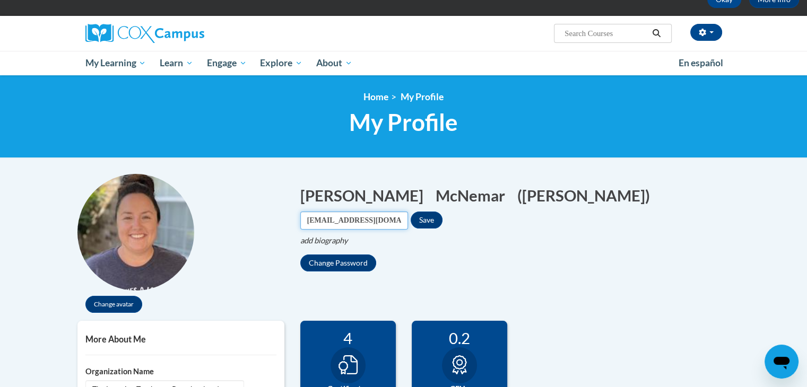
drag, startPoint x: 407, startPoint y: 219, endPoint x: 305, endPoint y: 230, distance: 102.9
click at [305, 230] on div "Courtney Edit Screen Name Courtney Save McNemar Edit Screen Name McNemar Save (…" at bounding box center [515, 228] width 430 height 87
type input "cmirabelli@thelearningtreehouse.net"
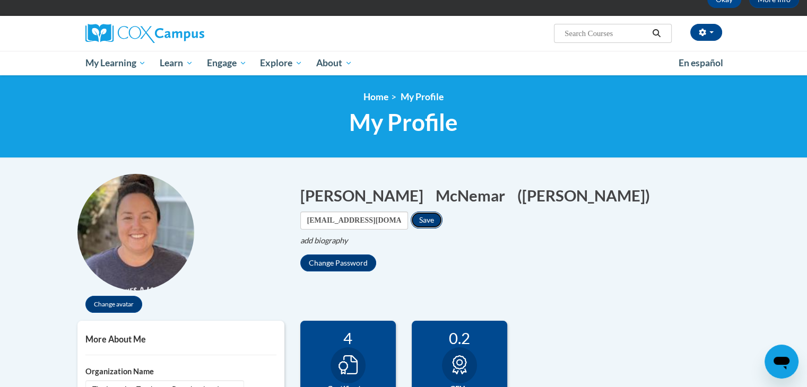
click at [442, 219] on button "Save" at bounding box center [427, 220] width 32 height 17
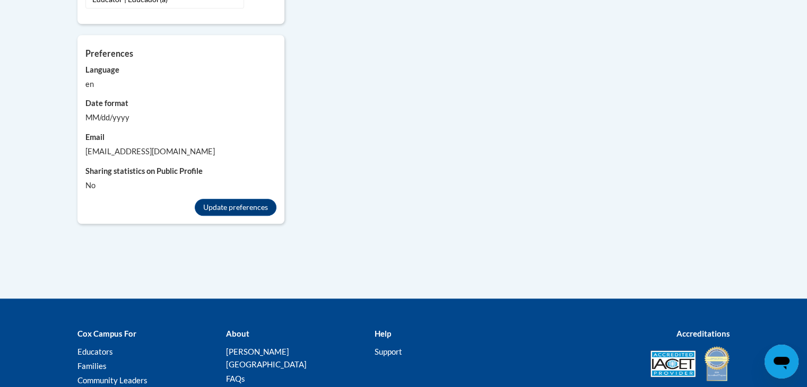
scroll to position [1023, 0]
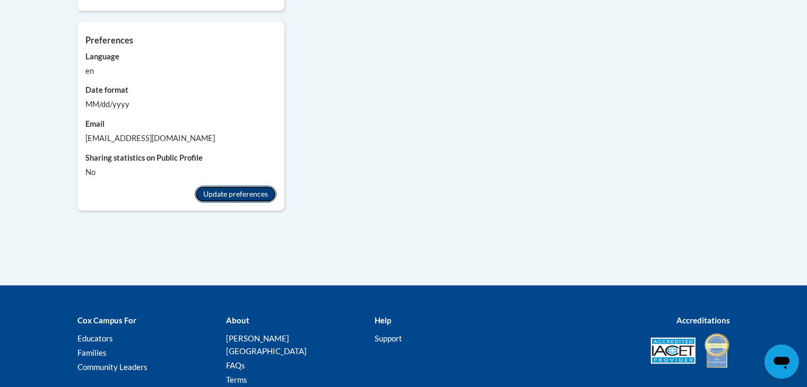
click at [259, 187] on button "Update preferences" at bounding box center [236, 194] width 82 height 17
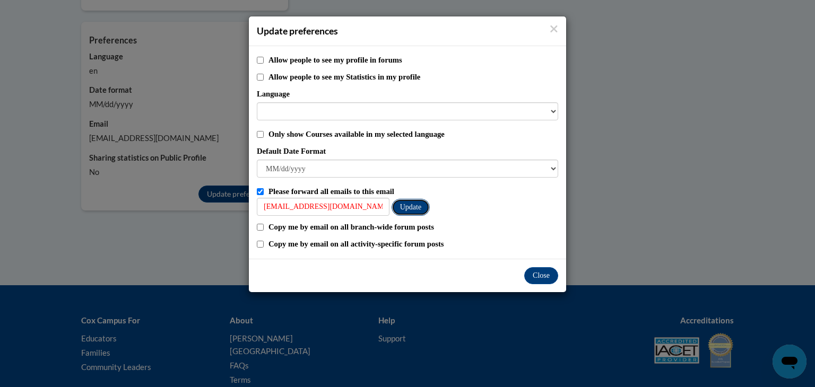
click at [416, 206] on button "Update" at bounding box center [410, 207] width 38 height 17
click at [542, 273] on button "Close" at bounding box center [541, 275] width 34 height 17
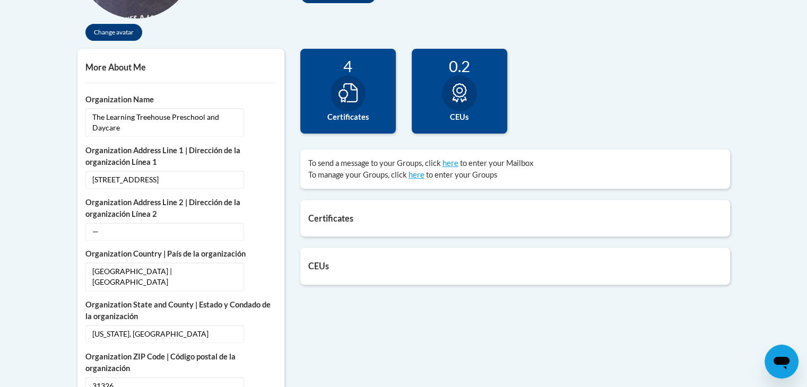
scroll to position [342, 0]
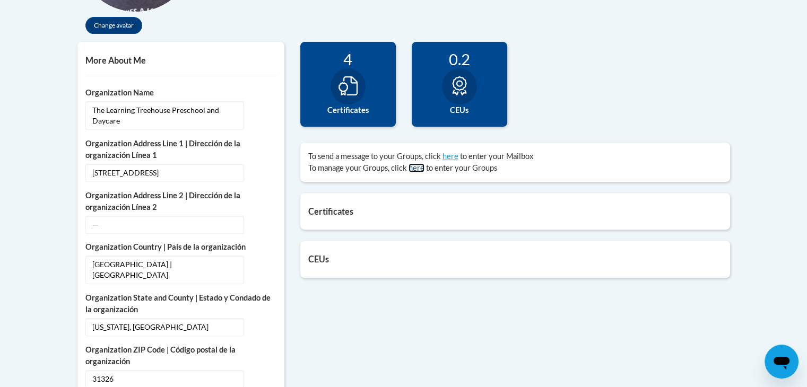
click at [420, 167] on link "here" at bounding box center [416, 167] width 16 height 9
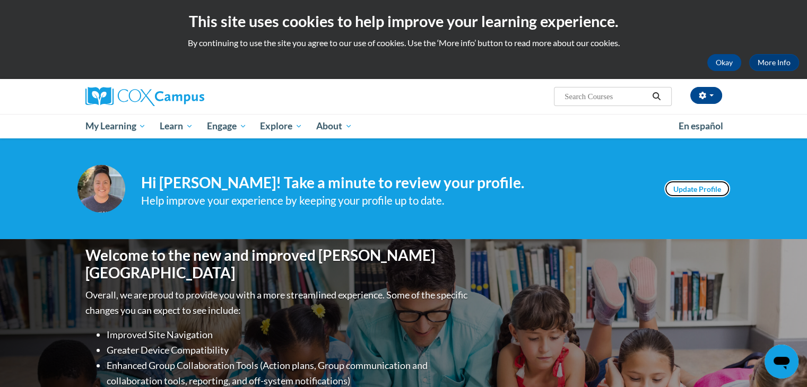
click at [696, 188] on link "Update Profile" at bounding box center [697, 188] width 66 height 17
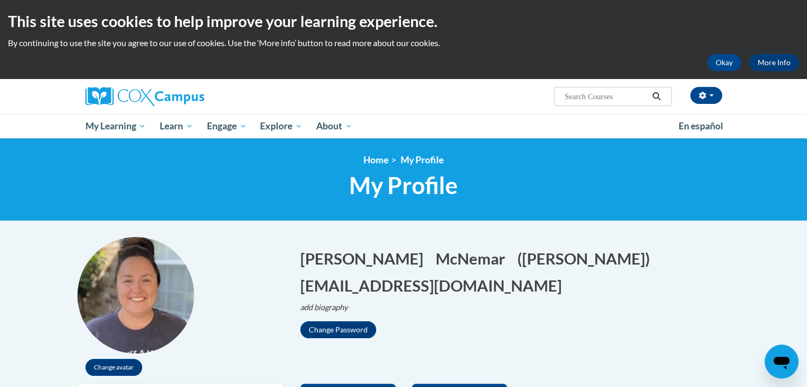
drag, startPoint x: 0, startPoint y: 0, endPoint x: 814, endPoint y: 13, distance: 814.3
click at [806, 13] on html "This site uses cookies to help improve your learning experience. By continuing …" at bounding box center [403, 193] width 807 height 387
click at [718, 62] on button "Okay" at bounding box center [724, 62] width 34 height 17
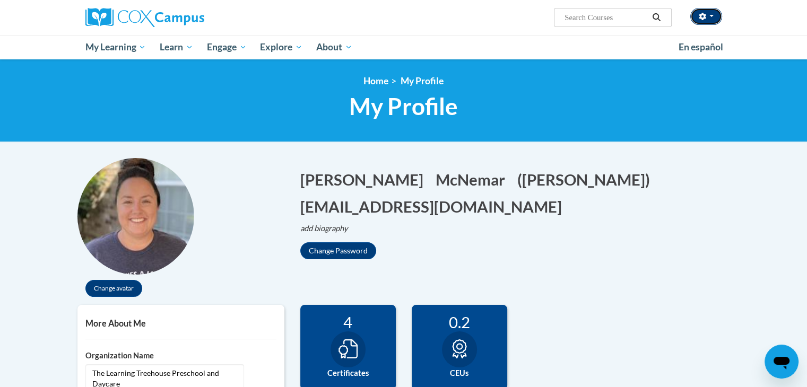
click at [715, 19] on button "button" at bounding box center [706, 16] width 32 height 17
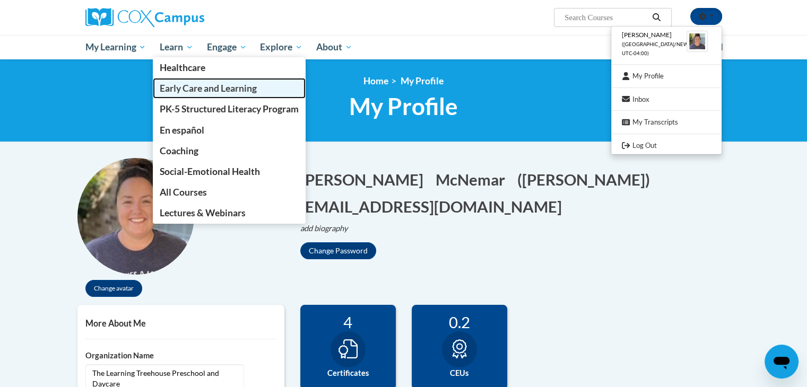
click at [190, 85] on span "Early Care and Learning" at bounding box center [208, 88] width 97 height 11
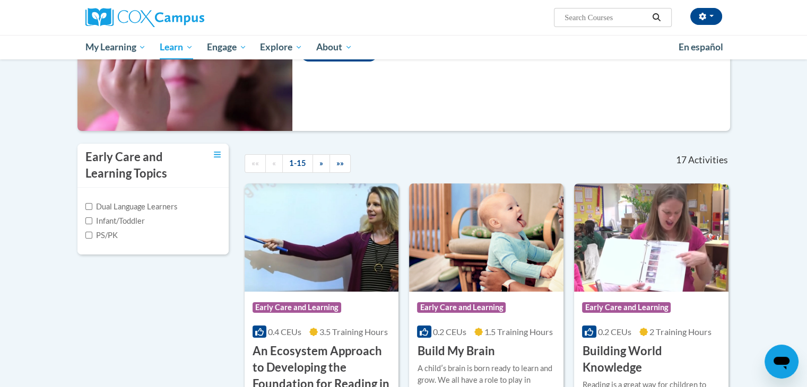
scroll to position [146, 0]
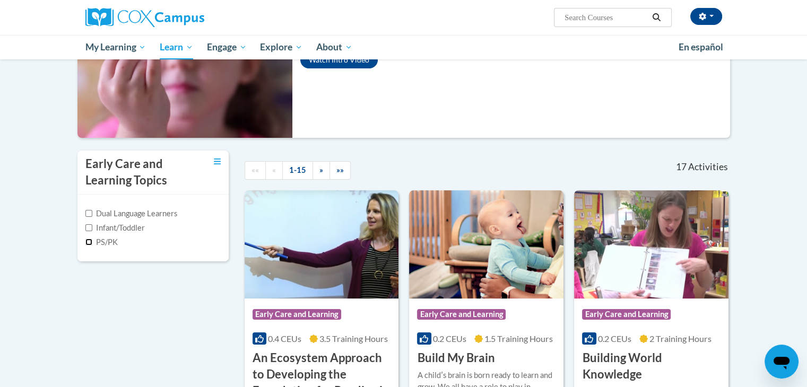
click at [89, 243] on input "PS/PK" at bounding box center [88, 242] width 7 height 7
checkbox input "true"
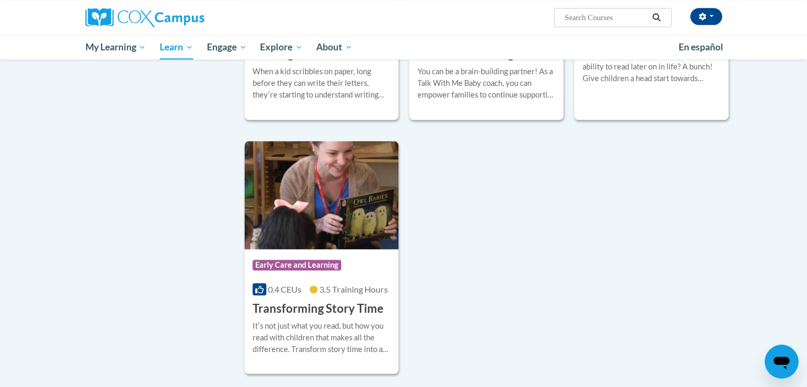
scroll to position [1072, 0]
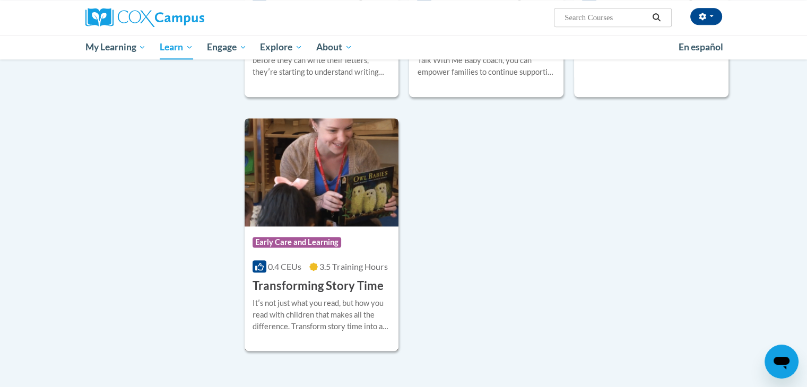
click at [373, 195] on img at bounding box center [322, 172] width 154 height 108
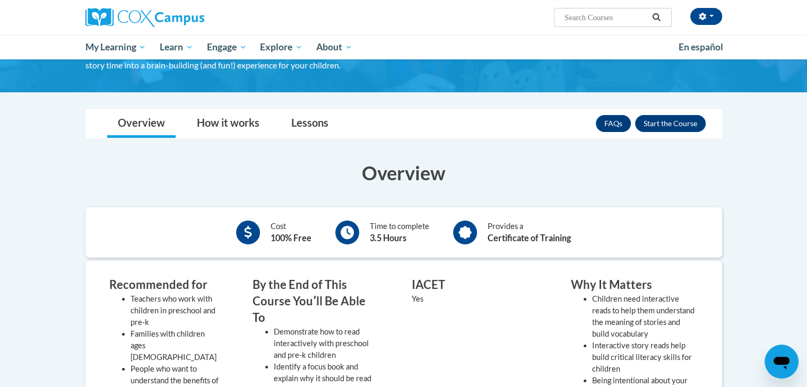
scroll to position [104, 0]
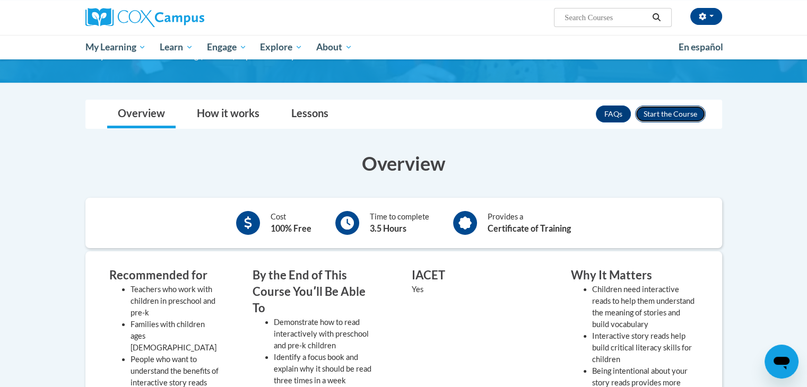
click at [679, 111] on button "Enroll" at bounding box center [670, 114] width 71 height 17
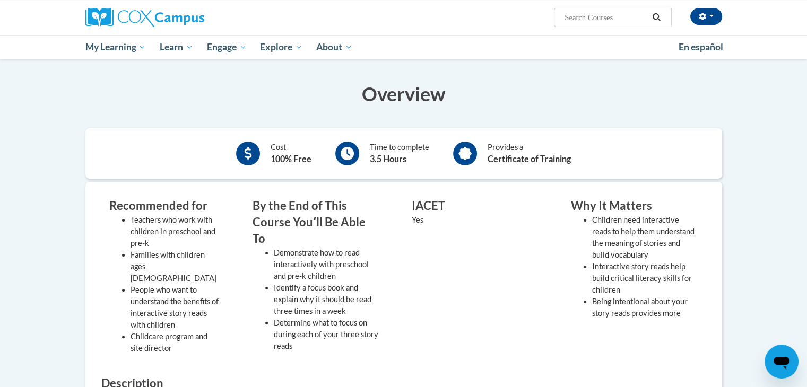
scroll to position [186, 0]
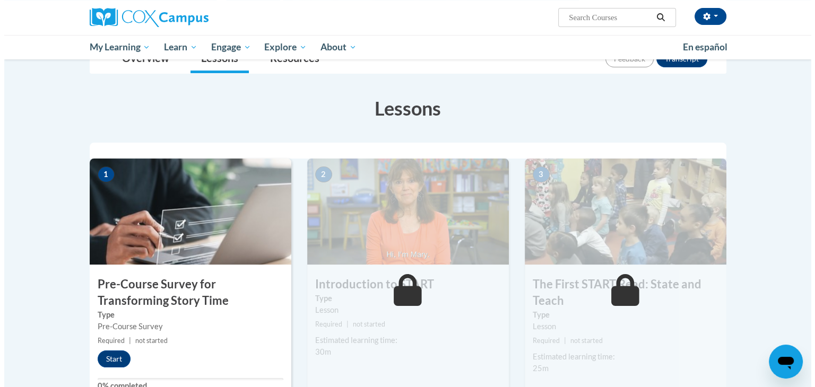
scroll to position [161, 0]
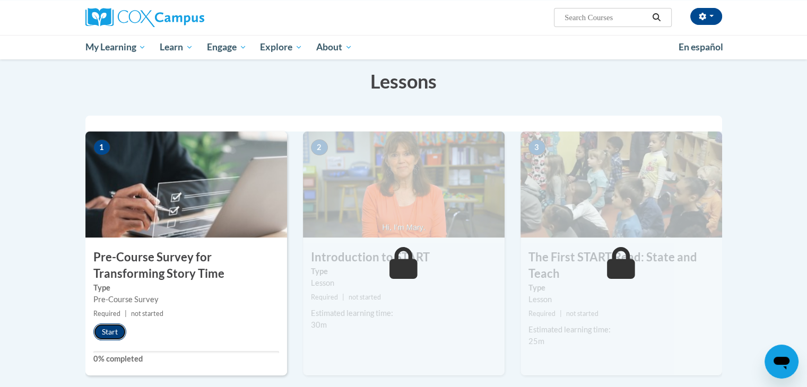
click at [112, 333] on button "Start" at bounding box center [109, 332] width 33 height 17
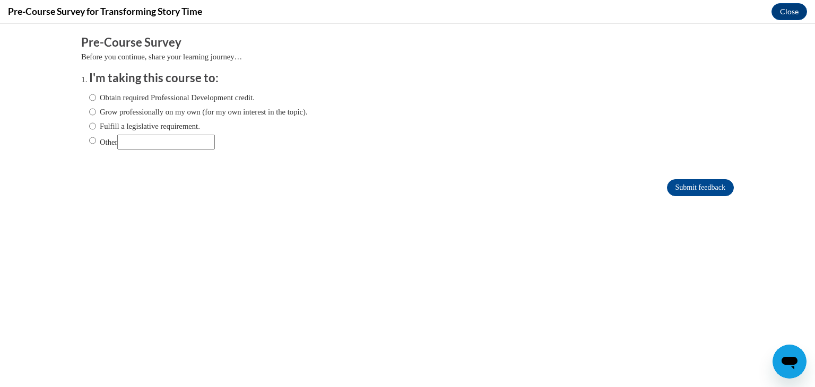
scroll to position [0, 0]
click at [167, 98] on label "Obtain required Professional Development credit." at bounding box center [171, 98] width 165 height 12
click at [96, 98] on input "Obtain required Professional Development credit." at bounding box center [92, 98] width 7 height 12
radio input "true"
click at [695, 185] on input "Submit feedback" at bounding box center [700, 187] width 67 height 17
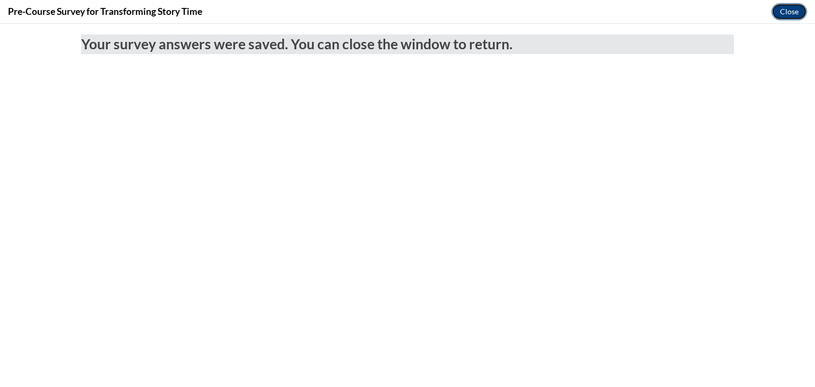
click at [793, 9] on button "Close" at bounding box center [789, 11] width 36 height 17
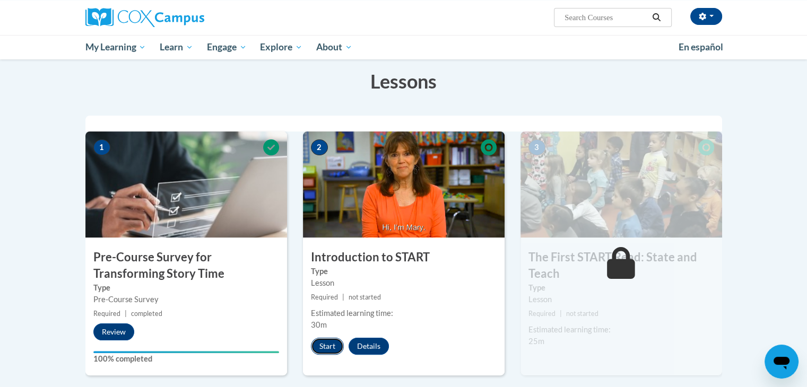
click at [329, 343] on button "Start" at bounding box center [327, 346] width 33 height 17
